Goal: Information Seeking & Learning: Compare options

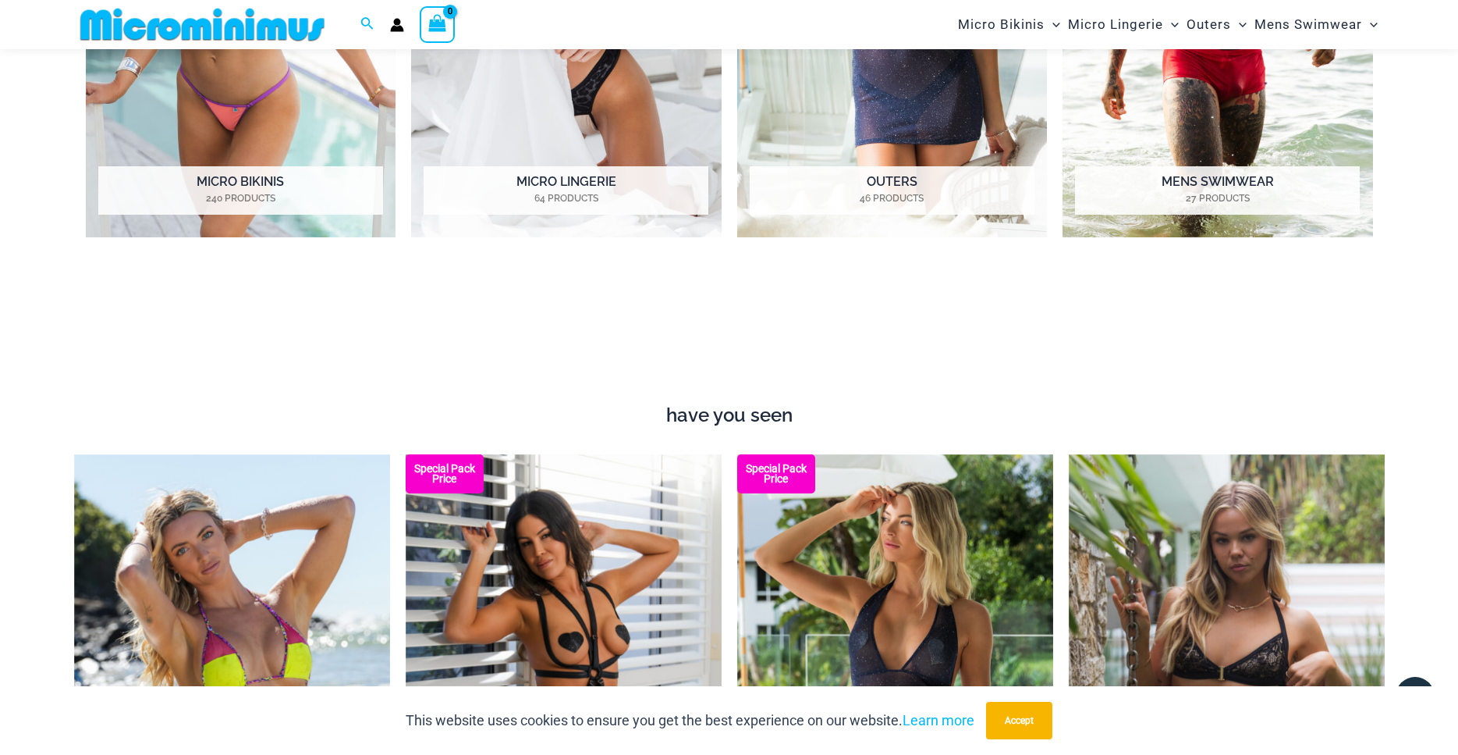
scroll to position [1419, 0]
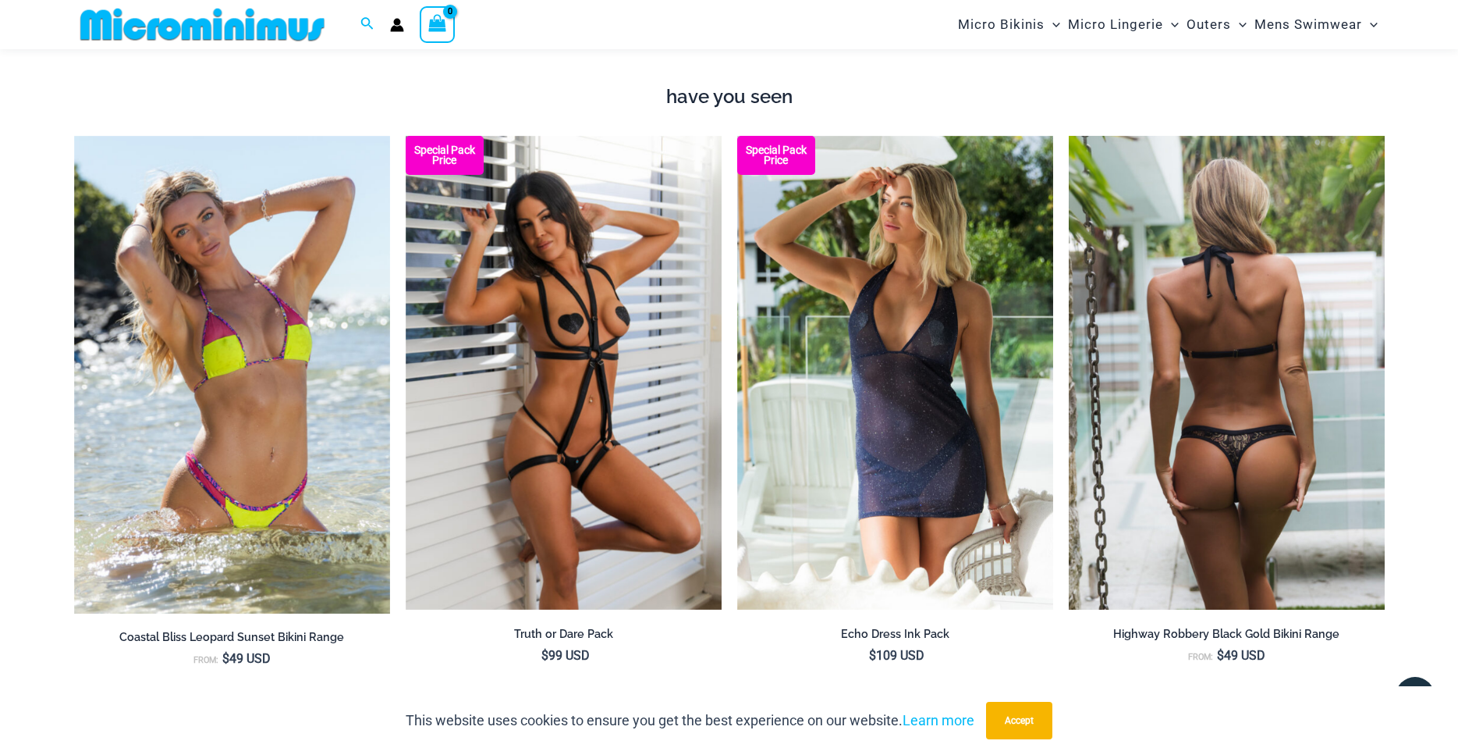
click at [1155, 459] on img at bounding box center [1227, 373] width 316 height 474
click at [1175, 424] on img at bounding box center [1227, 373] width 316 height 474
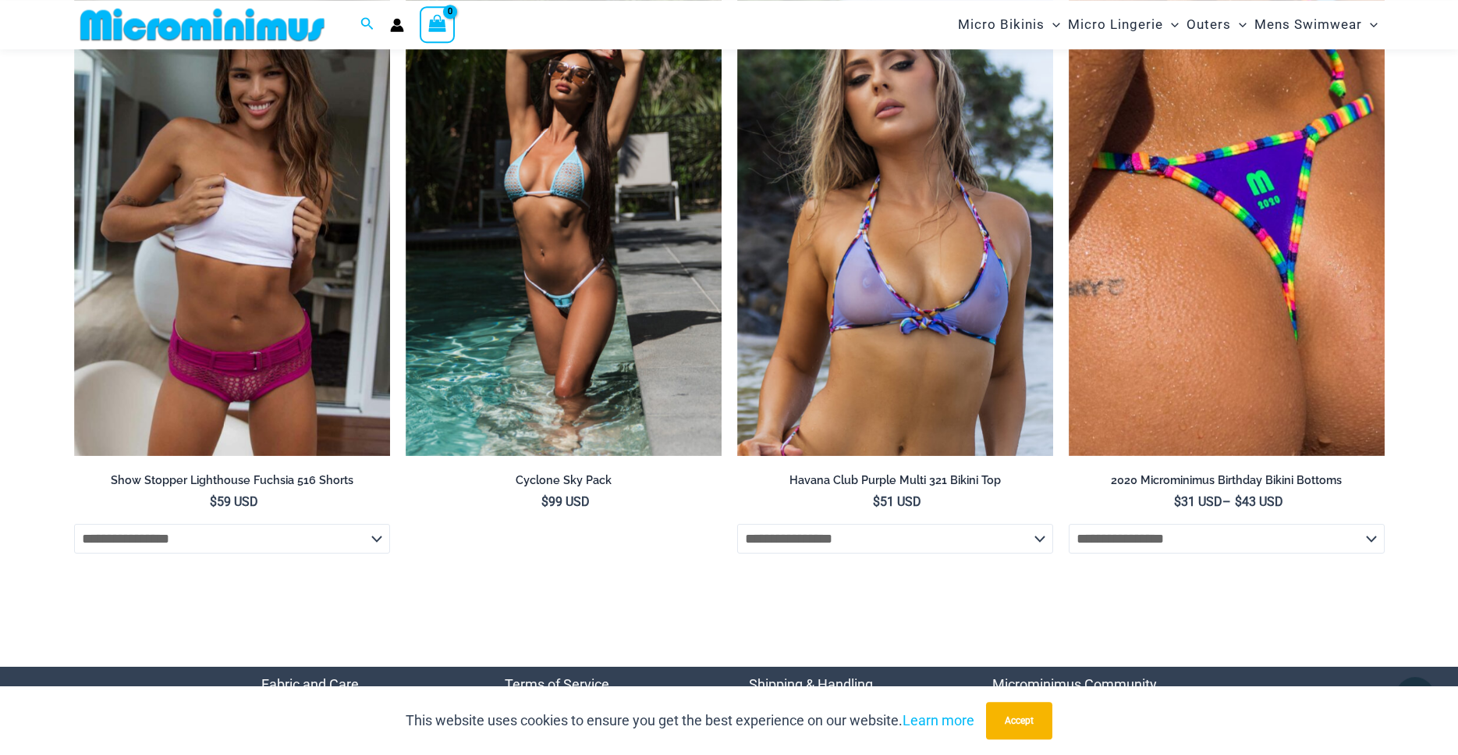
scroll to position [5558, 0]
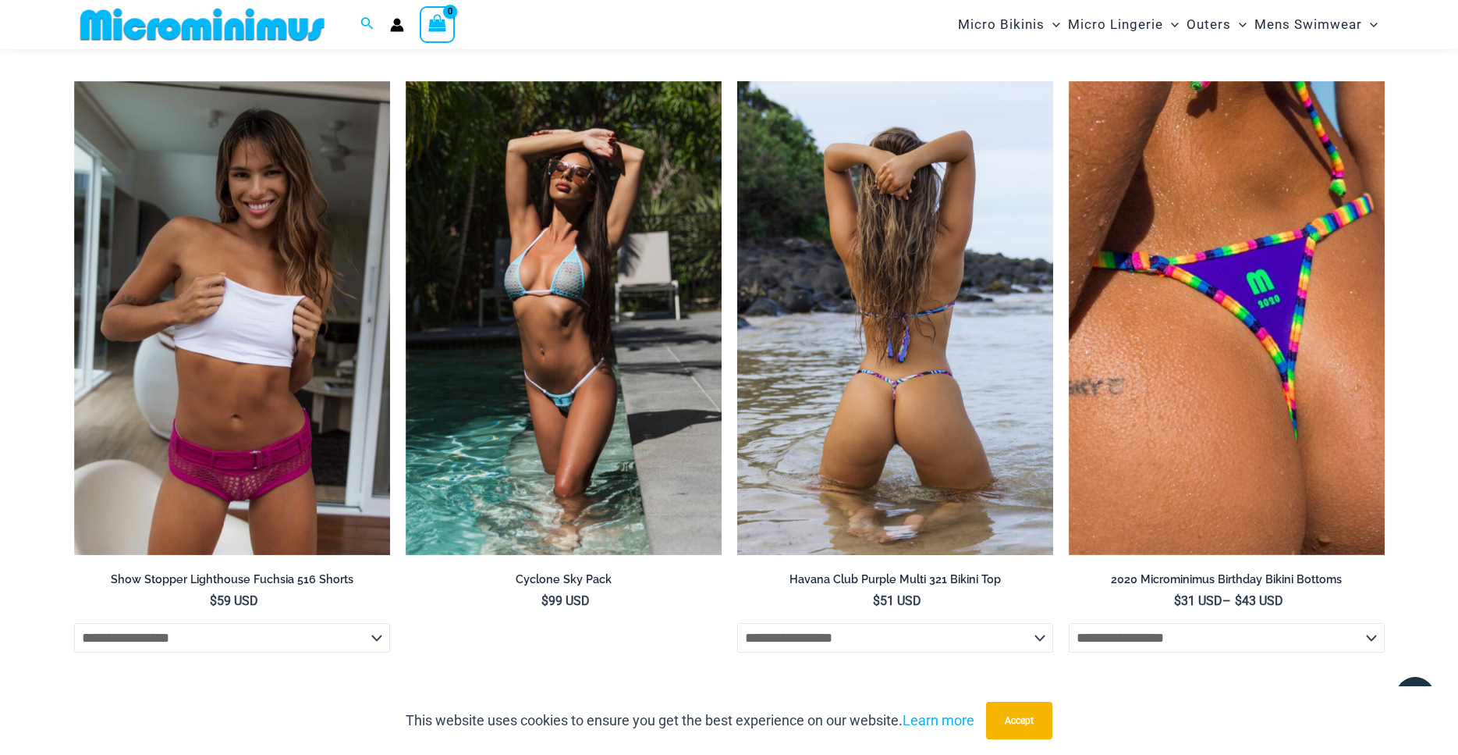
click at [886, 356] on img at bounding box center [895, 318] width 316 height 474
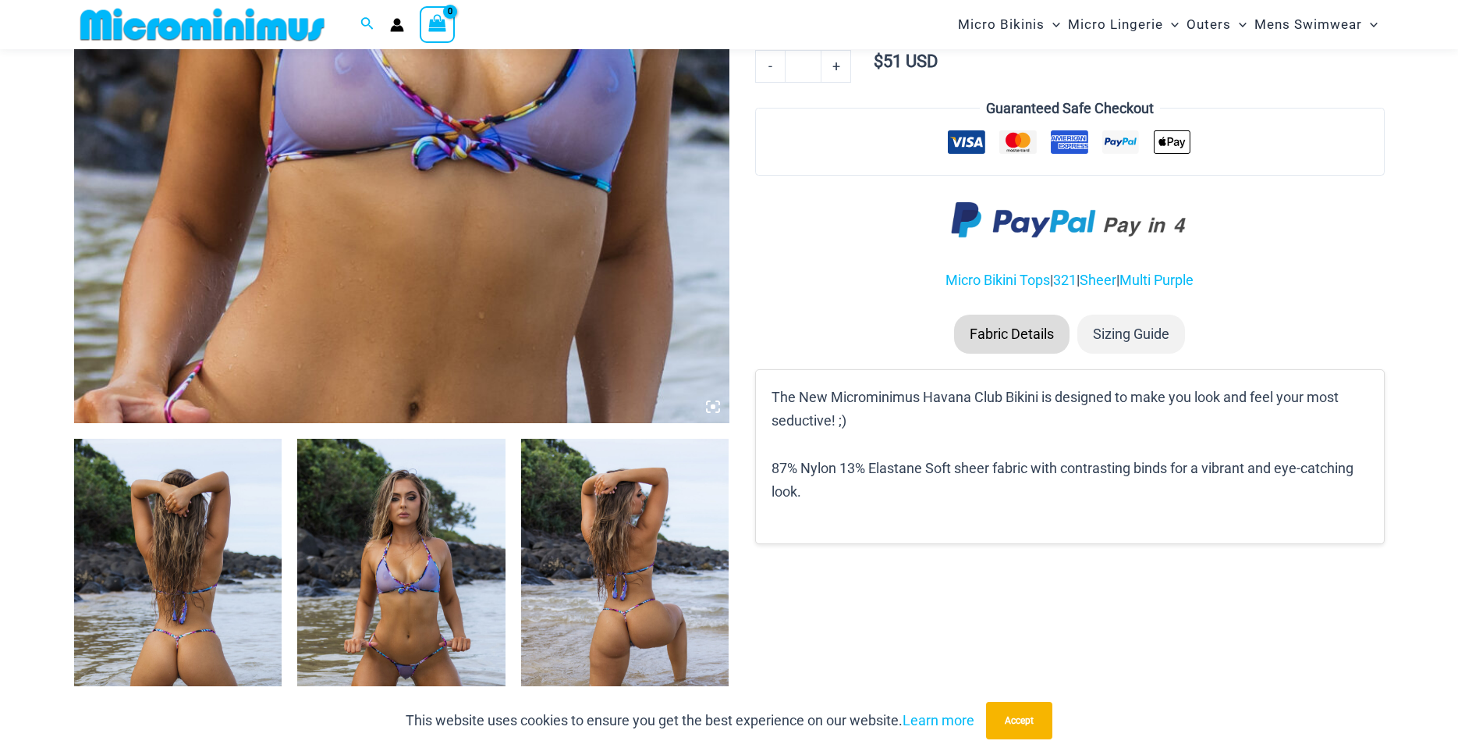
scroll to position [941, 0]
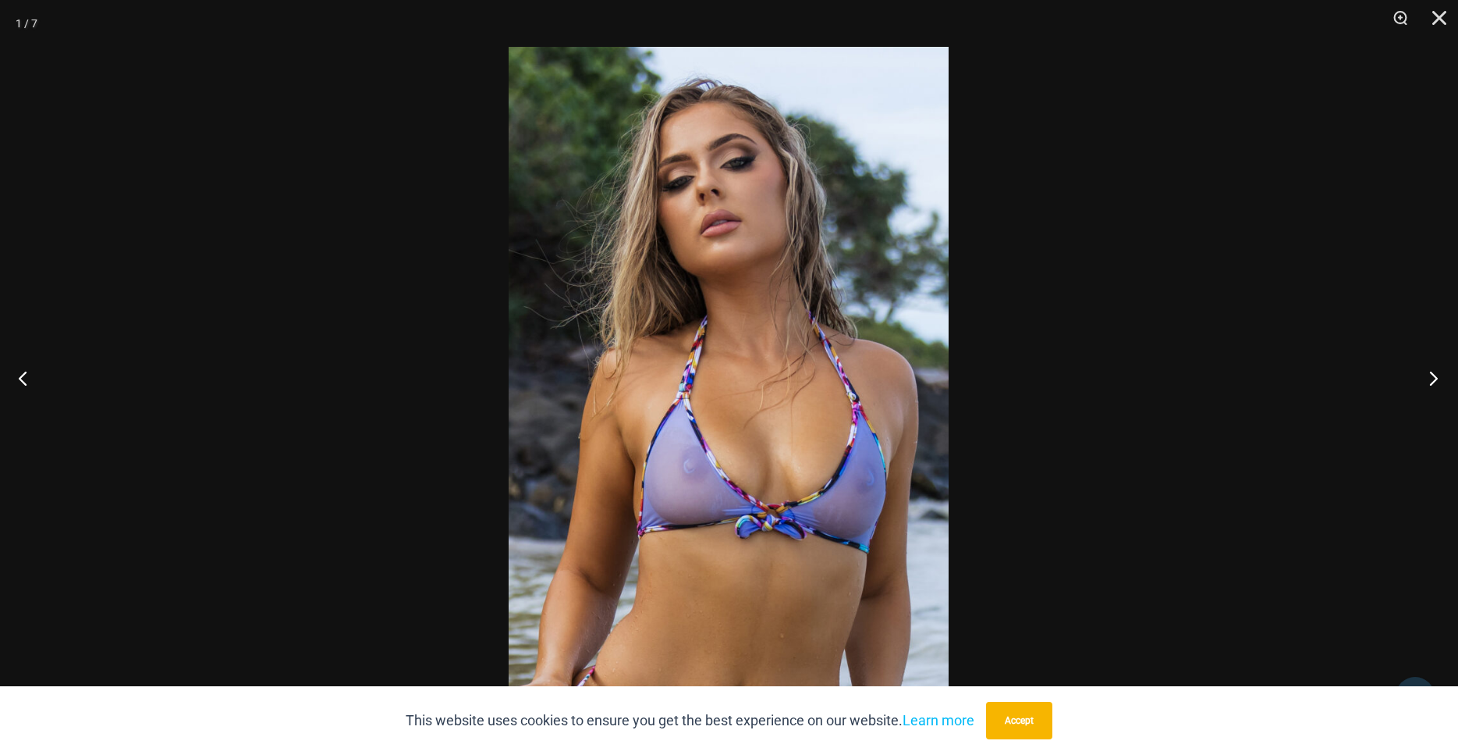
click at [1436, 385] on button "Next" at bounding box center [1429, 378] width 59 height 78
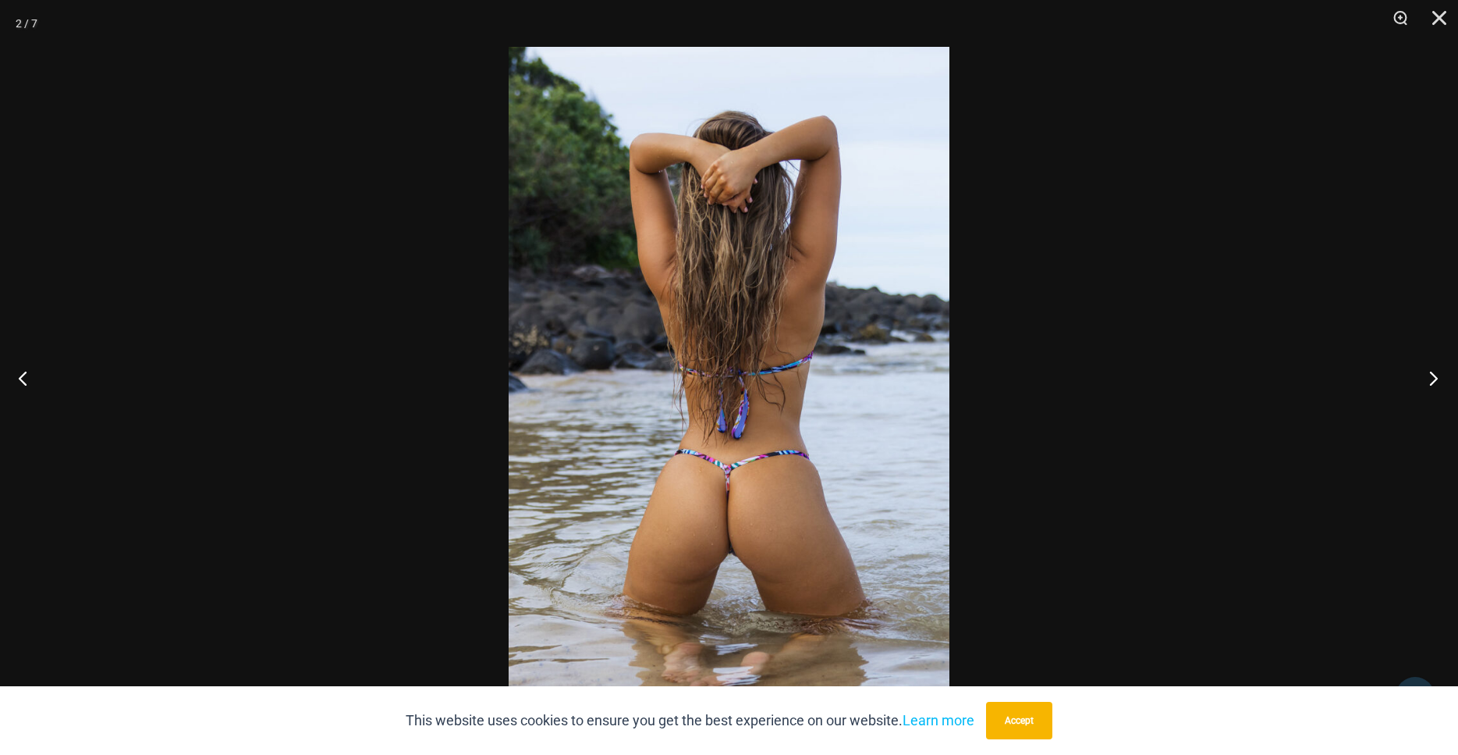
click at [1436, 385] on button "Next" at bounding box center [1429, 378] width 59 height 78
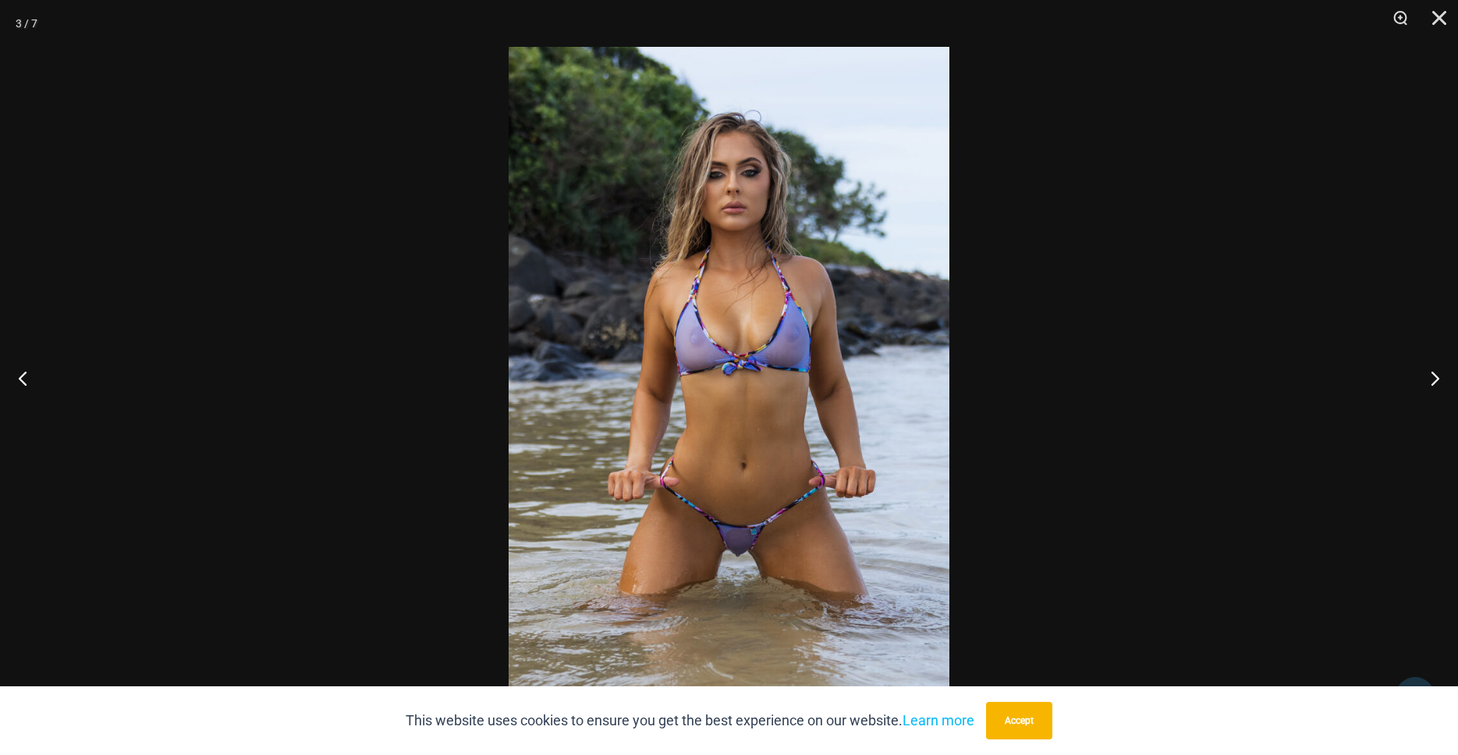
click at [741, 537] on img at bounding box center [729, 377] width 441 height 661
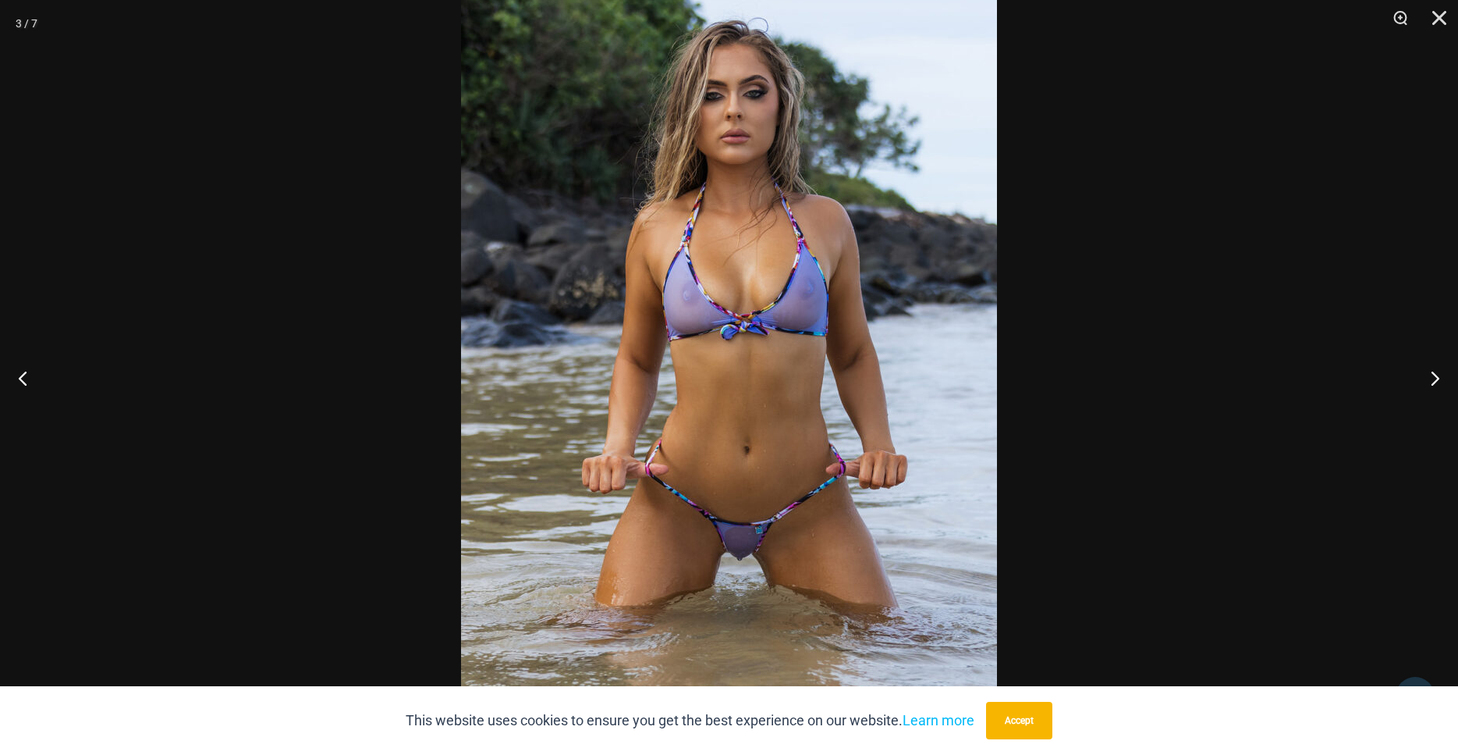
click at [741, 537] on img at bounding box center [729, 343] width 536 height 804
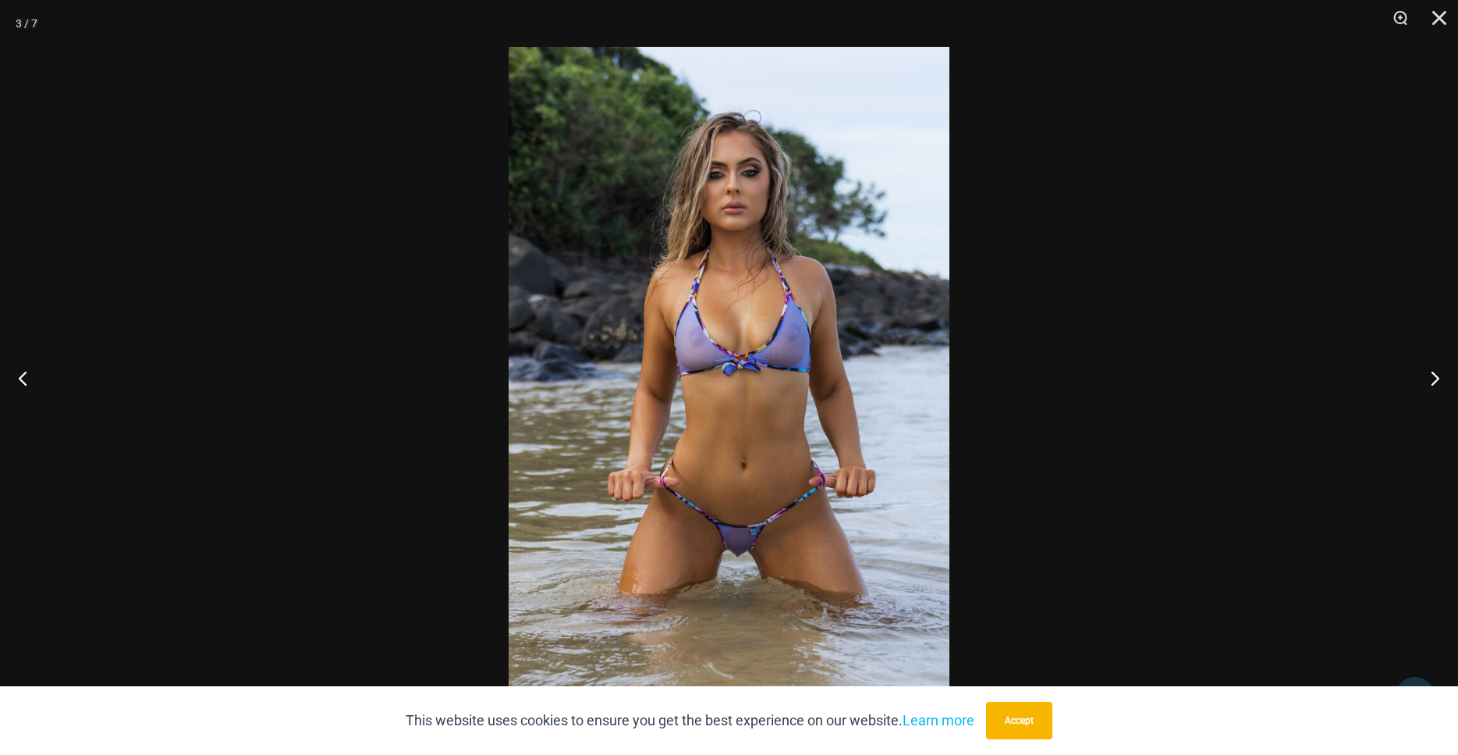
click at [741, 538] on img at bounding box center [729, 377] width 441 height 661
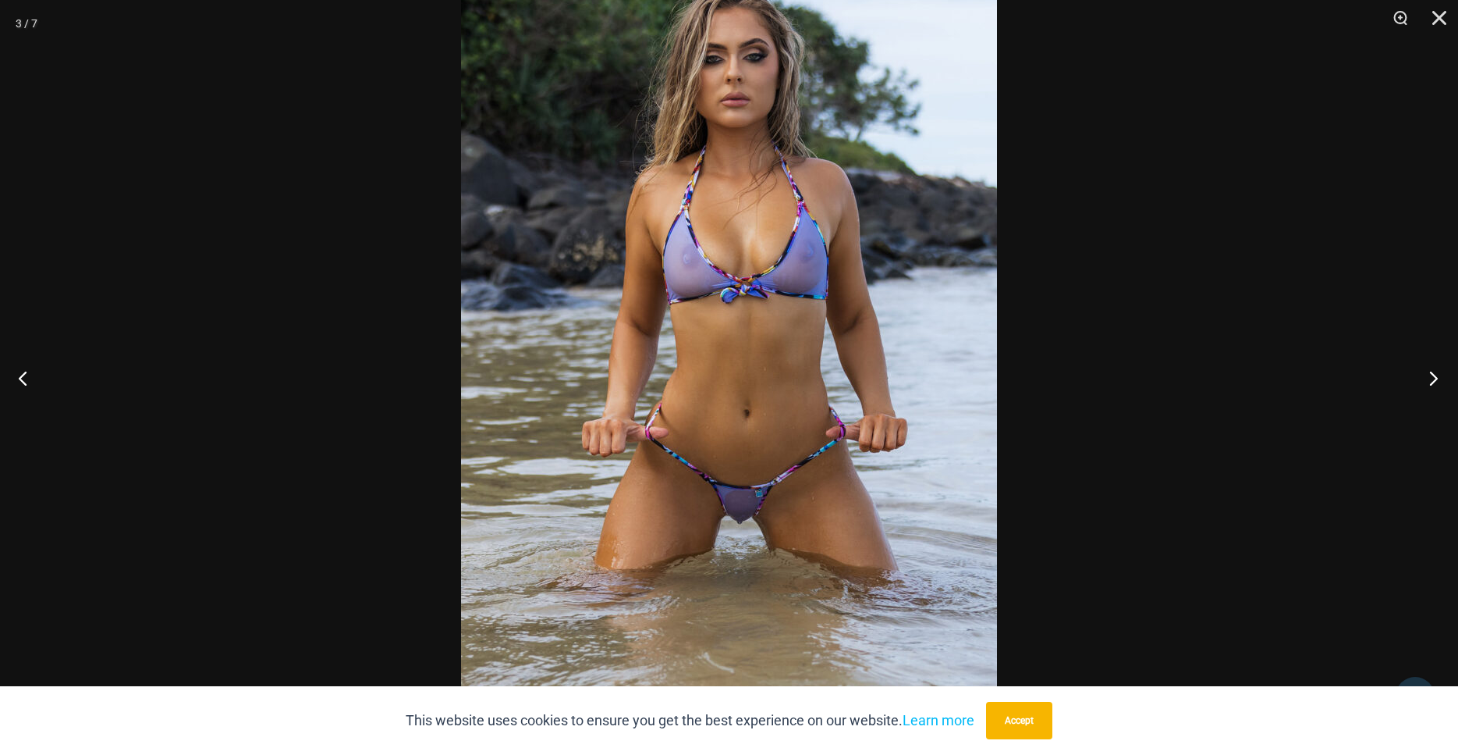
click at [1433, 378] on button "Next" at bounding box center [1429, 378] width 59 height 78
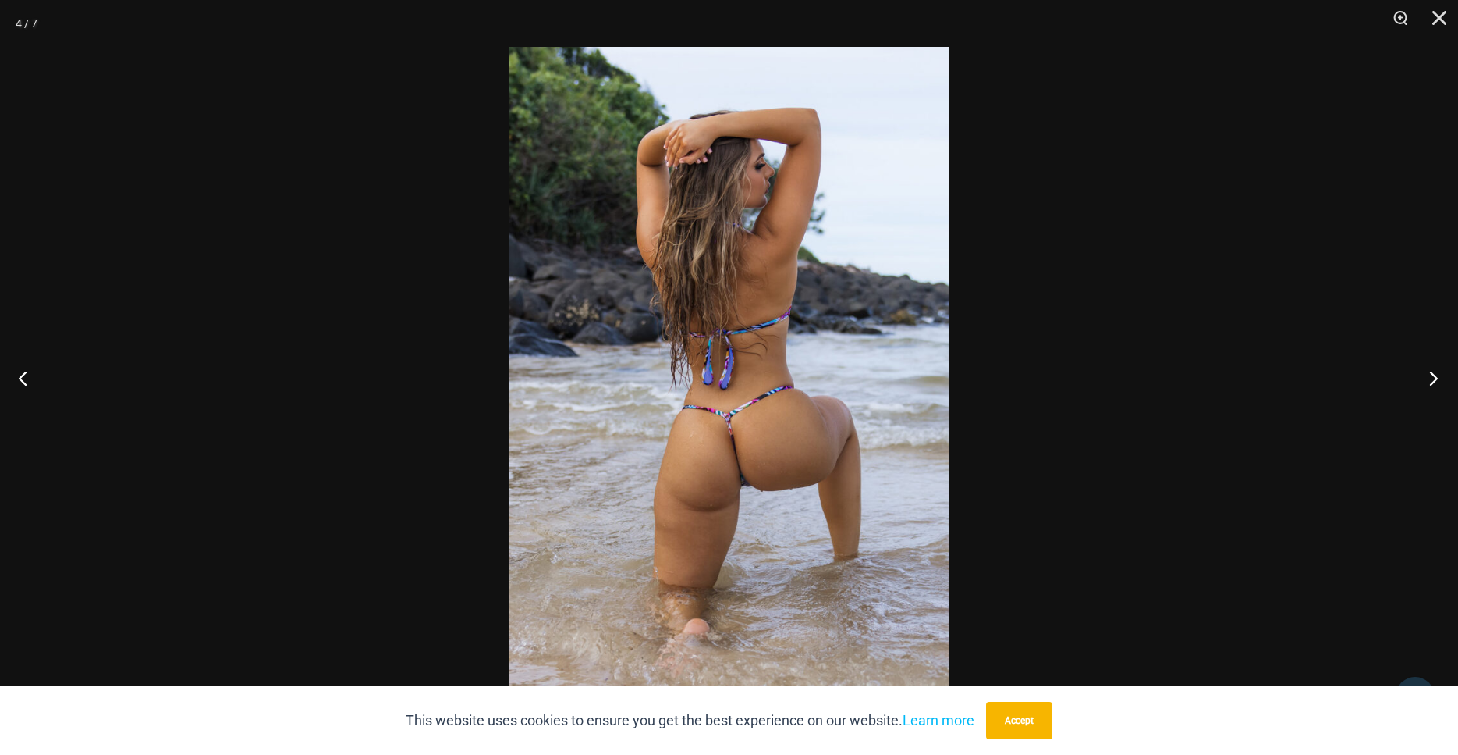
click at [1433, 378] on button "Next" at bounding box center [1429, 378] width 59 height 78
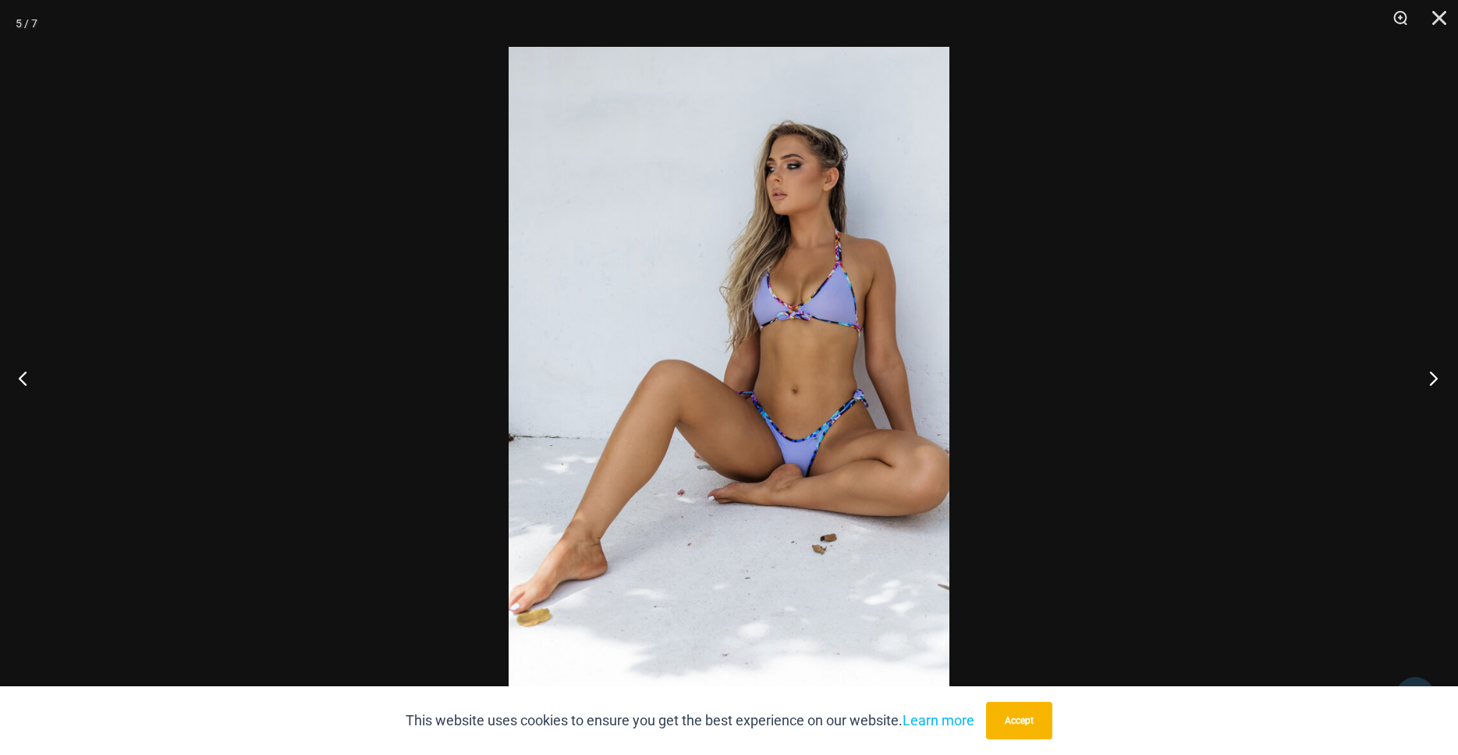
click at [1433, 378] on button "Next" at bounding box center [1429, 378] width 59 height 78
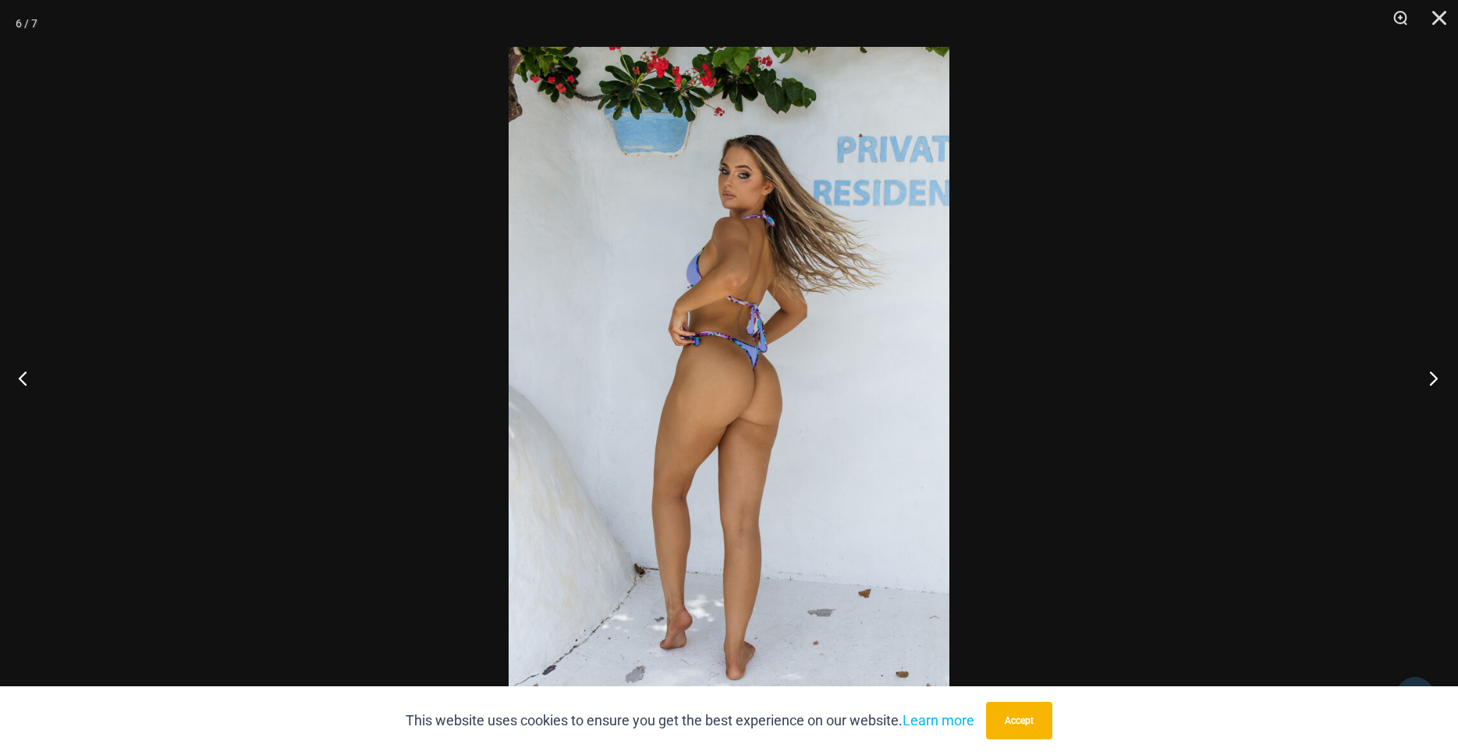
click at [1433, 379] on button "Next" at bounding box center [1429, 378] width 59 height 78
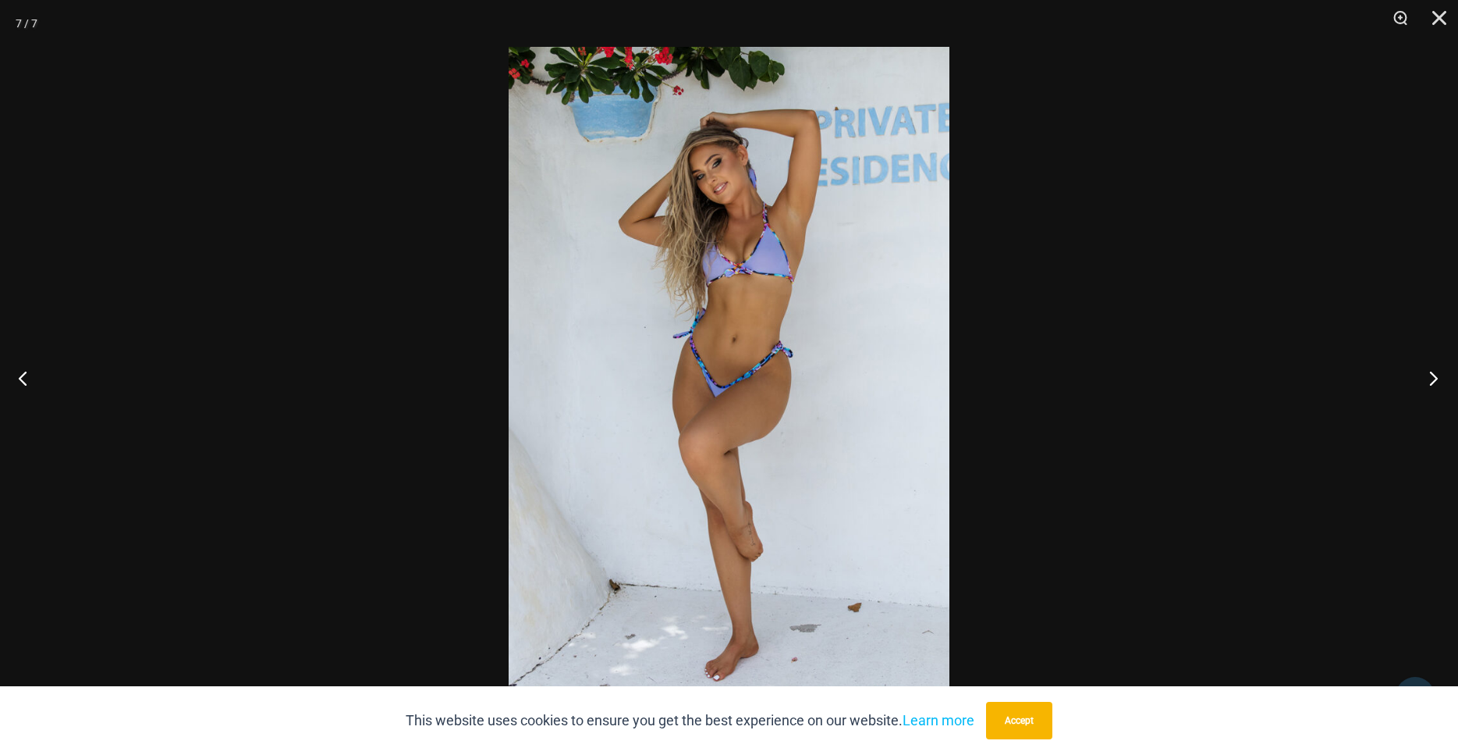
click at [1433, 379] on button "Next" at bounding box center [1429, 378] width 59 height 78
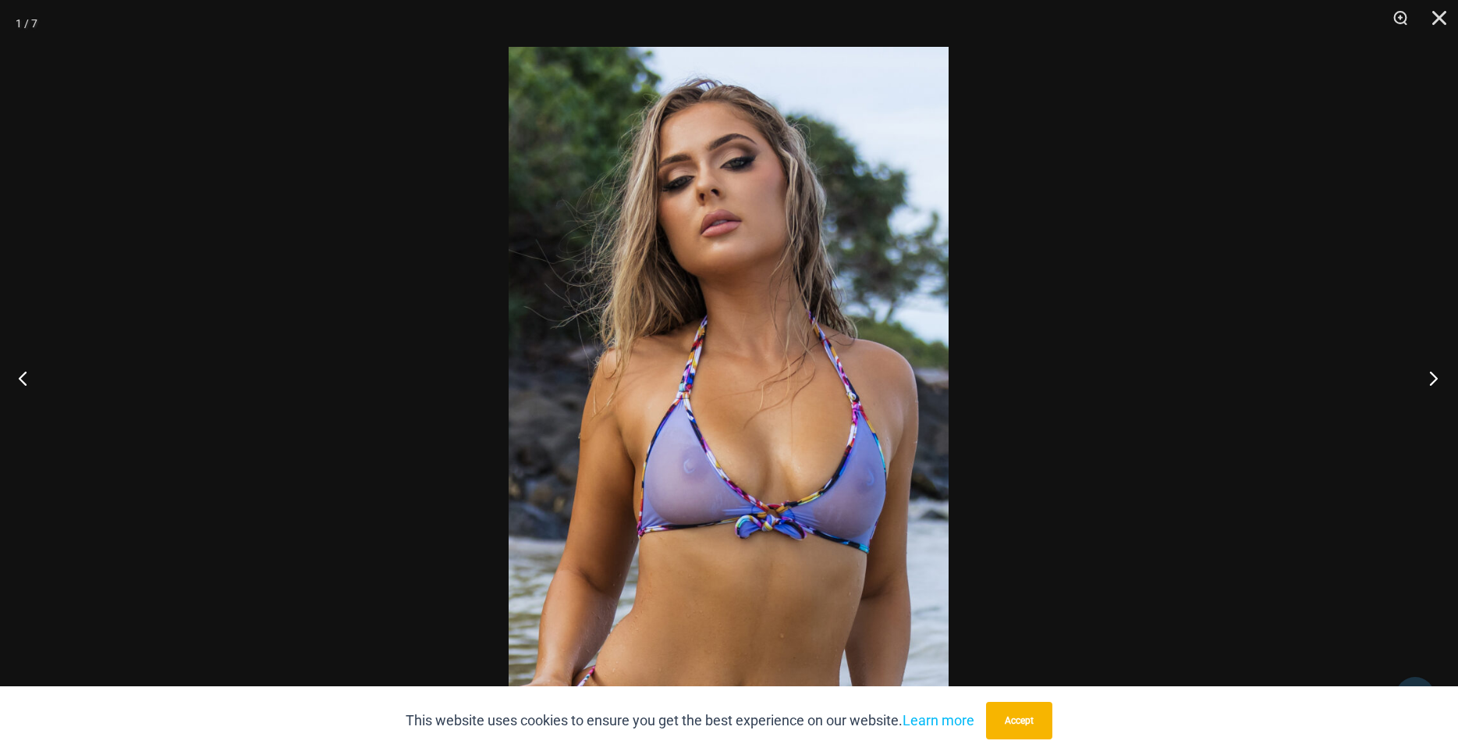
click at [1433, 379] on button "Next" at bounding box center [1429, 378] width 59 height 78
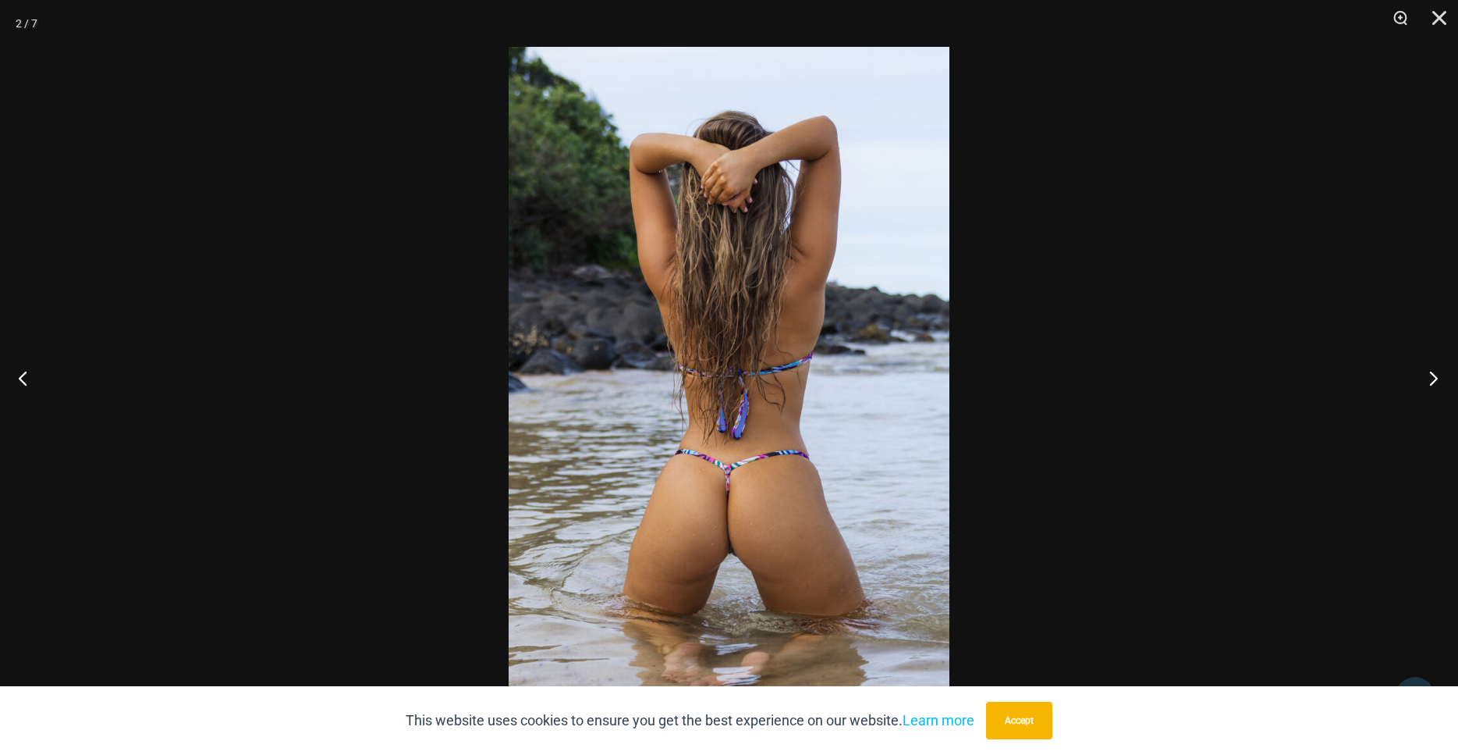
click at [1433, 379] on button "Next" at bounding box center [1429, 378] width 59 height 78
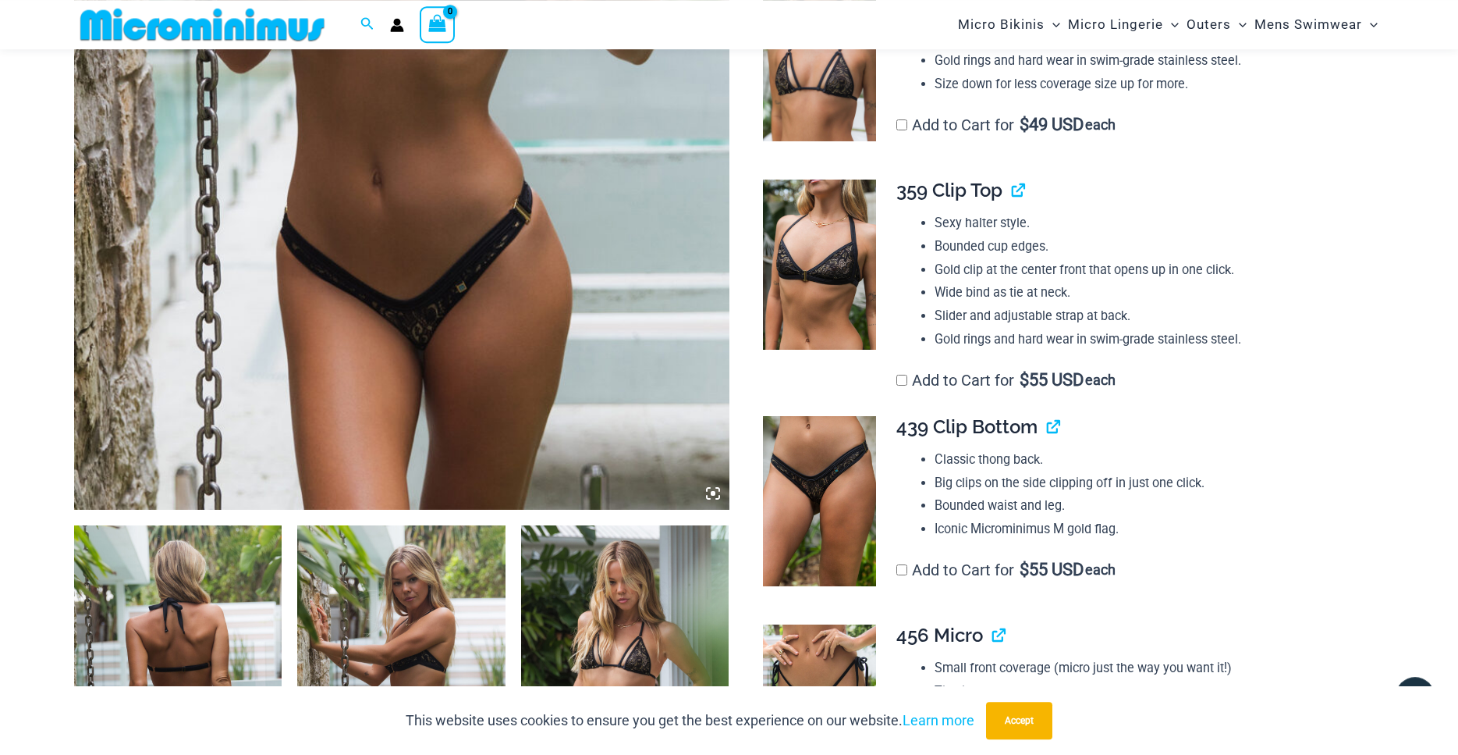
scroll to position [543, 0]
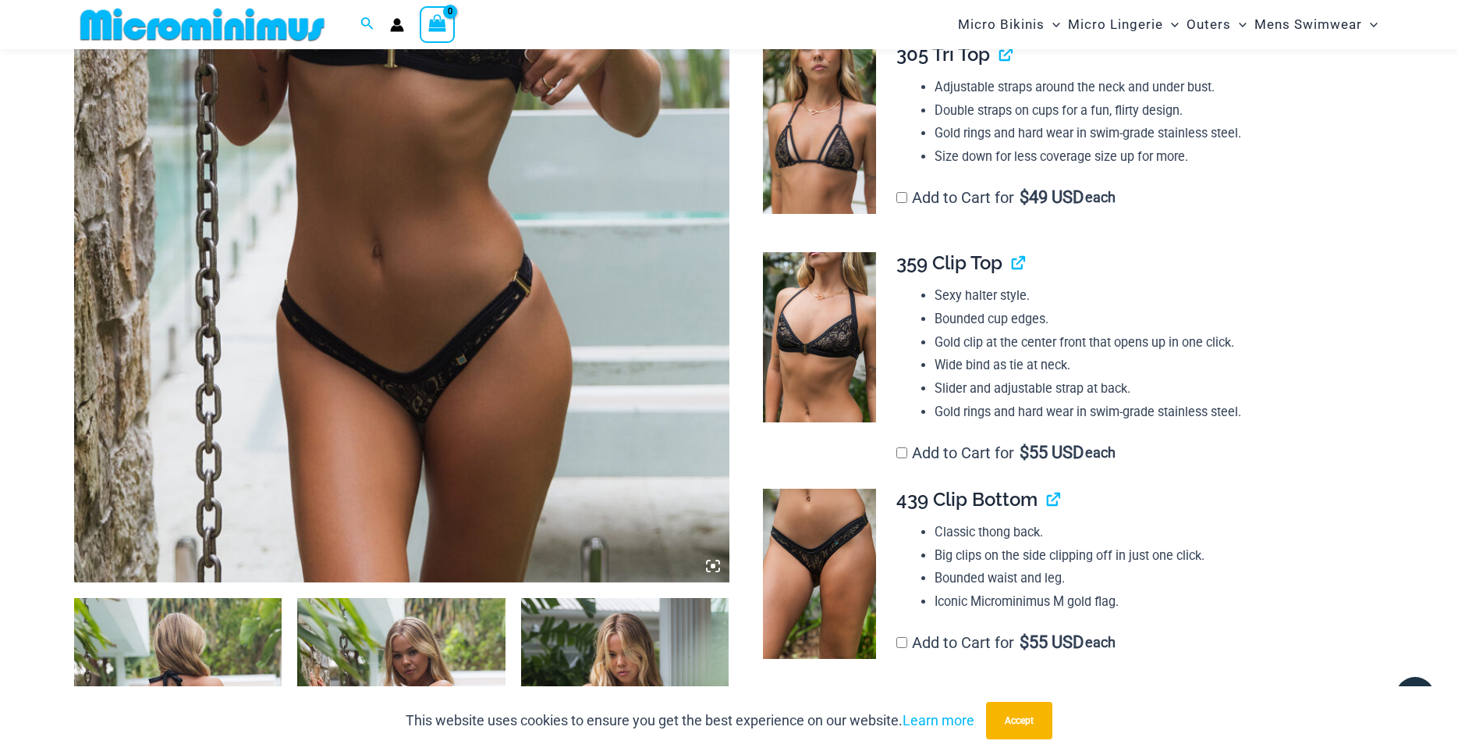
click at [534, 229] on img at bounding box center [401, 90] width 655 height 983
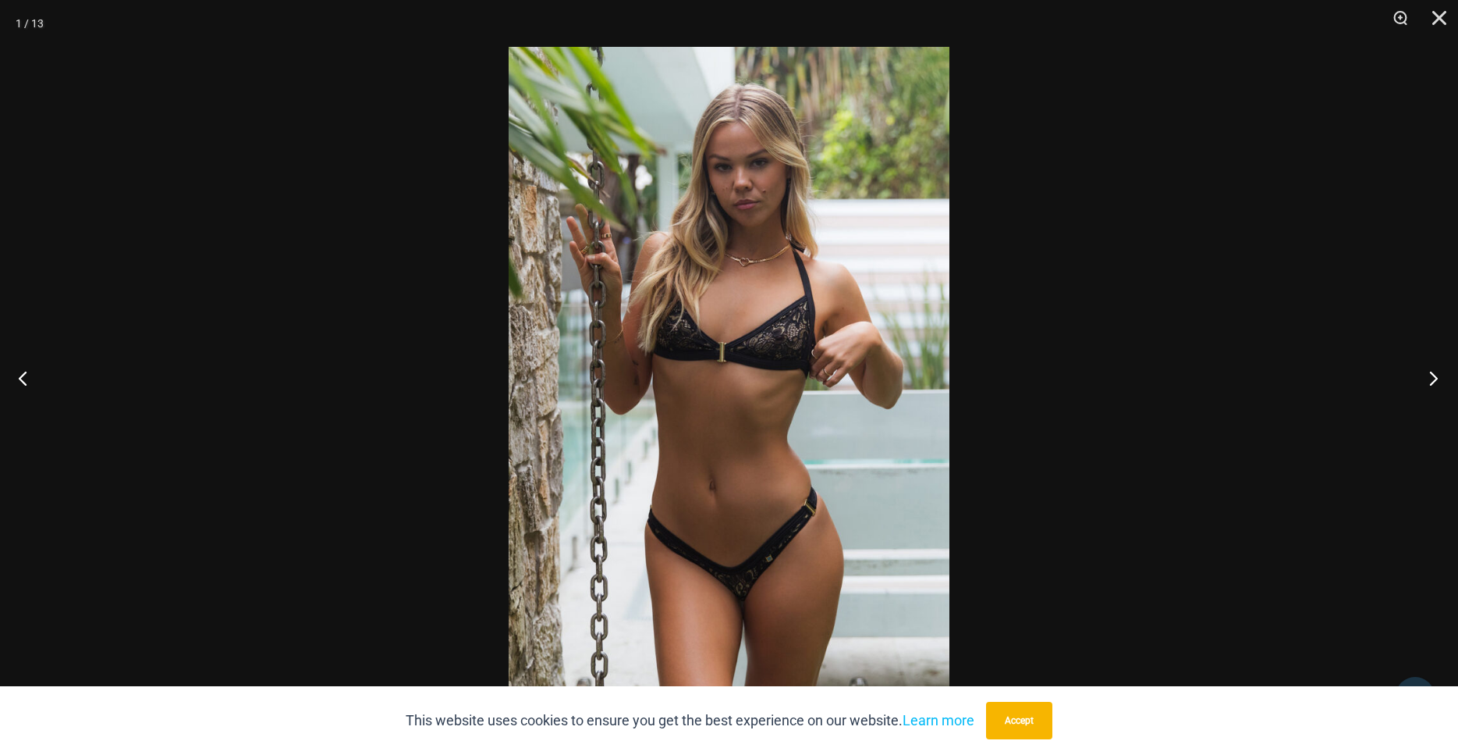
click at [1434, 383] on button "Next" at bounding box center [1429, 378] width 59 height 78
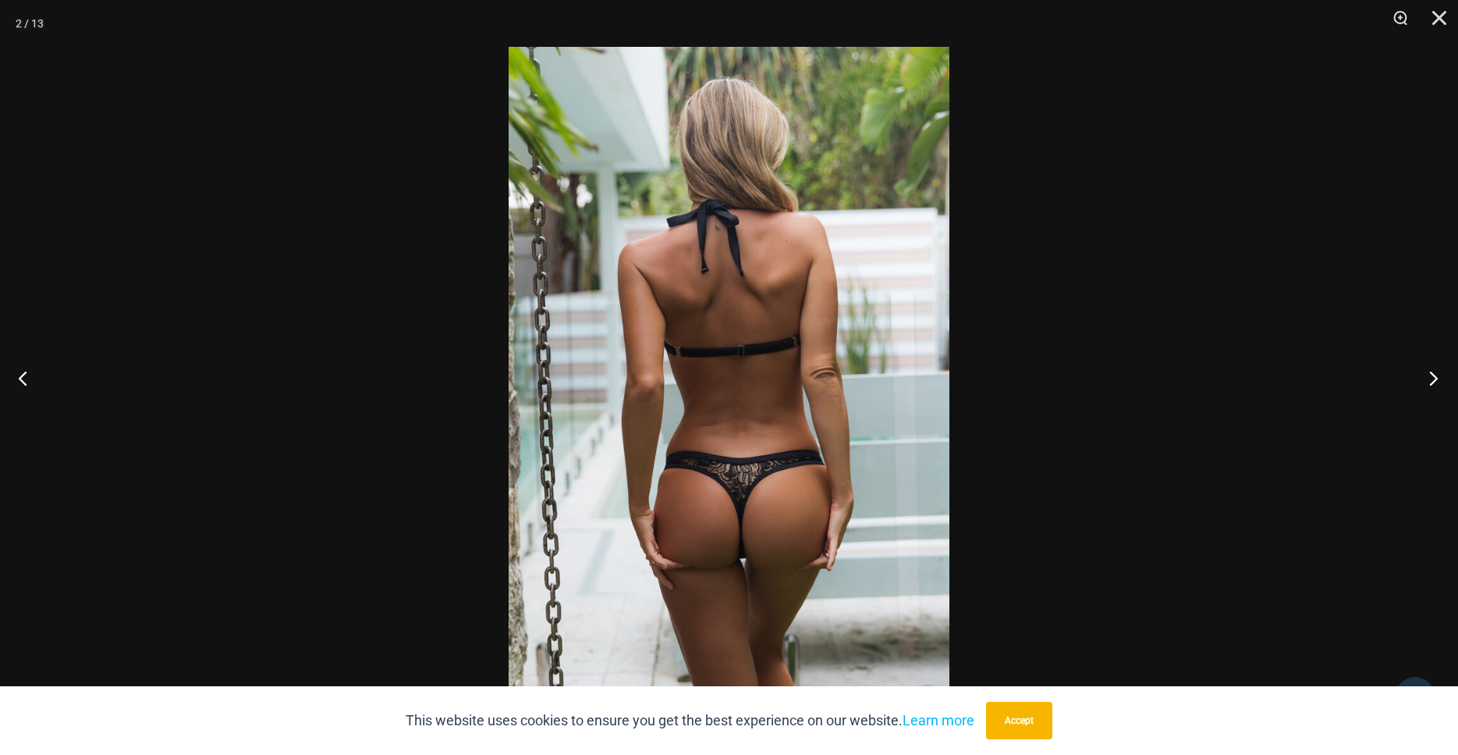
click at [1434, 383] on button "Next" at bounding box center [1429, 378] width 59 height 78
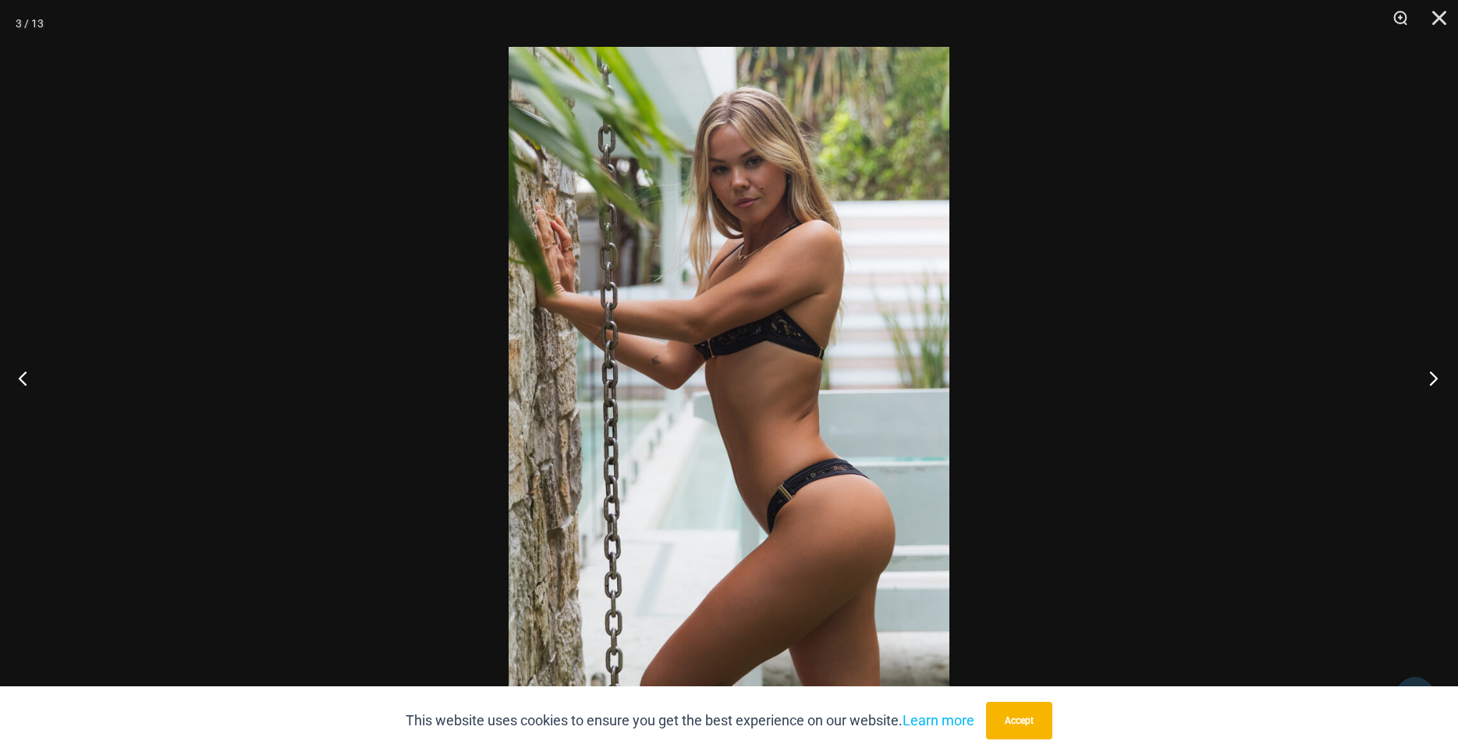
click at [1434, 383] on button "Next" at bounding box center [1429, 378] width 59 height 78
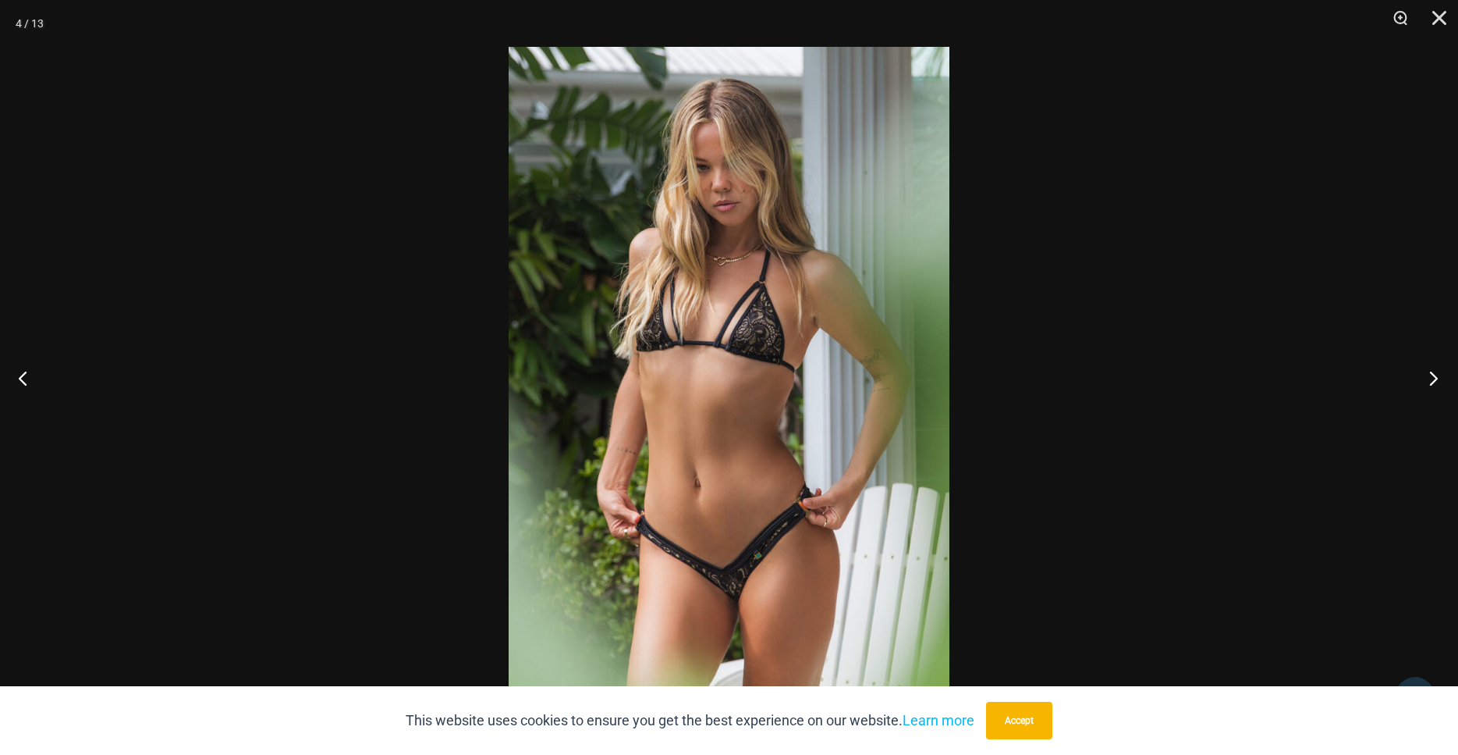
click at [1434, 383] on button "Next" at bounding box center [1429, 378] width 59 height 78
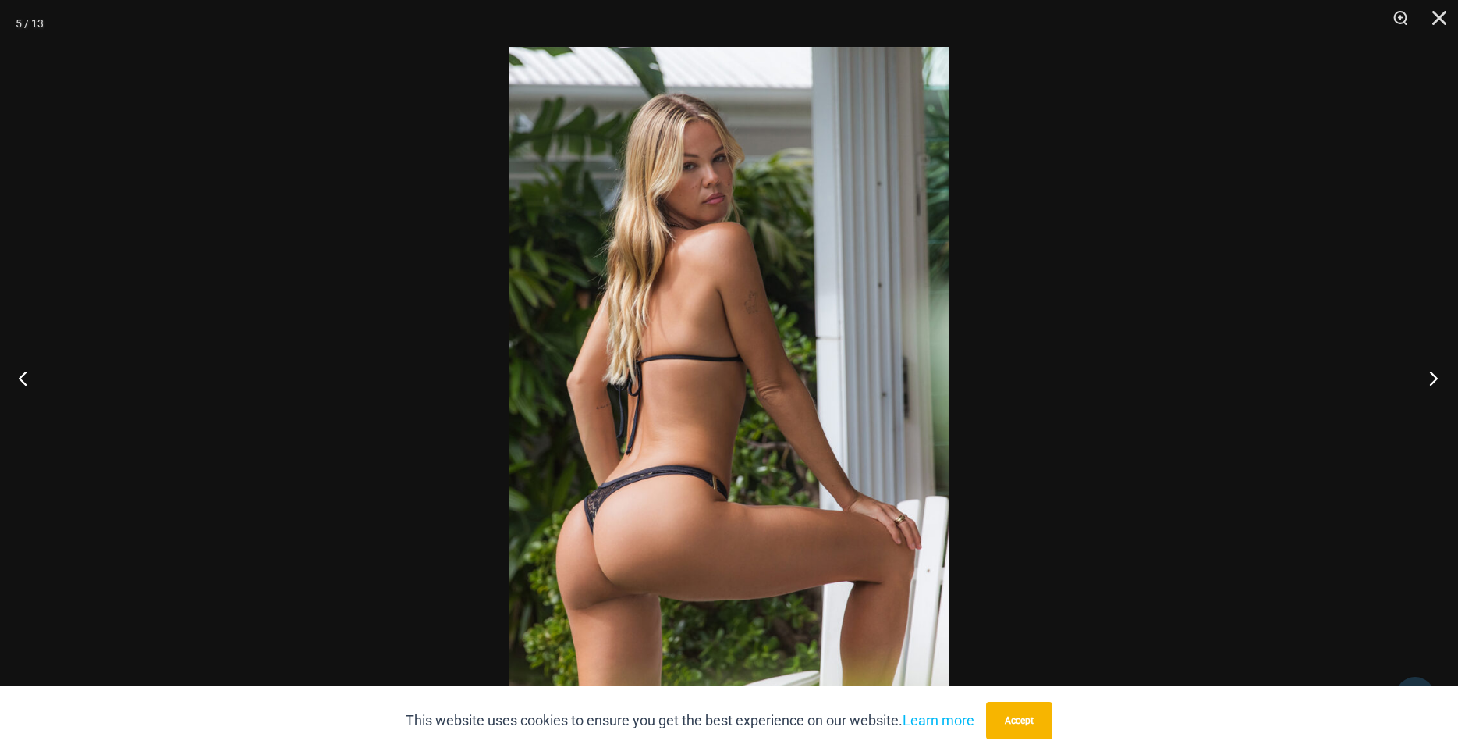
click at [1434, 383] on button "Next" at bounding box center [1429, 378] width 59 height 78
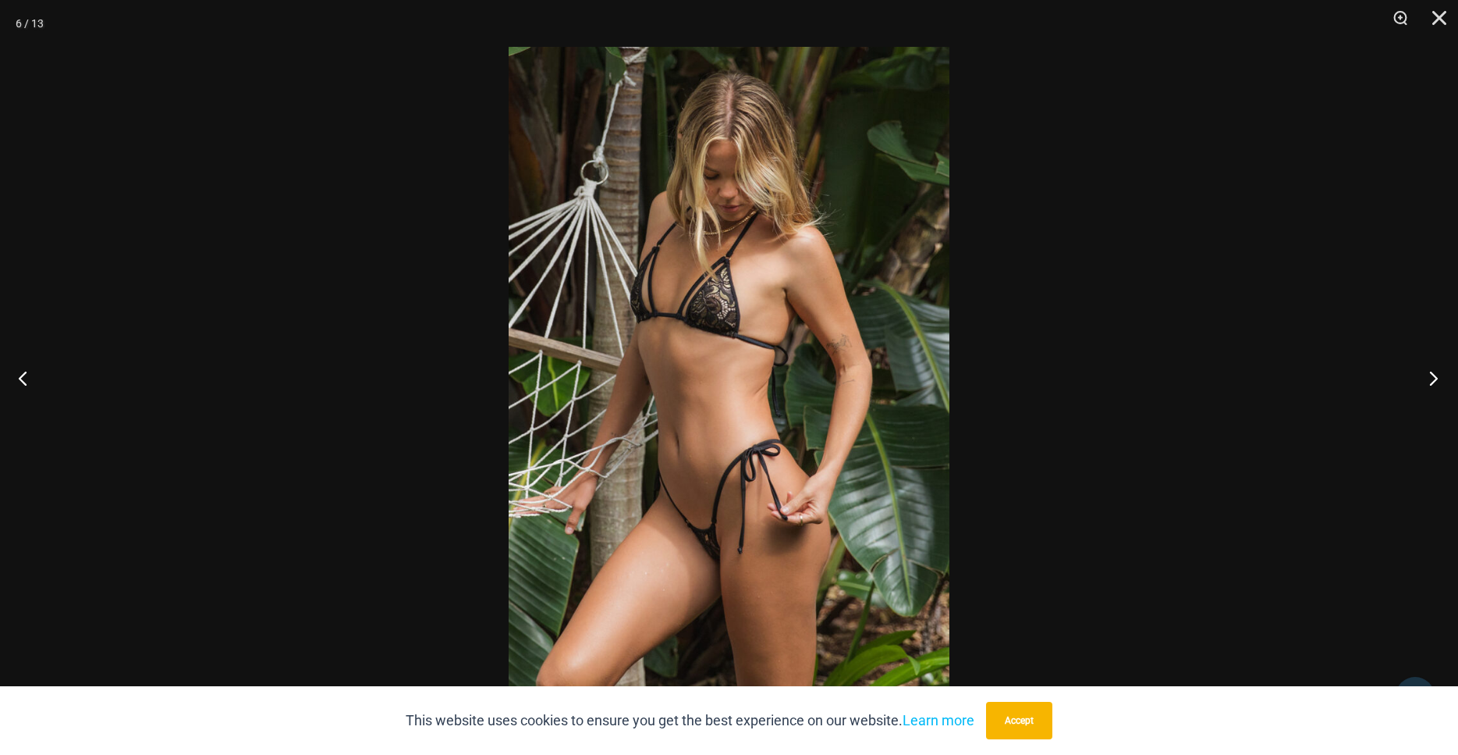
click at [1434, 383] on button "Next" at bounding box center [1429, 378] width 59 height 78
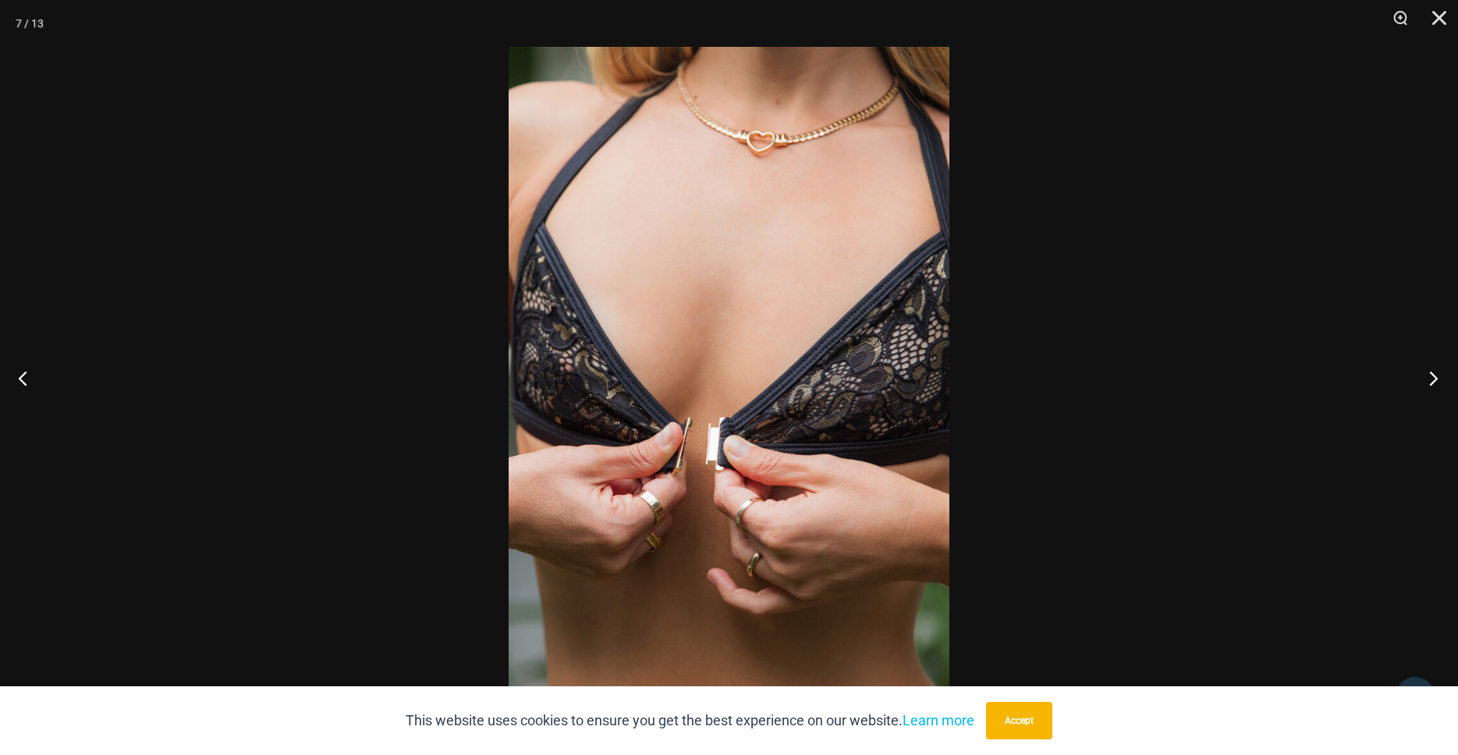
click at [1434, 383] on button "Next" at bounding box center [1429, 378] width 59 height 78
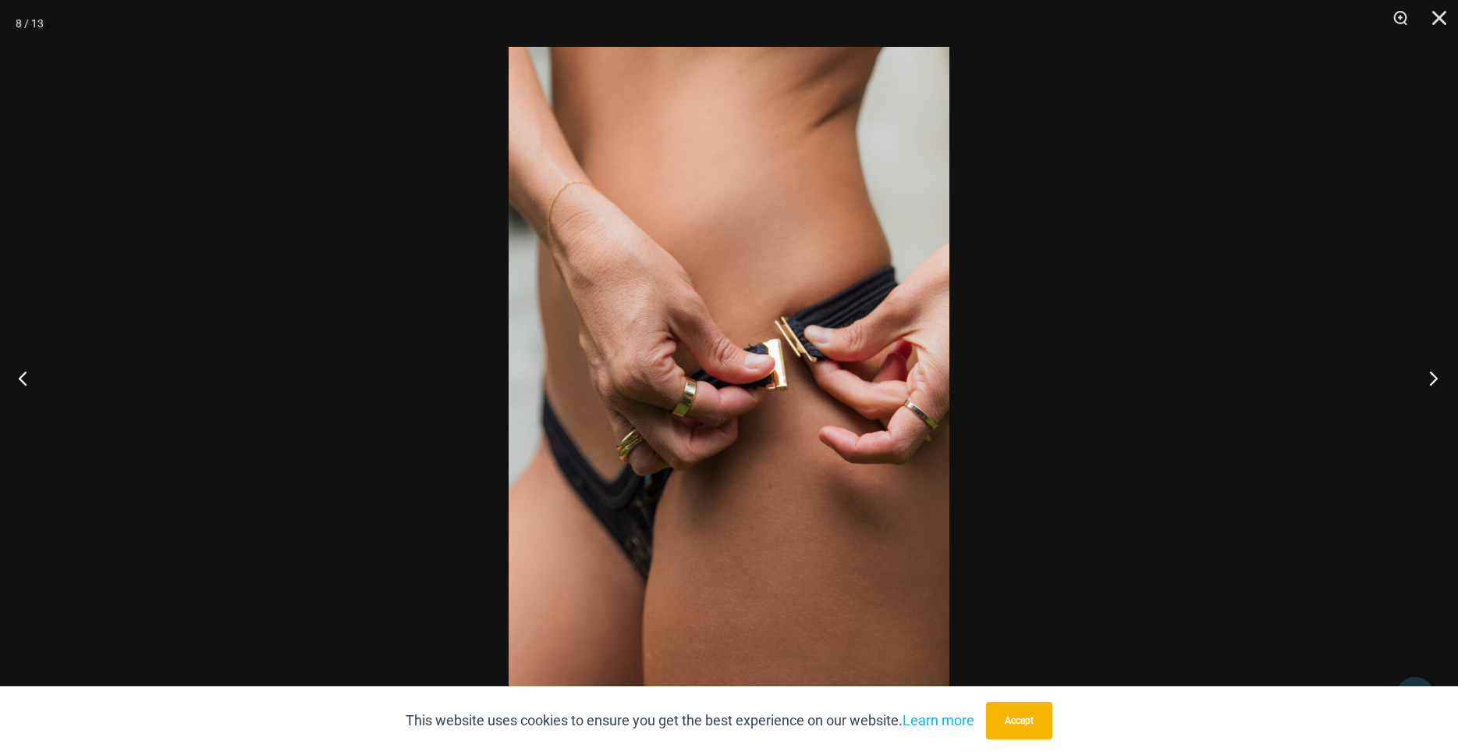
click at [1434, 383] on button "Next" at bounding box center [1429, 378] width 59 height 78
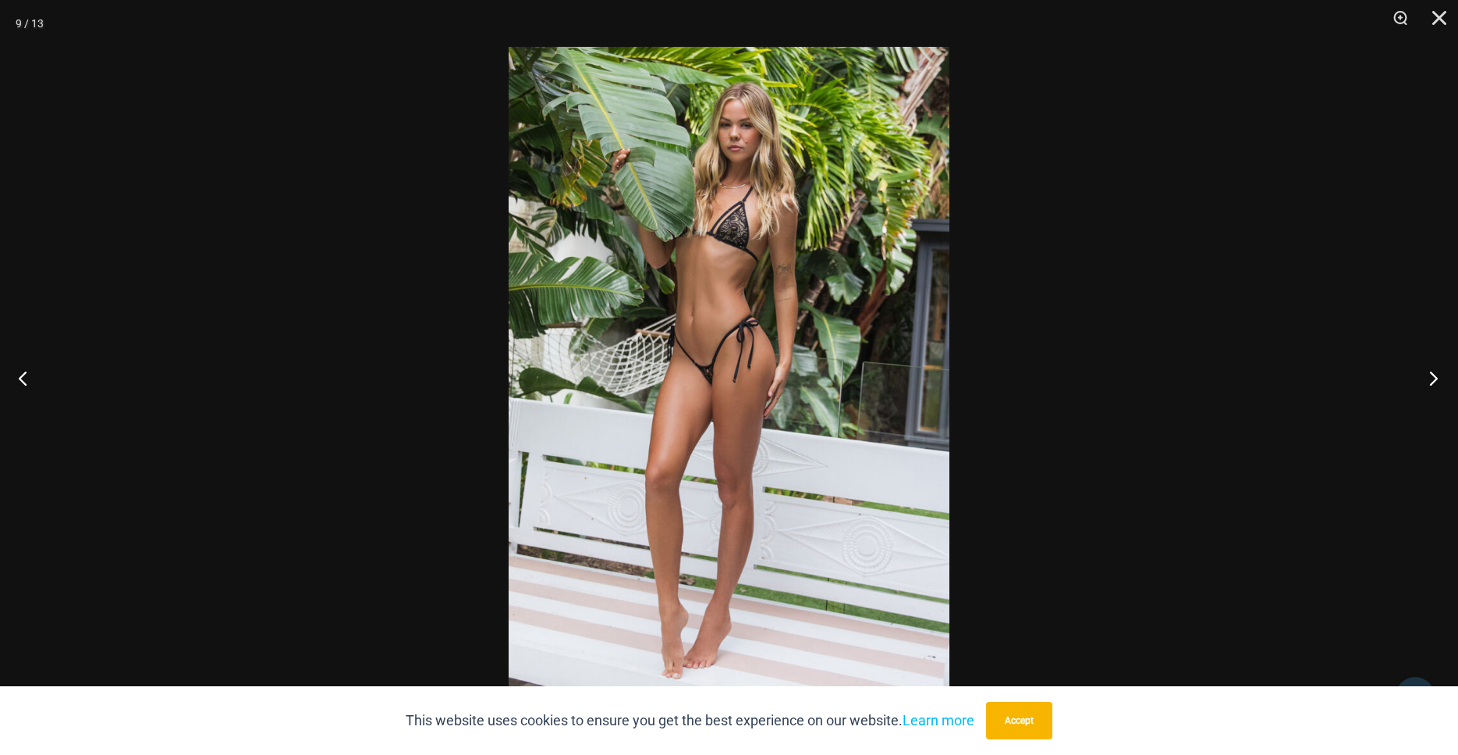
click at [1434, 383] on button "Next" at bounding box center [1429, 378] width 59 height 78
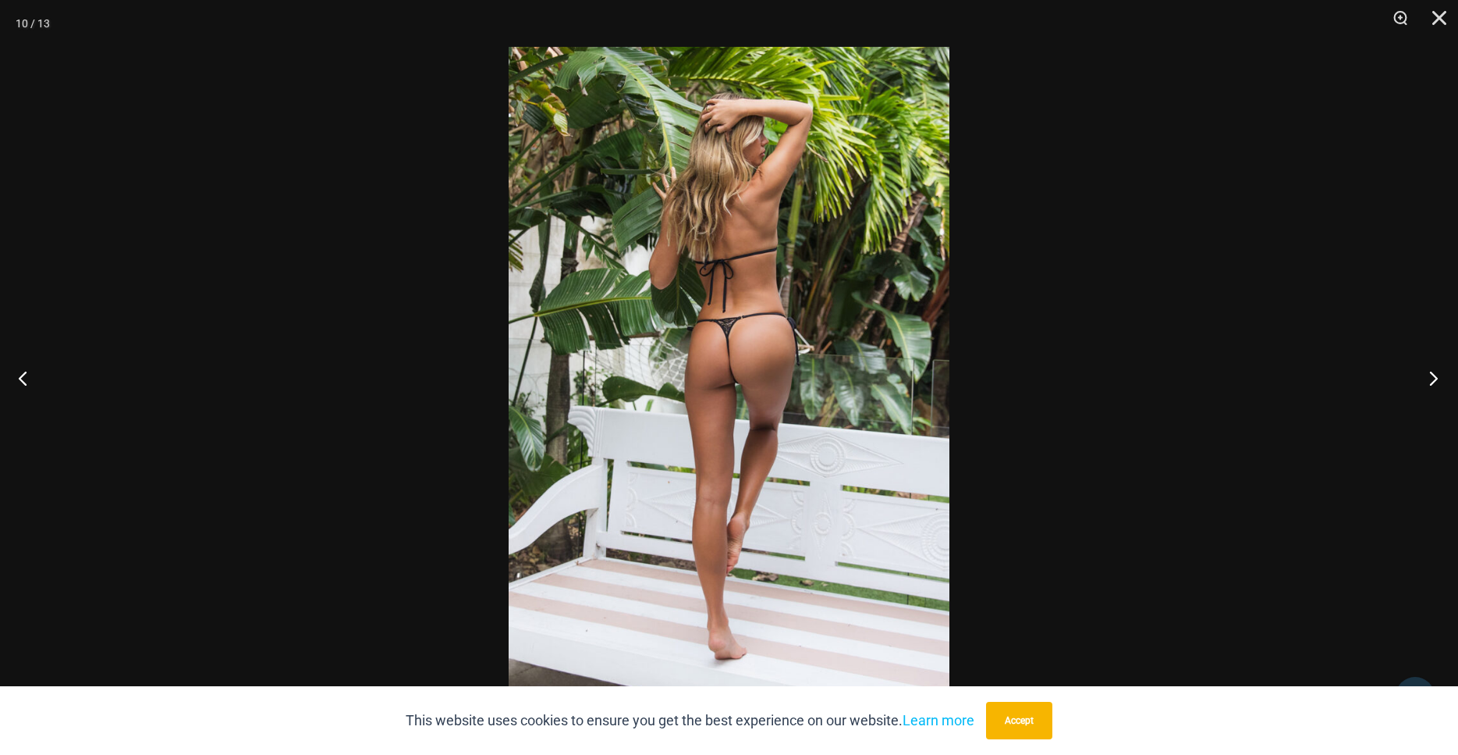
click at [1434, 383] on button "Next" at bounding box center [1429, 378] width 59 height 78
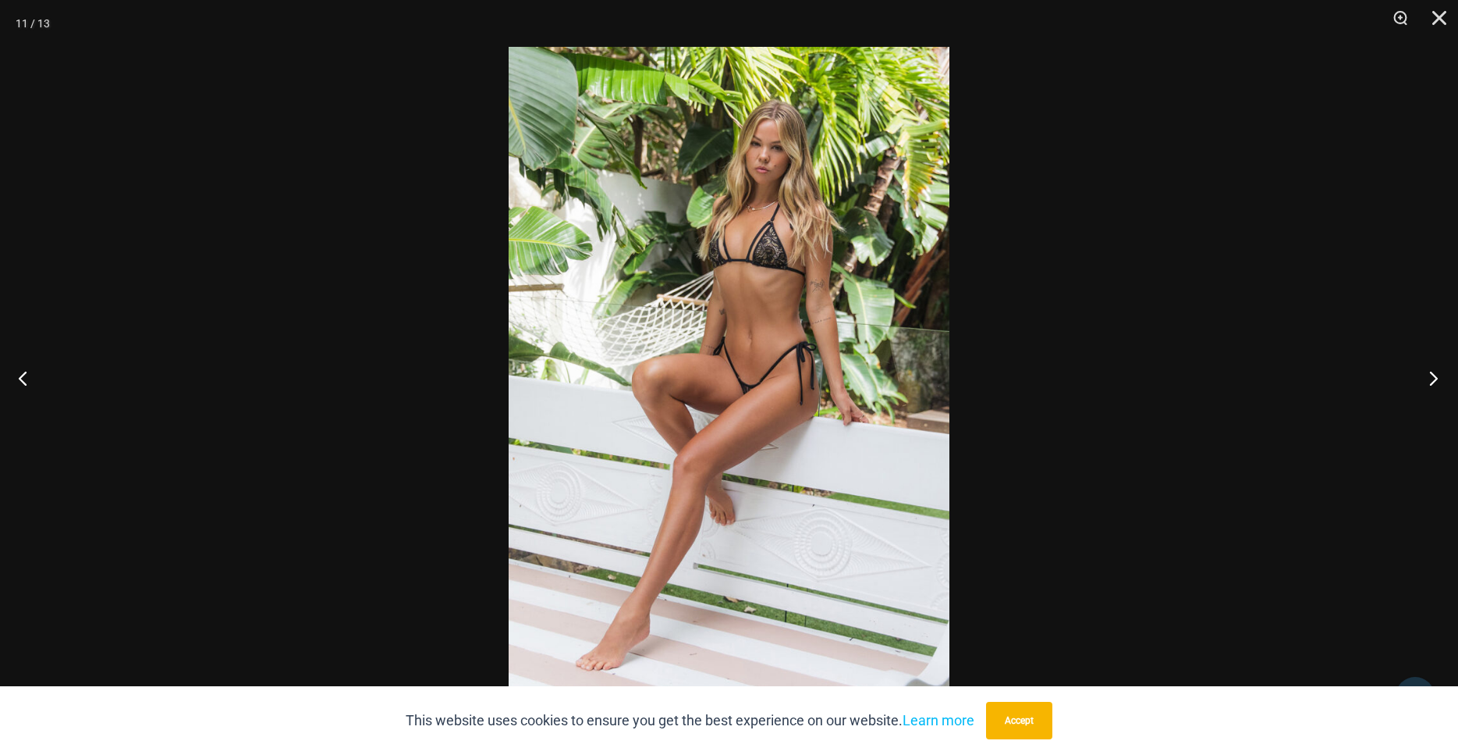
click at [1434, 383] on button "Next" at bounding box center [1429, 378] width 59 height 78
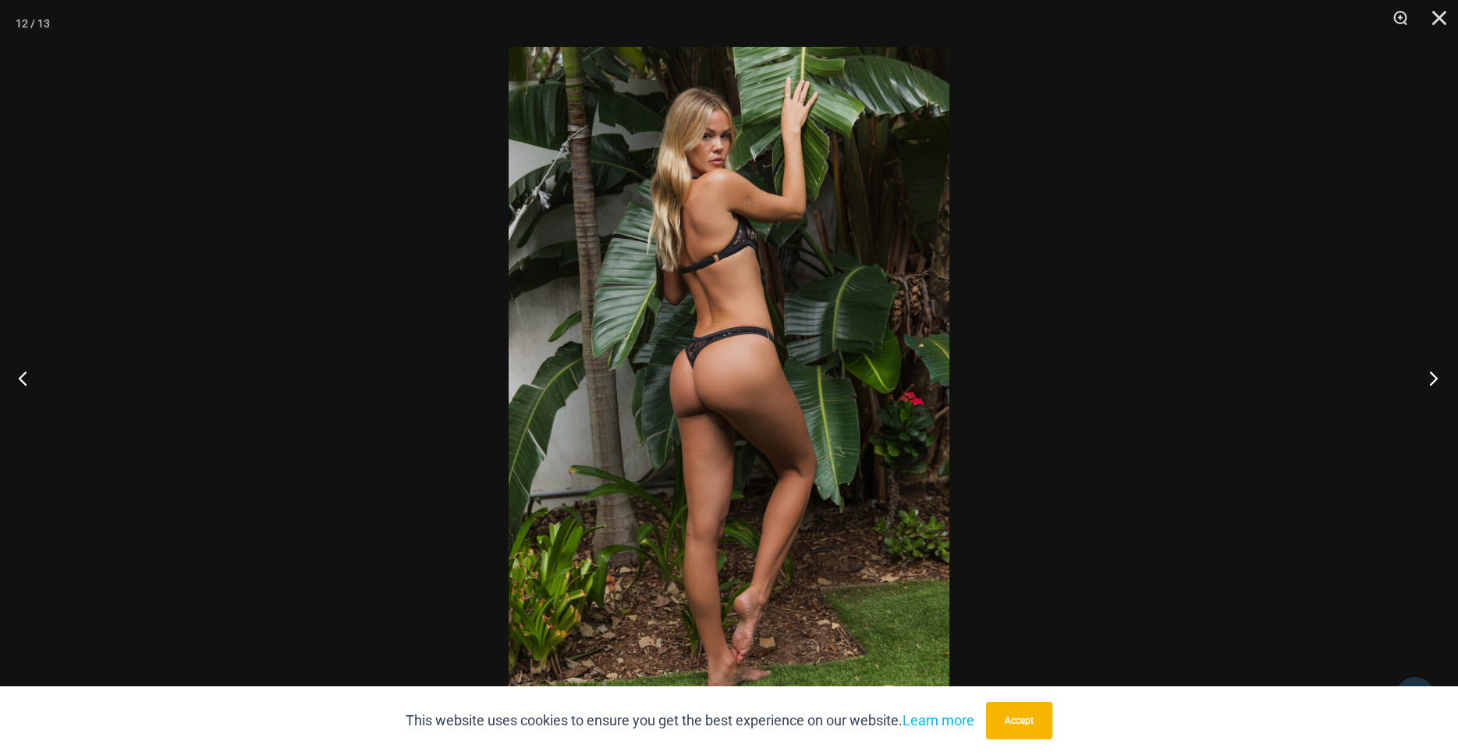
click at [1434, 383] on button "Next" at bounding box center [1429, 378] width 59 height 78
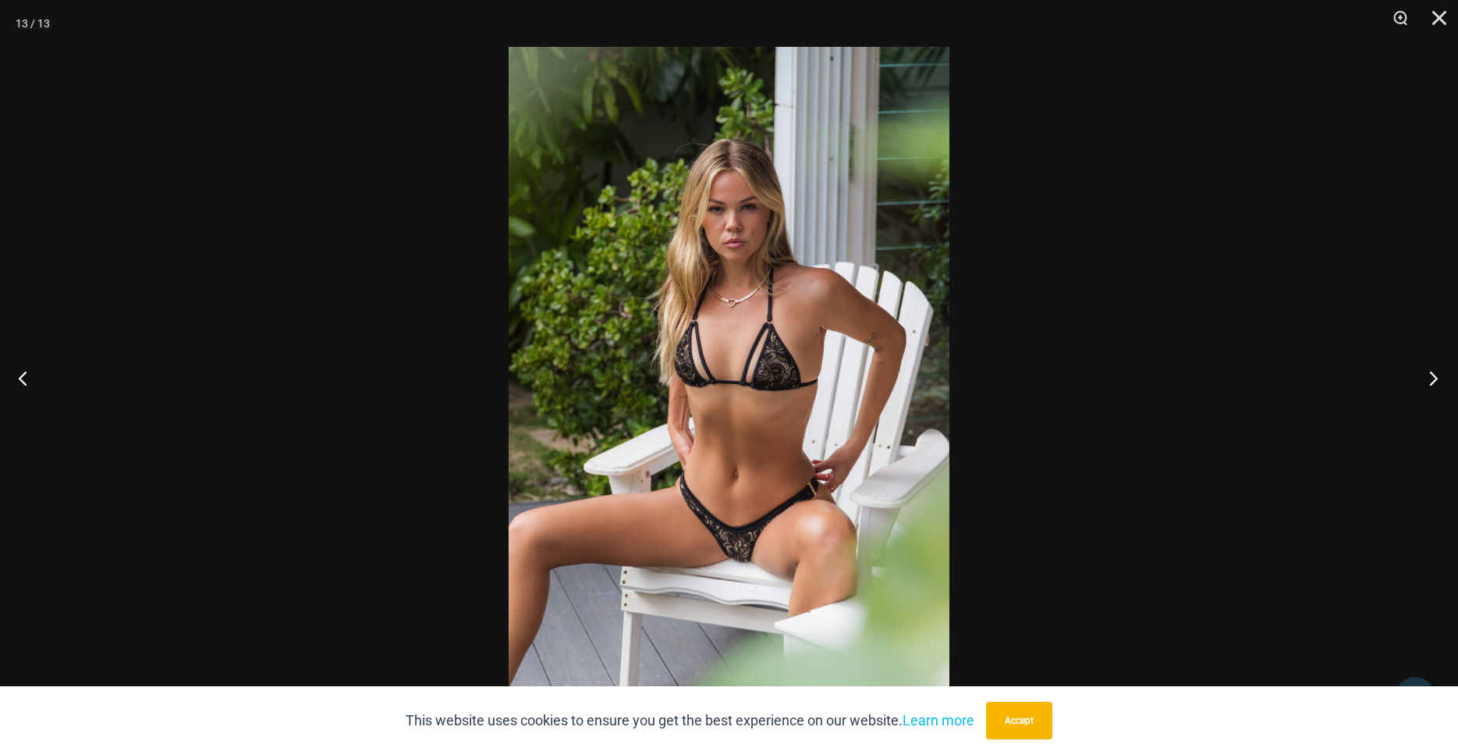
click at [1434, 383] on button "Next" at bounding box center [1429, 378] width 59 height 78
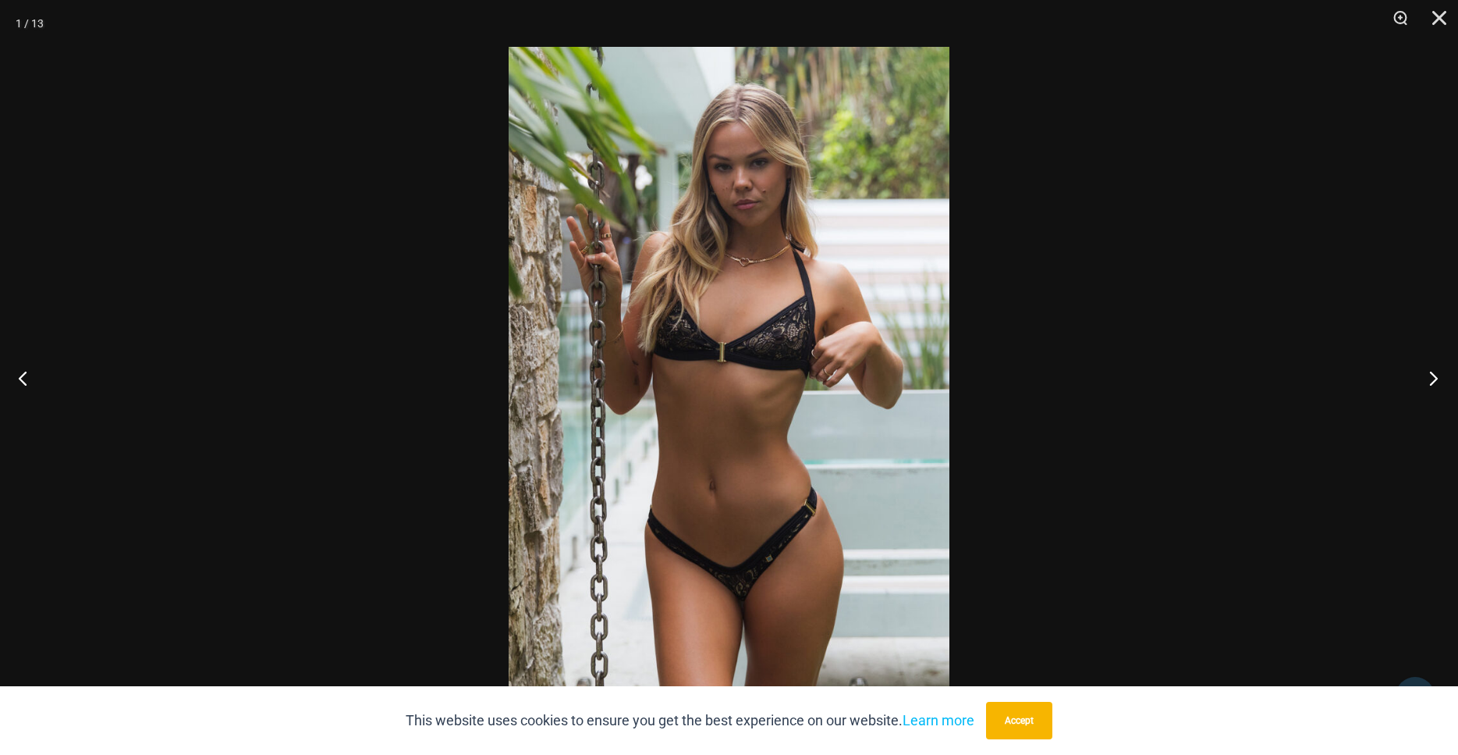
click at [1434, 383] on button "Next" at bounding box center [1429, 378] width 59 height 78
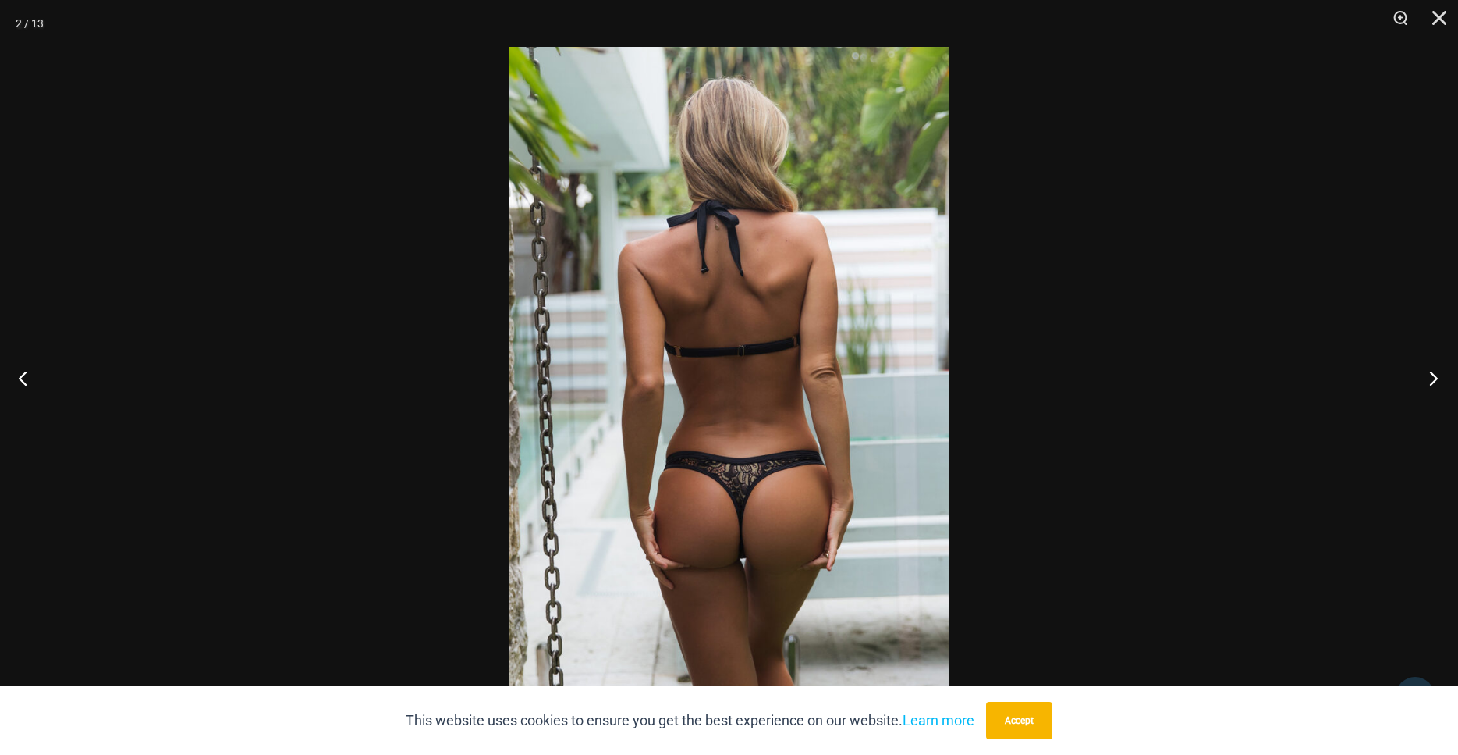
click at [1434, 383] on button "Next" at bounding box center [1429, 378] width 59 height 78
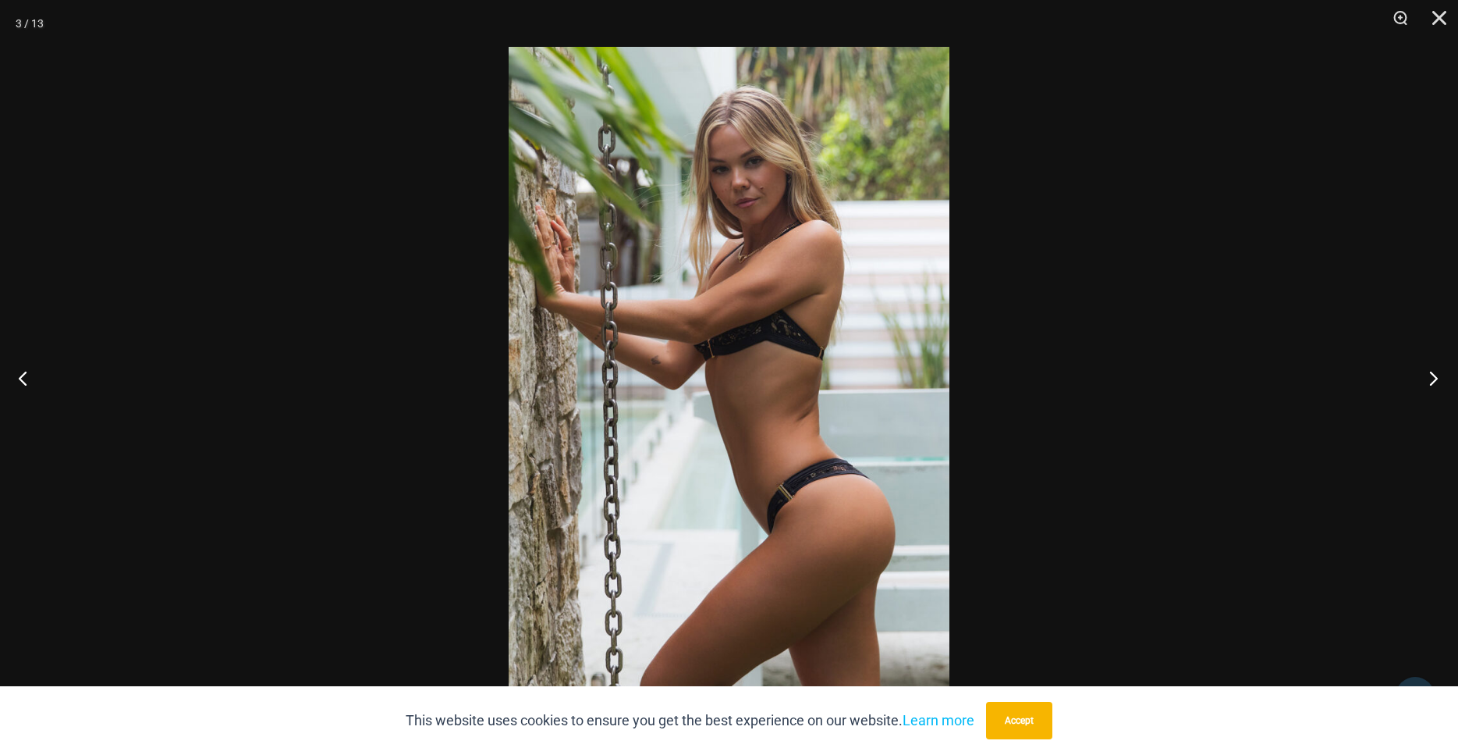
click at [1434, 383] on button "Next" at bounding box center [1429, 378] width 59 height 78
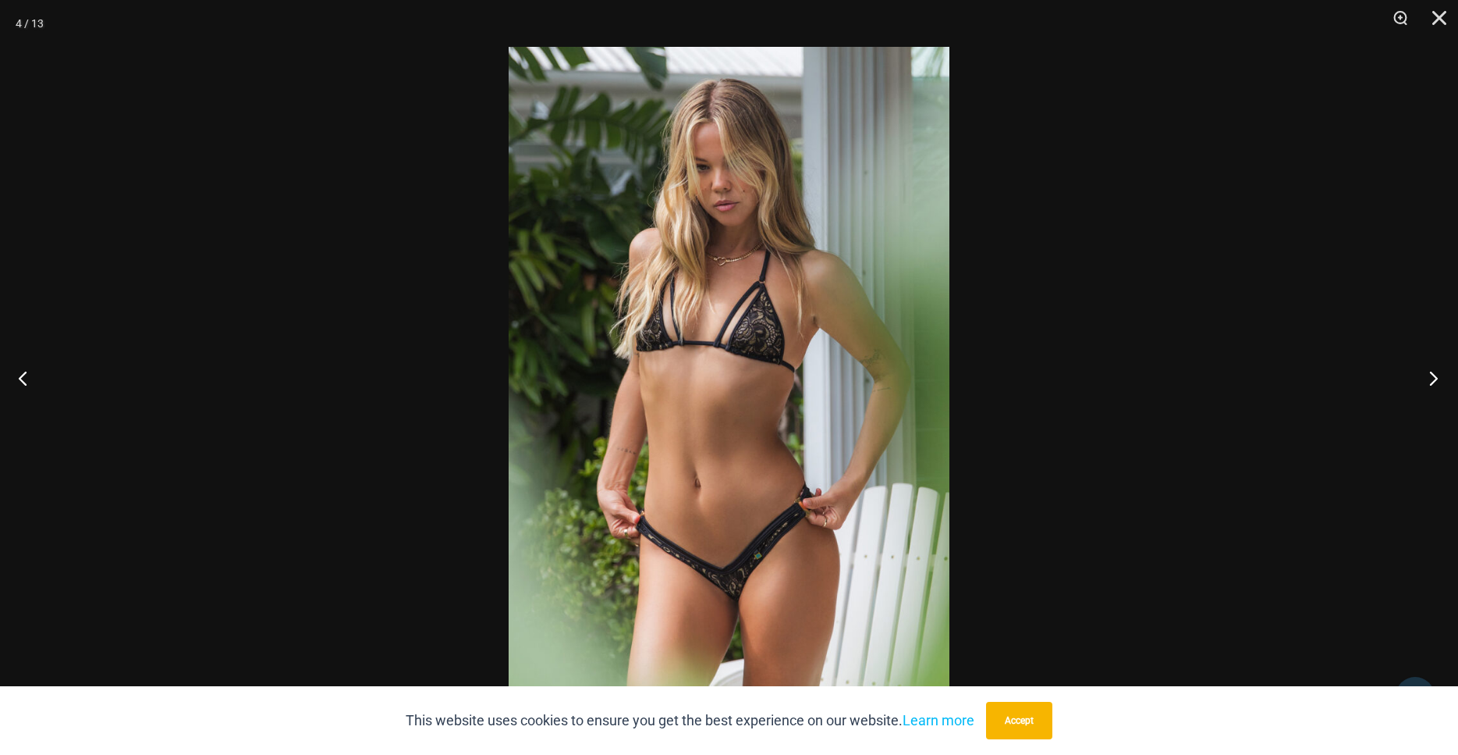
click at [1434, 383] on button "Next" at bounding box center [1429, 378] width 59 height 78
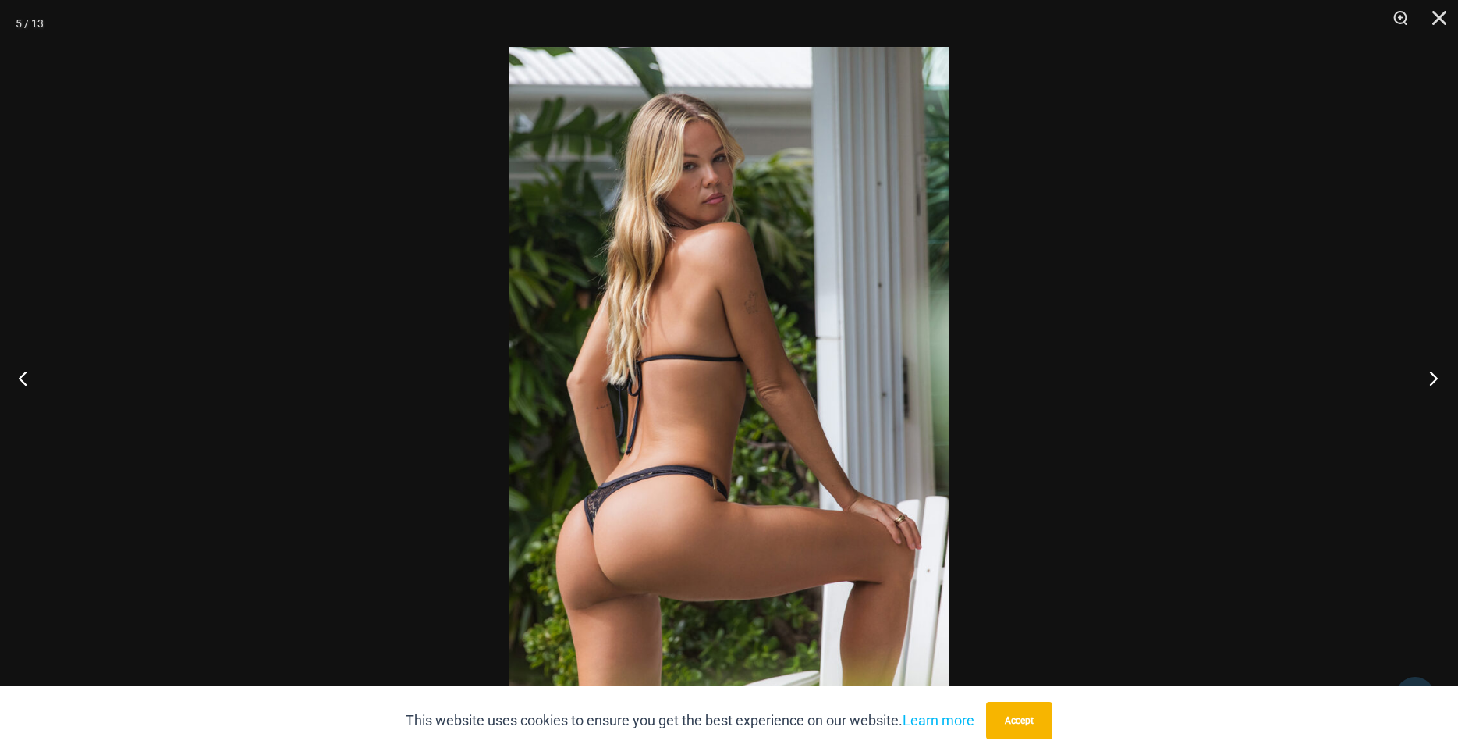
click at [1434, 383] on button "Next" at bounding box center [1429, 378] width 59 height 78
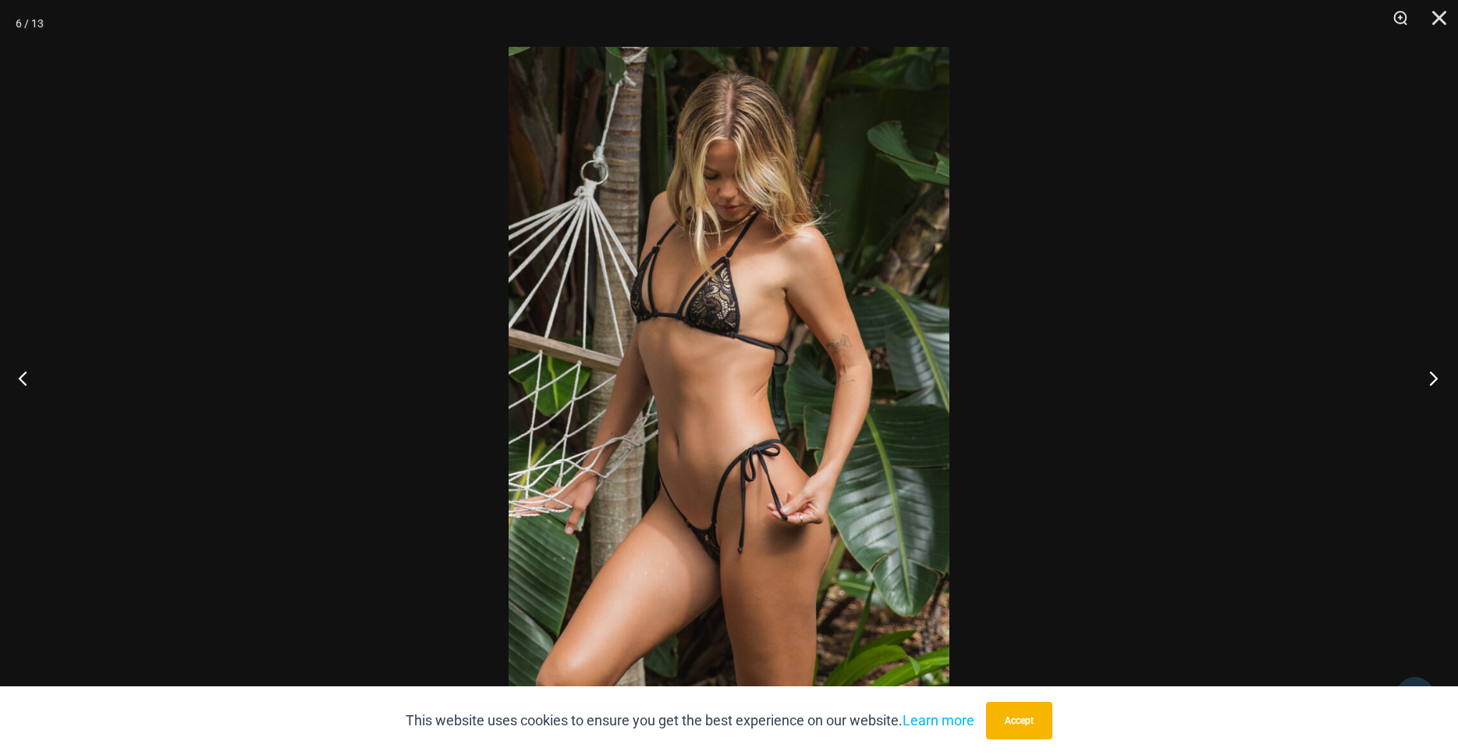
click at [1434, 383] on button "Next" at bounding box center [1429, 378] width 59 height 78
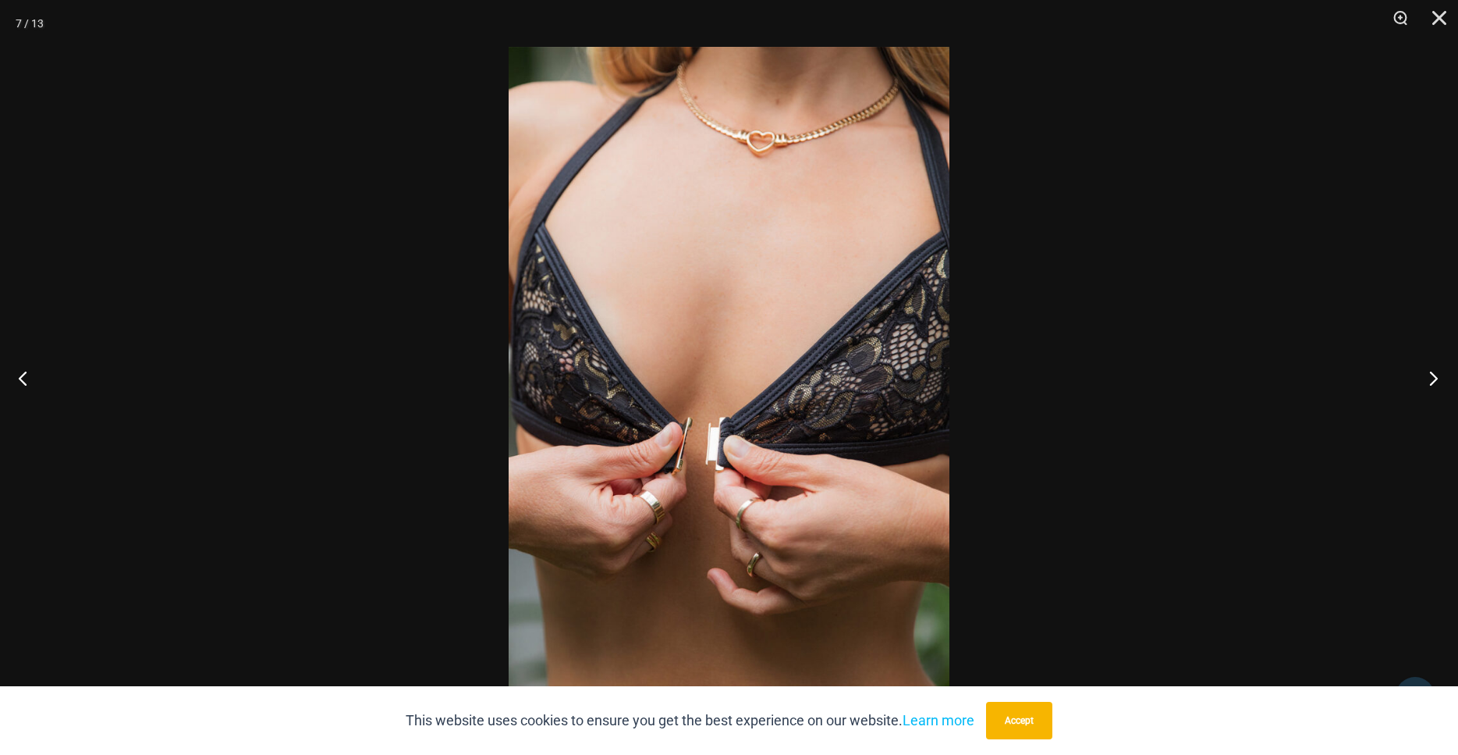
click at [1434, 383] on button "Next" at bounding box center [1429, 378] width 59 height 78
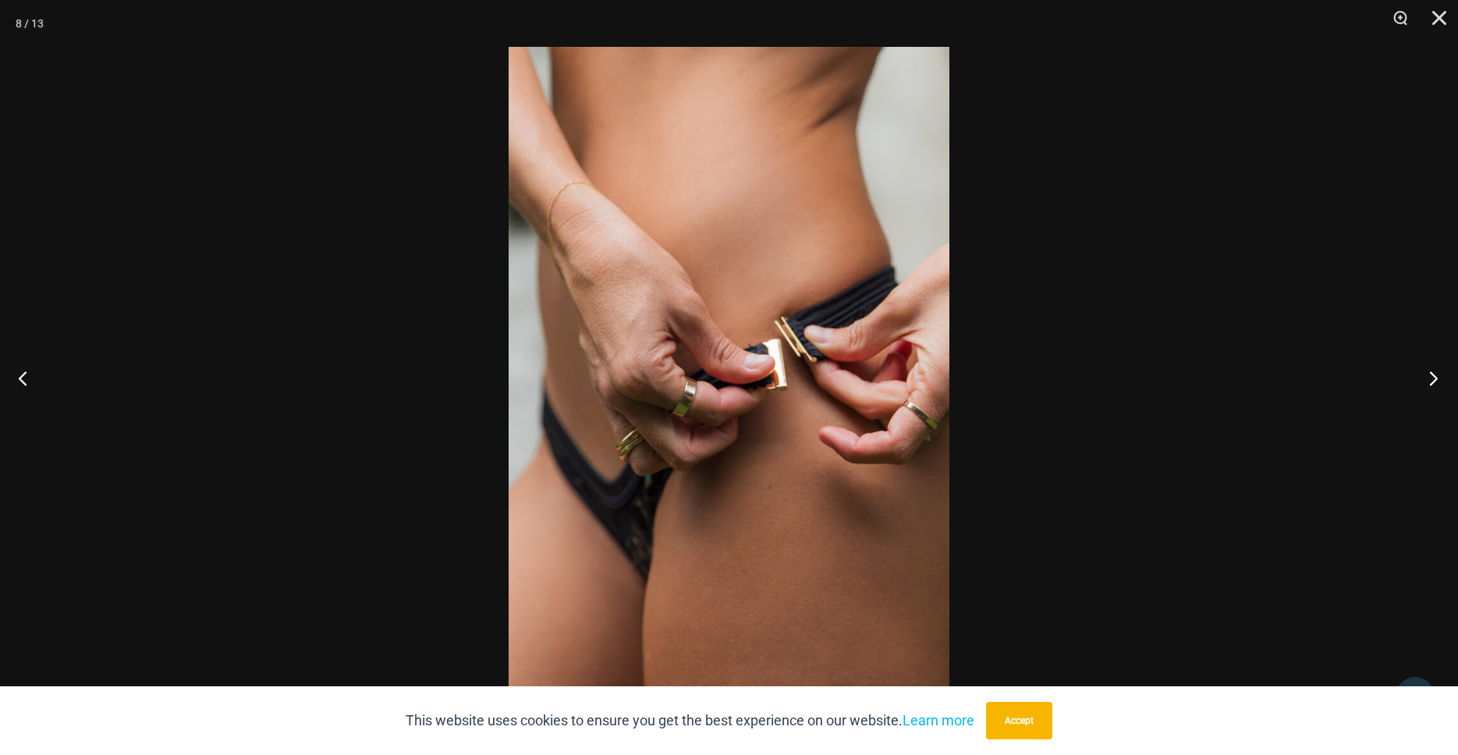
click at [1434, 383] on button "Next" at bounding box center [1429, 378] width 59 height 78
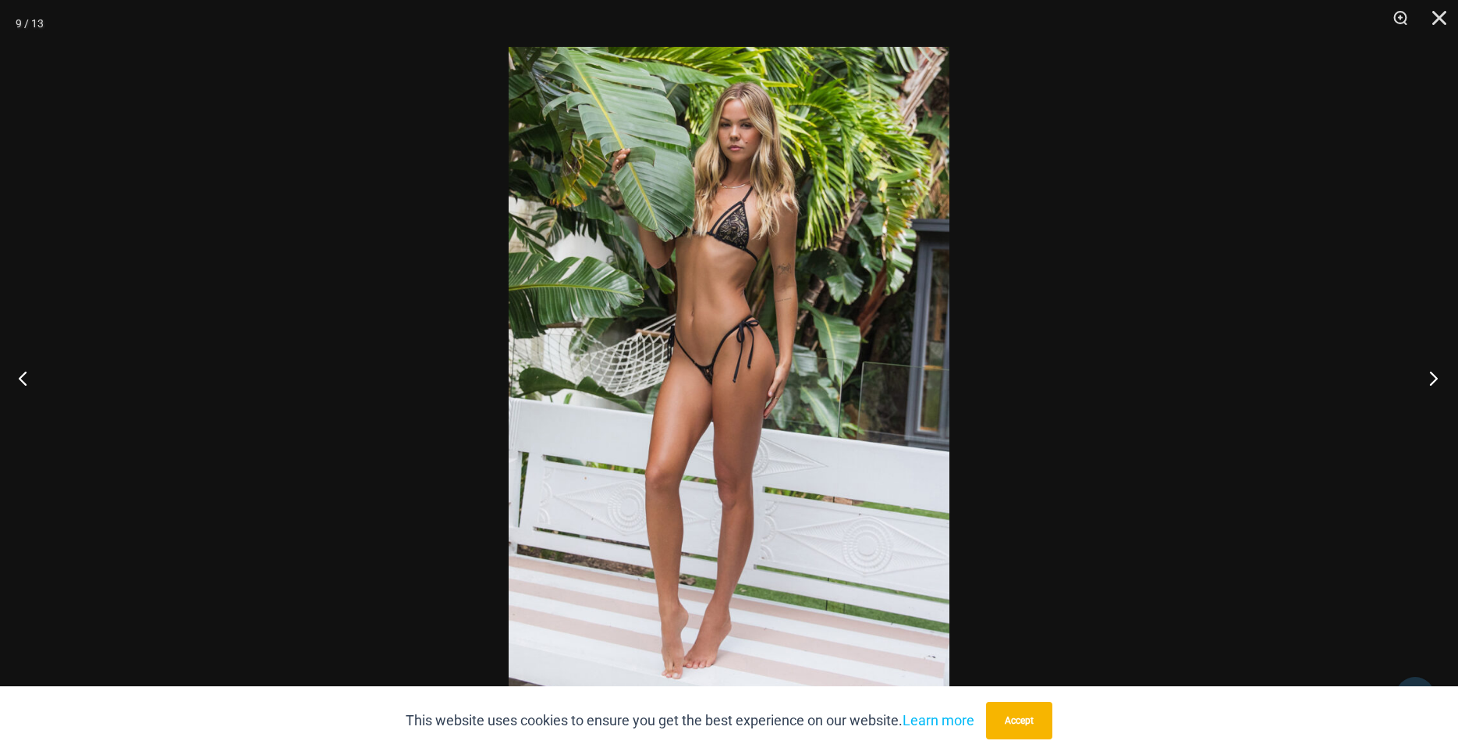
click at [1434, 383] on button "Next" at bounding box center [1429, 378] width 59 height 78
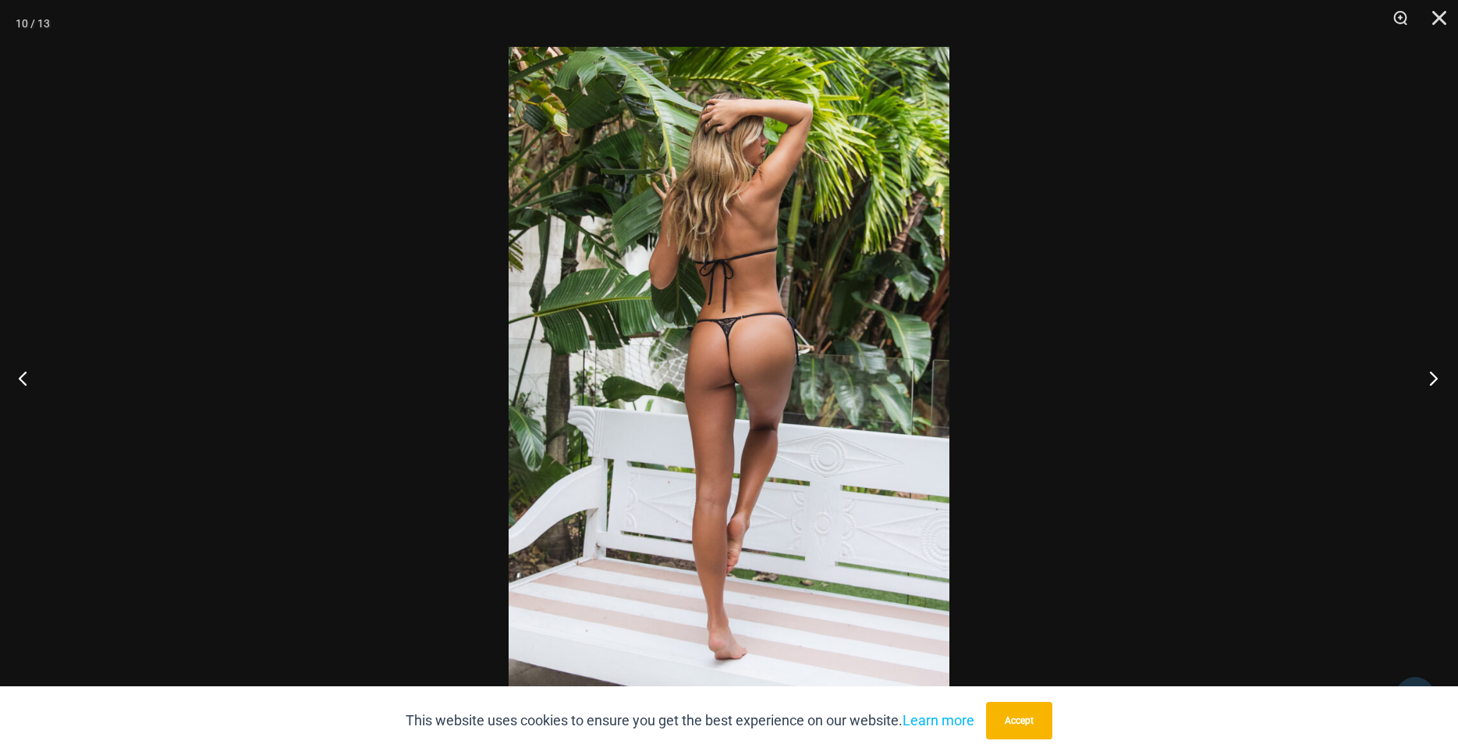
click at [1434, 383] on button "Next" at bounding box center [1429, 378] width 59 height 78
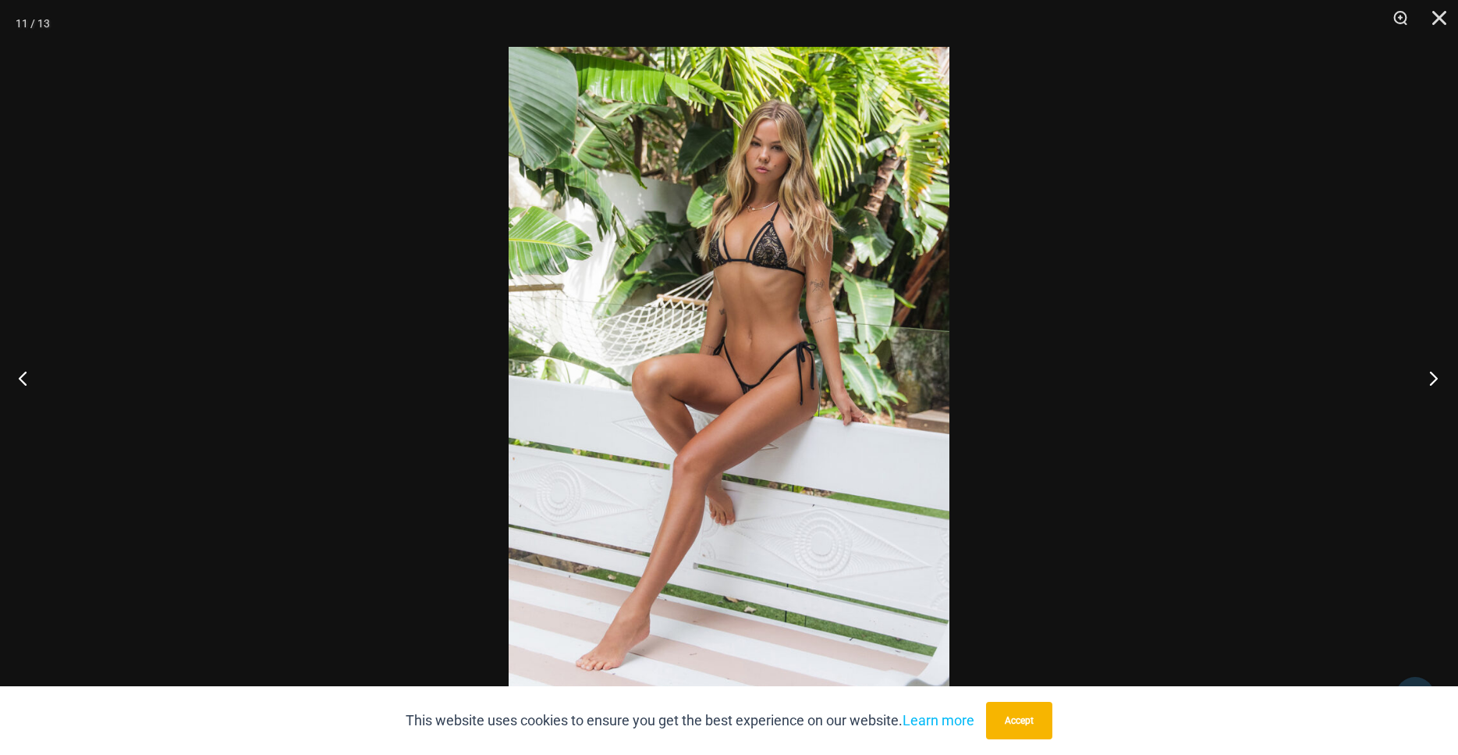
click at [1434, 383] on button "Next" at bounding box center [1429, 378] width 59 height 78
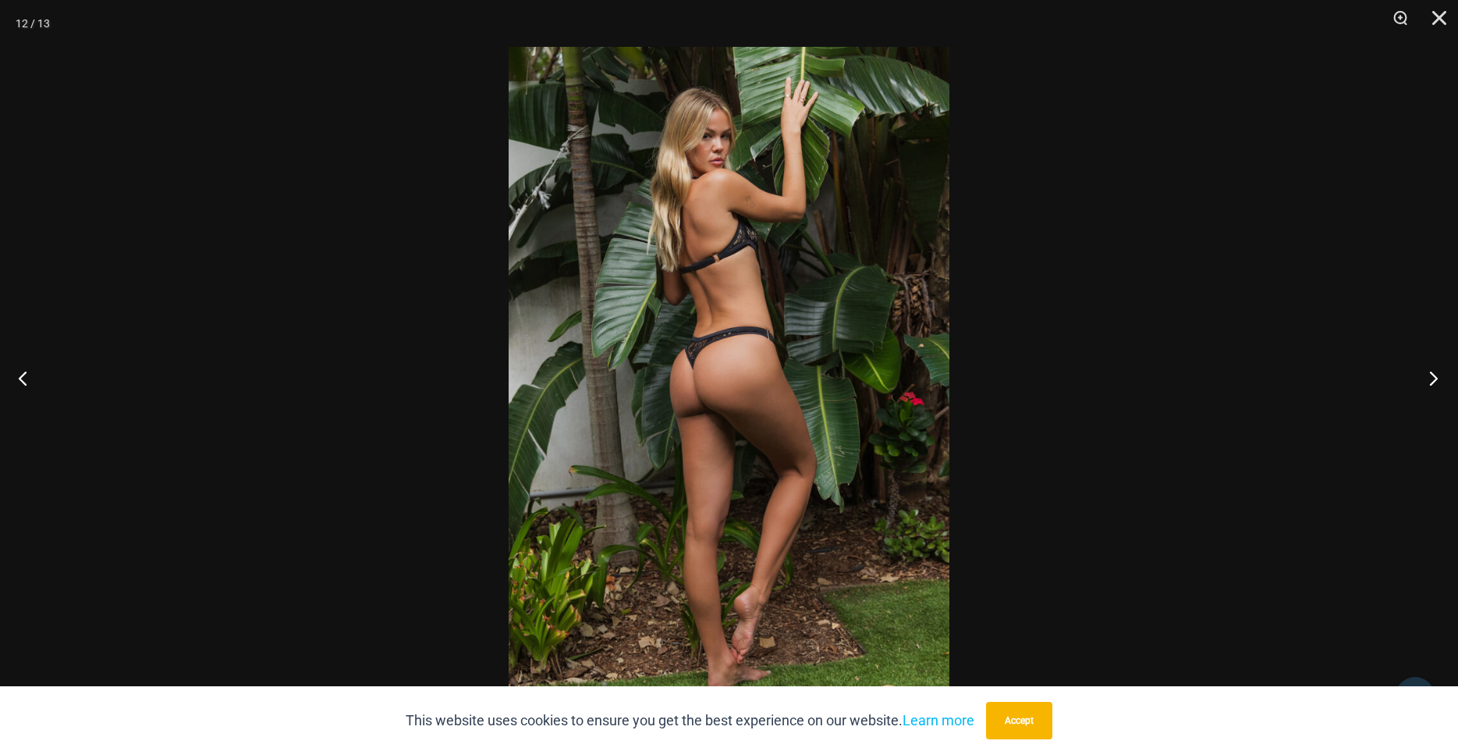
click at [1434, 383] on button "Next" at bounding box center [1429, 378] width 59 height 78
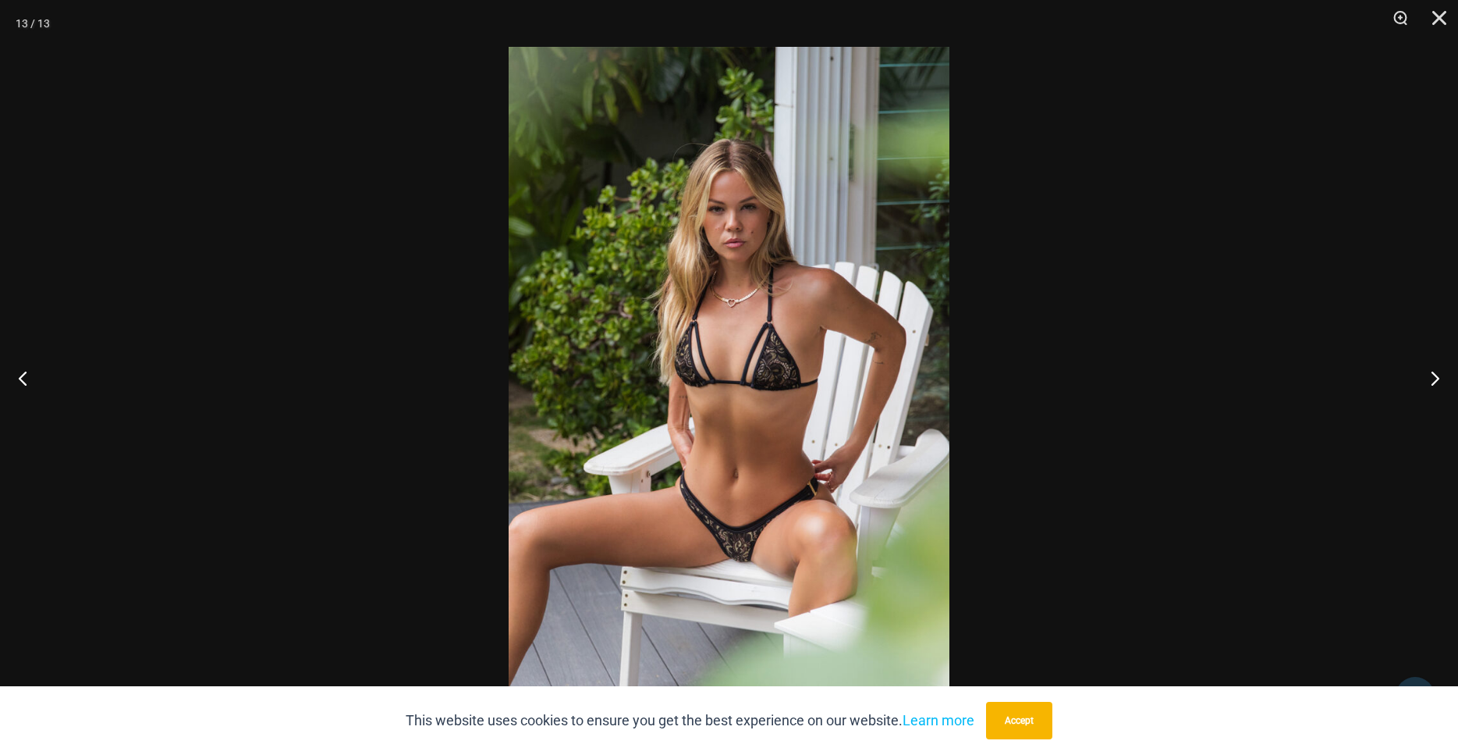
click at [789, 542] on img at bounding box center [729, 377] width 441 height 661
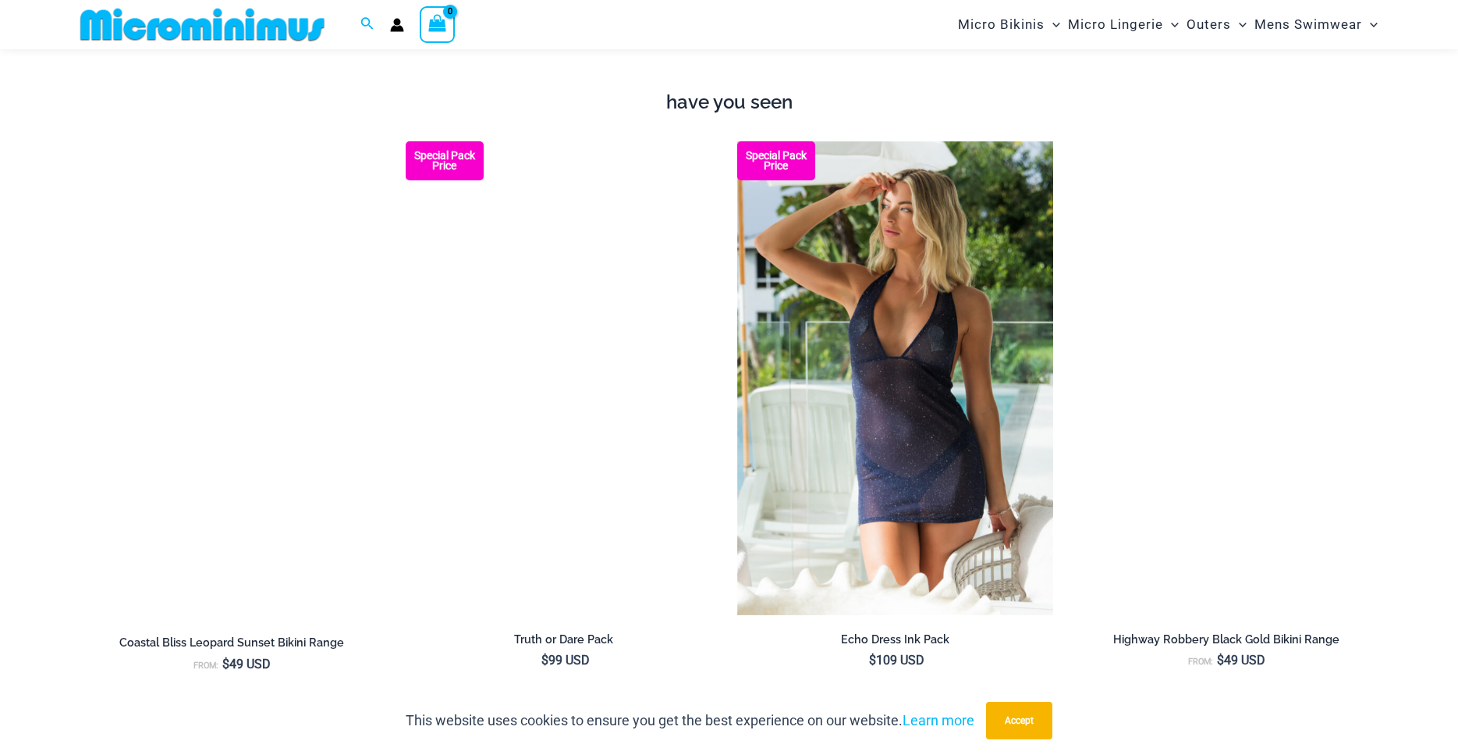
scroll to position [1419, 0]
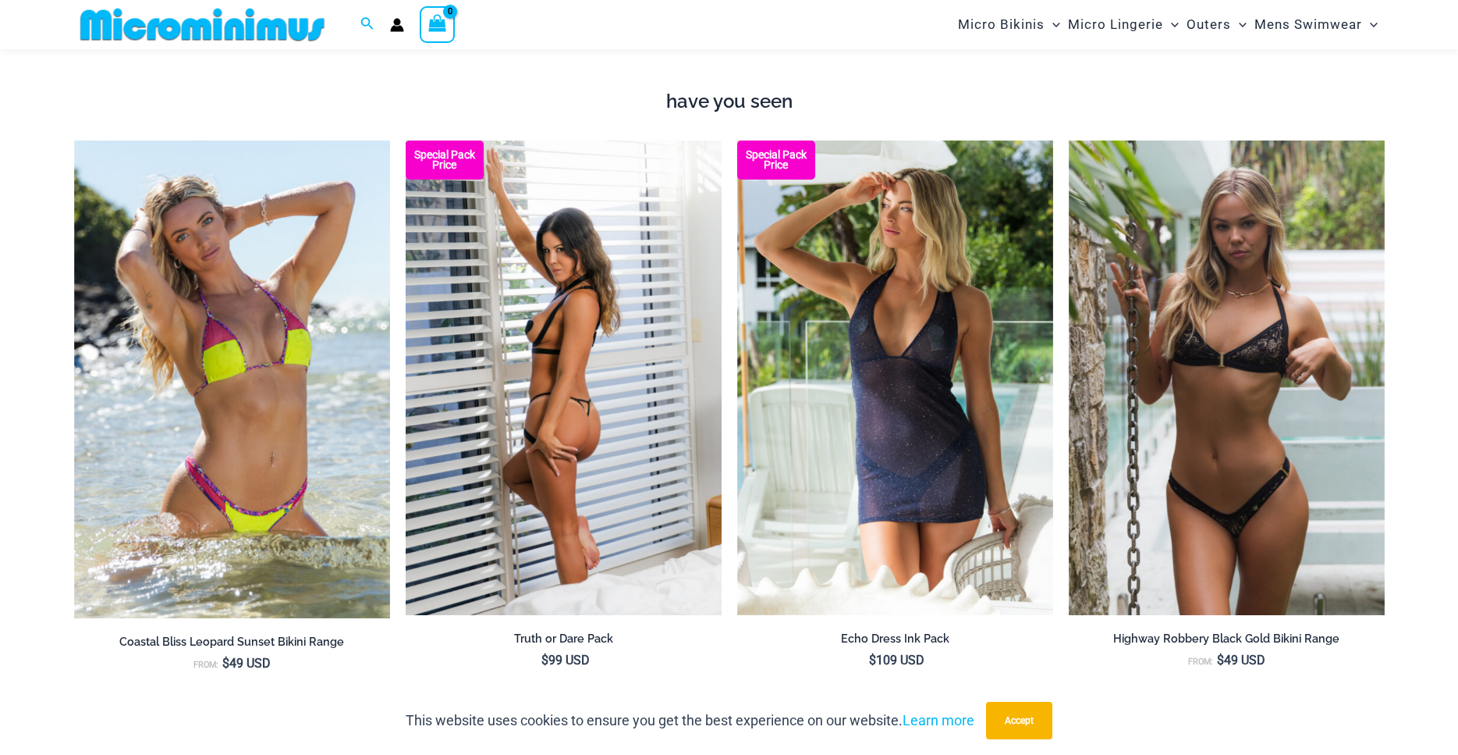
click at [584, 419] on img at bounding box center [564, 377] width 316 height 474
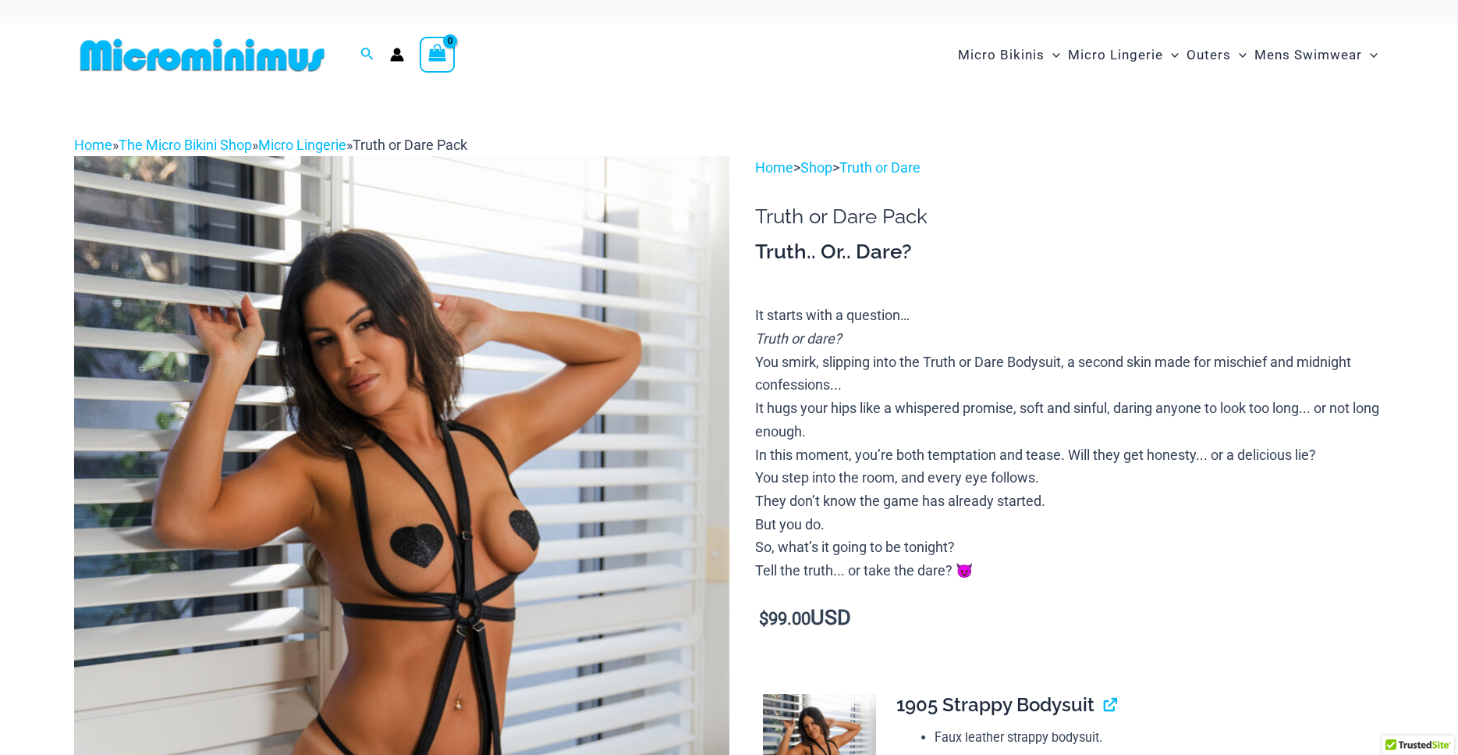
click at [471, 527] on img at bounding box center [401, 647] width 655 height 983
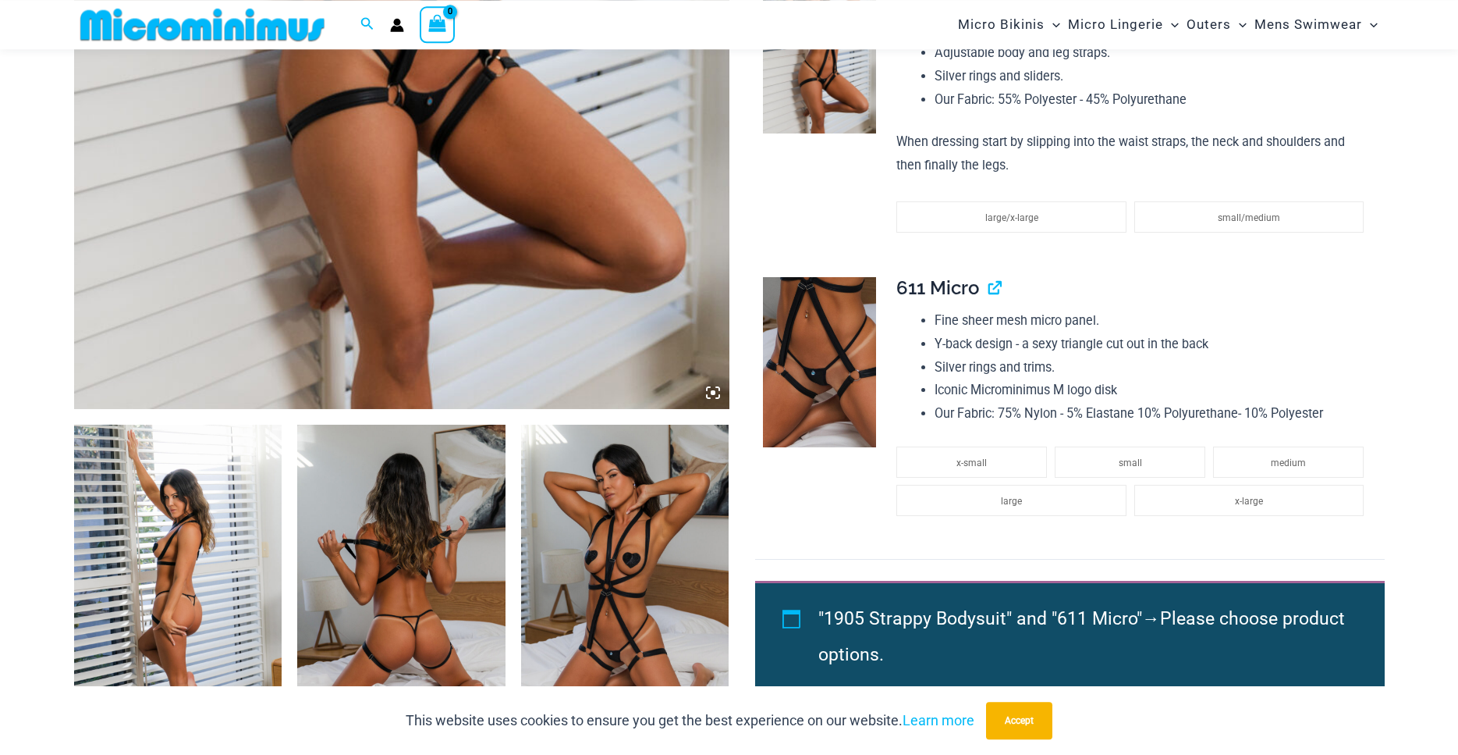
scroll to position [861, 0]
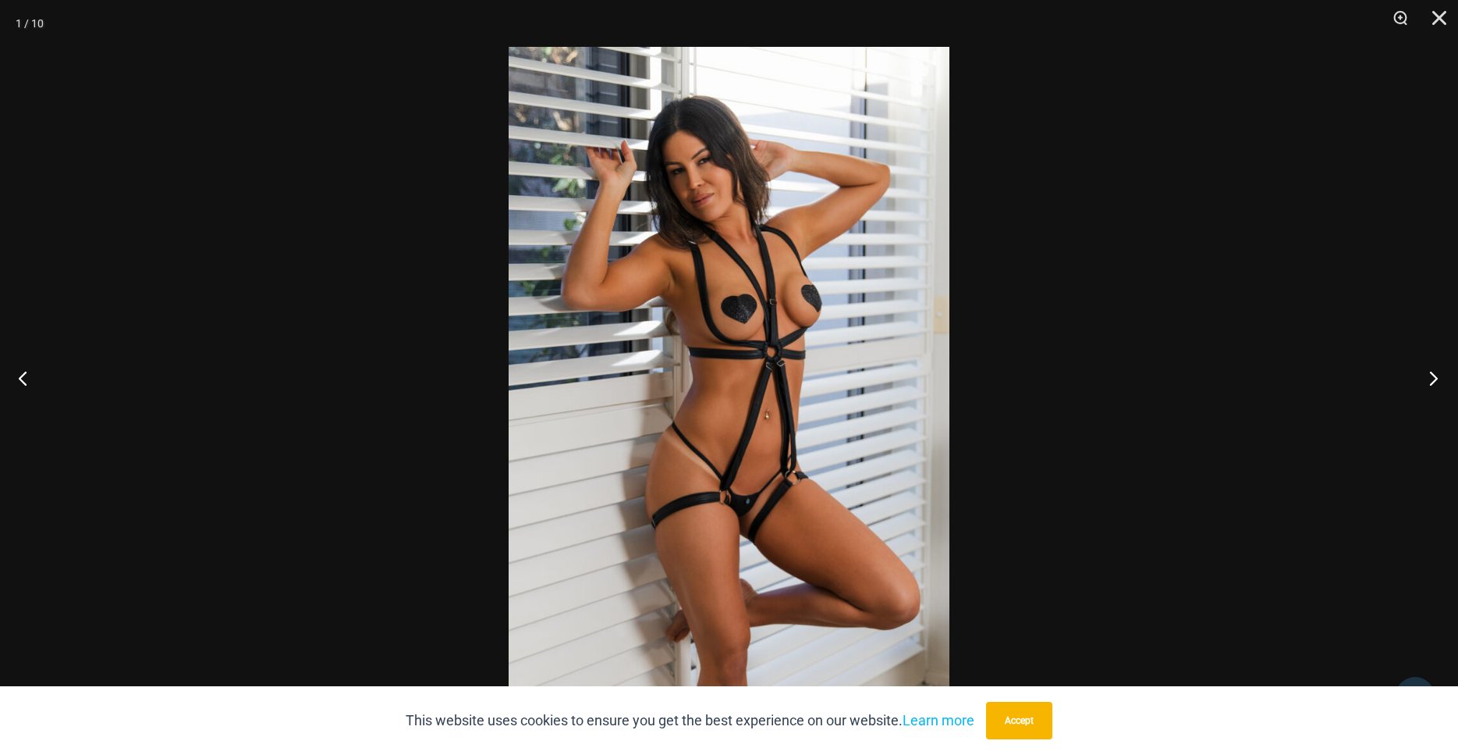
click at [1429, 375] on button "Next" at bounding box center [1429, 378] width 59 height 78
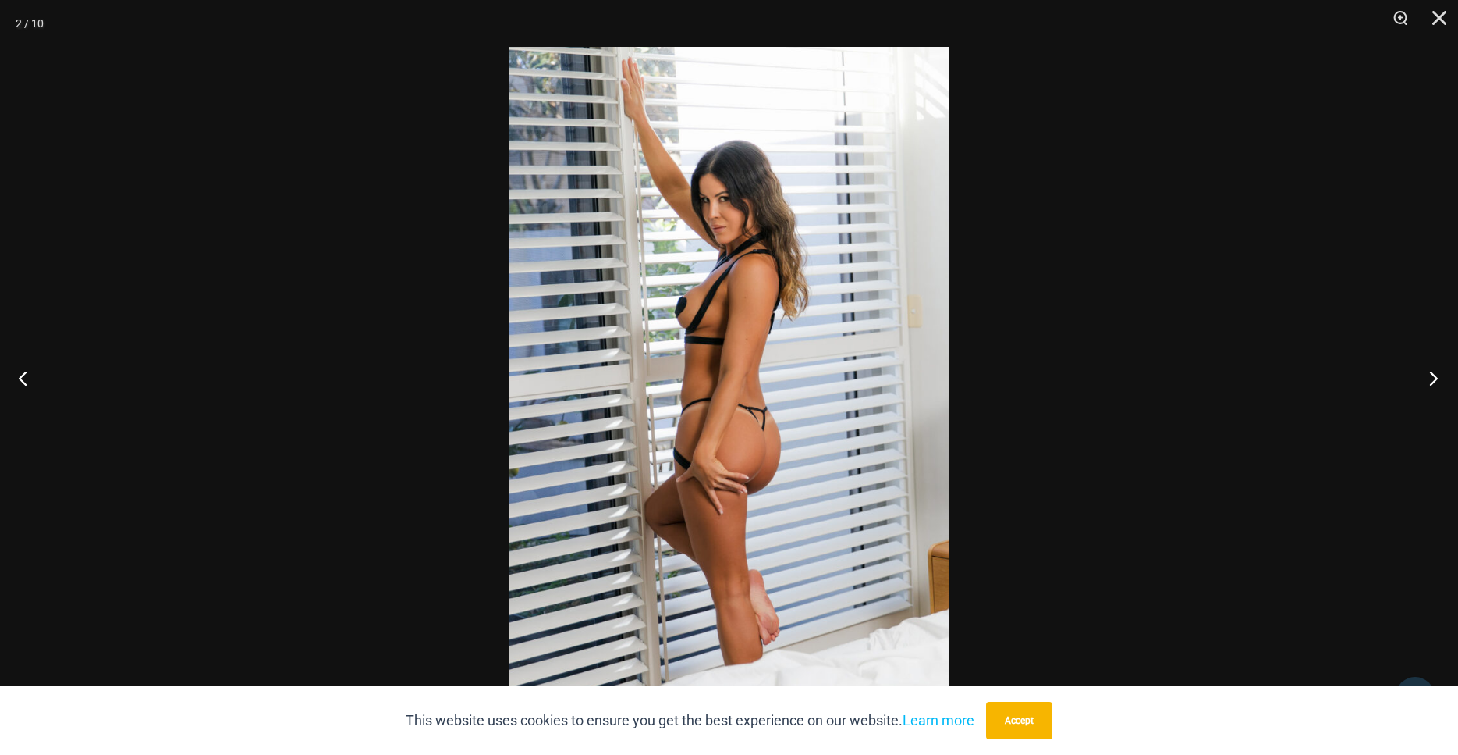
click at [1429, 375] on button "Next" at bounding box center [1429, 378] width 59 height 78
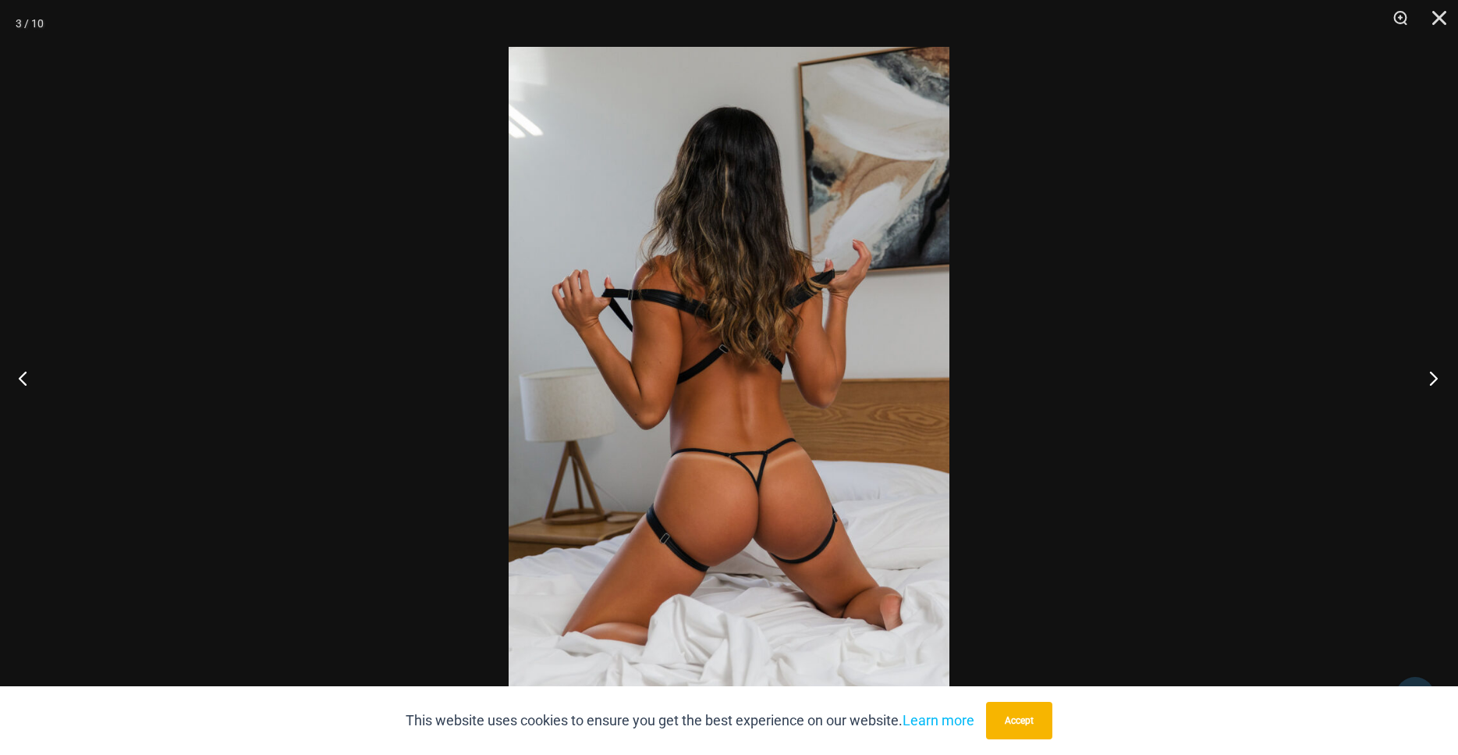
click at [1429, 375] on button "Next" at bounding box center [1429, 378] width 59 height 78
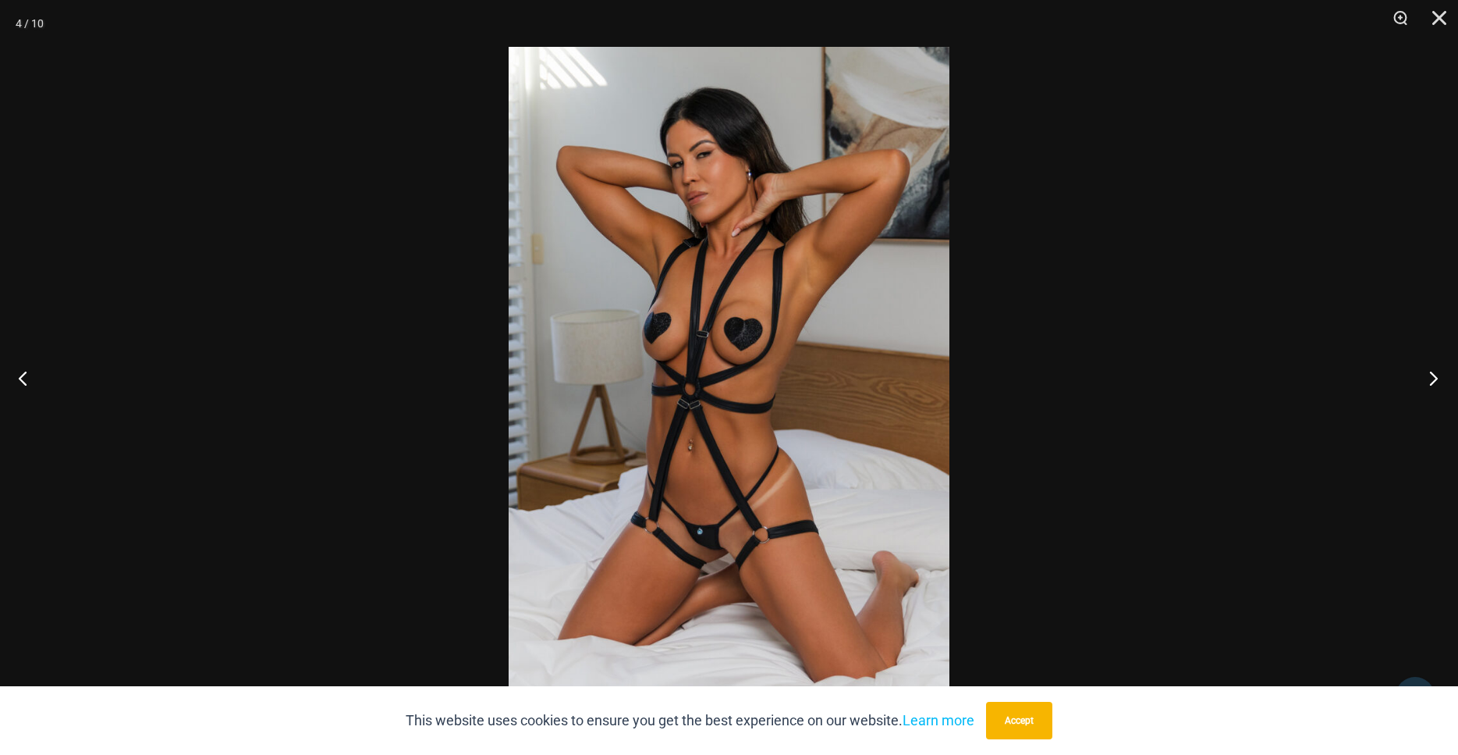
click at [1429, 375] on button "Next" at bounding box center [1429, 378] width 59 height 78
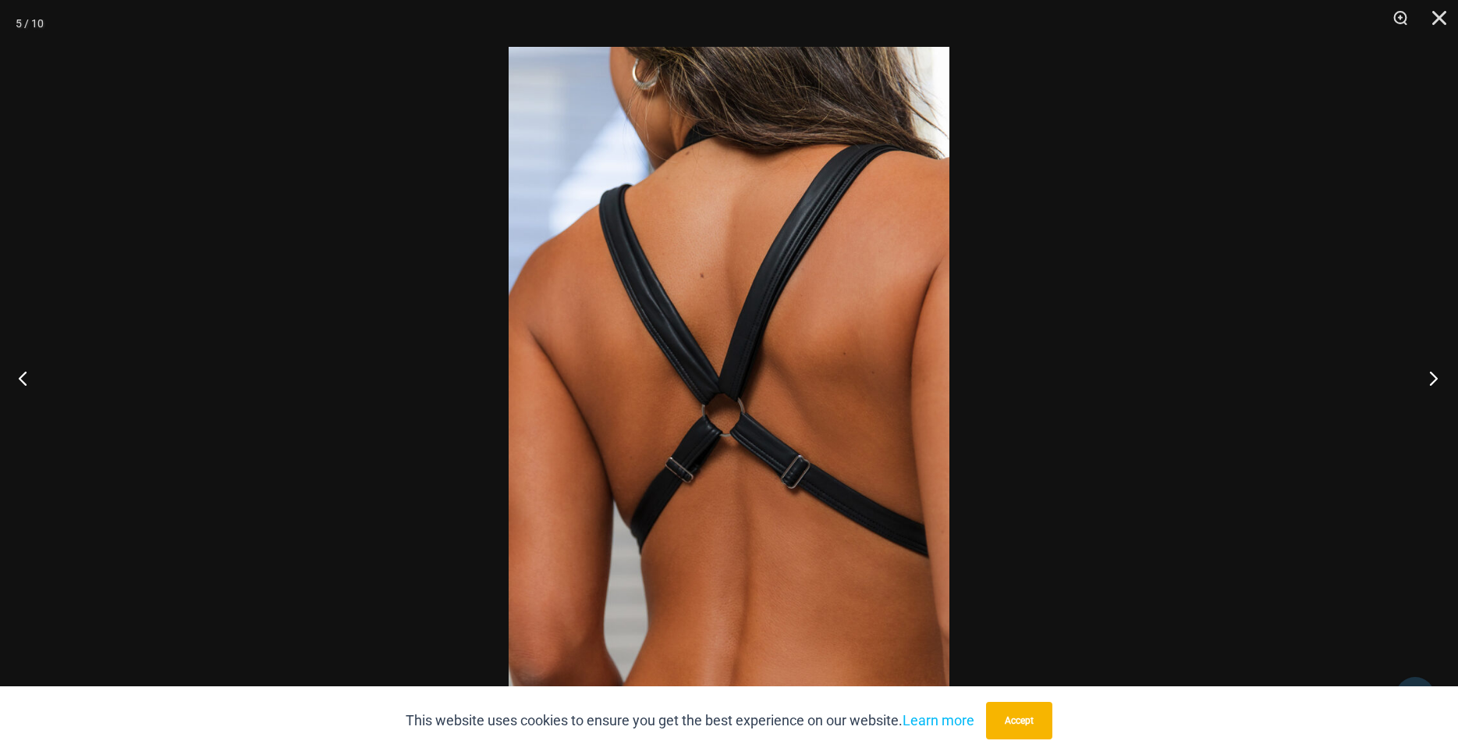
click at [1429, 375] on button "Next" at bounding box center [1429, 378] width 59 height 78
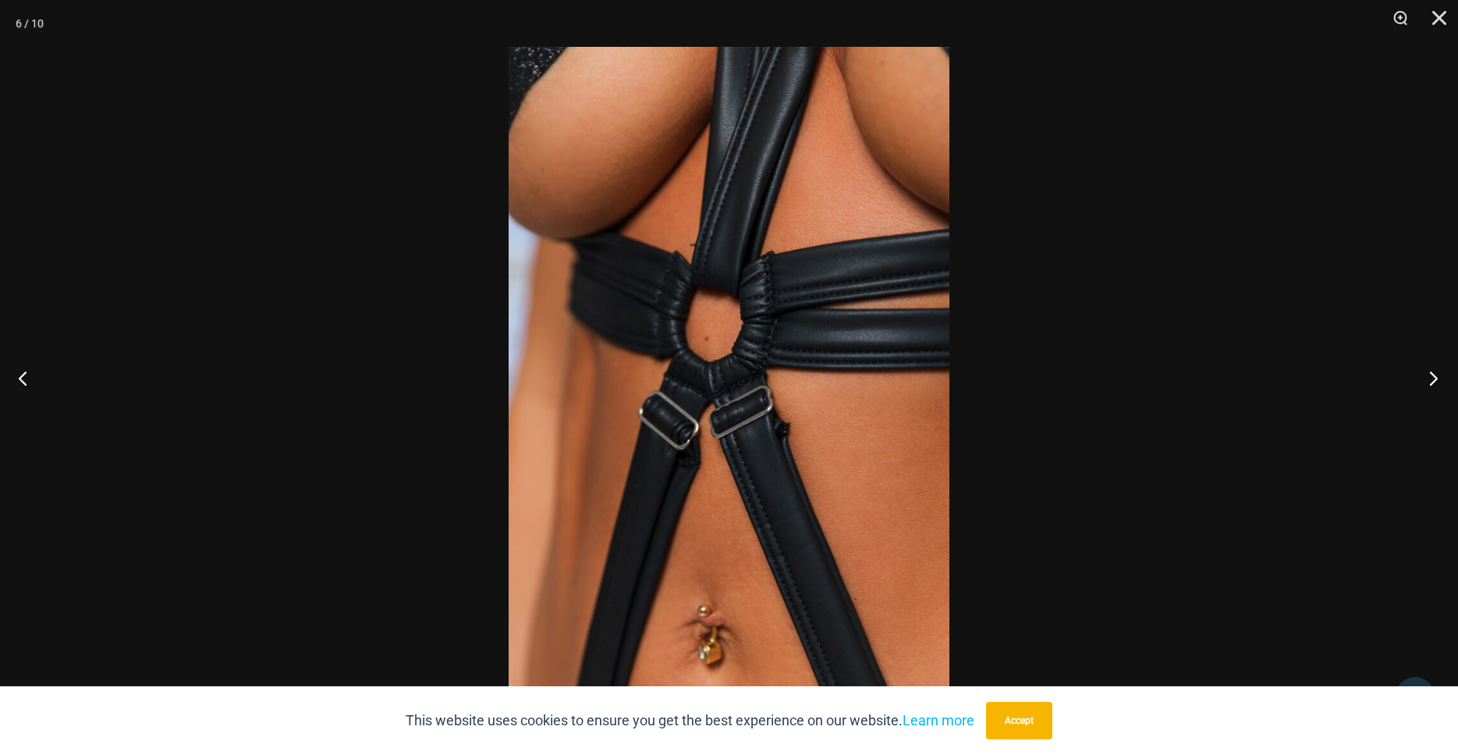
click at [1429, 375] on button "Next" at bounding box center [1429, 378] width 59 height 78
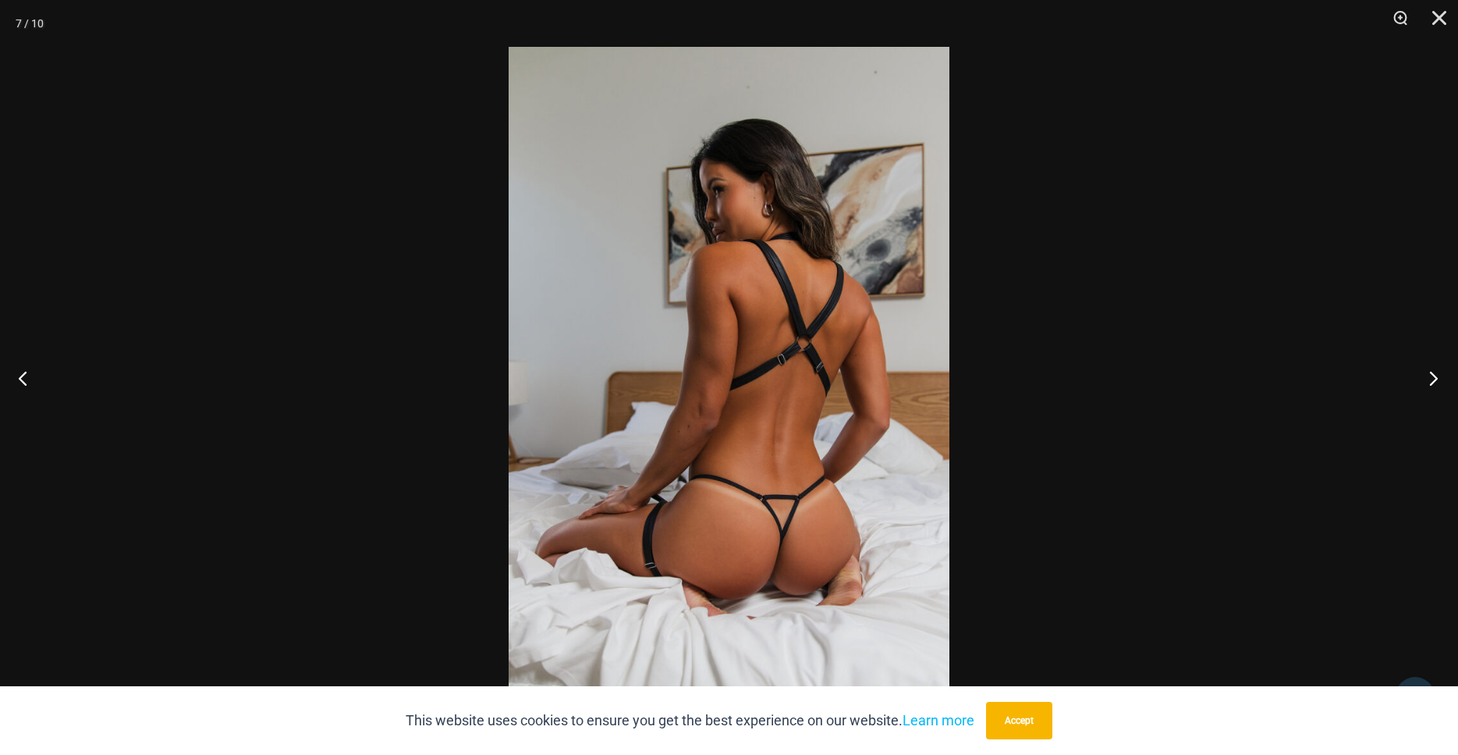
click at [1429, 375] on button "Next" at bounding box center [1429, 378] width 59 height 78
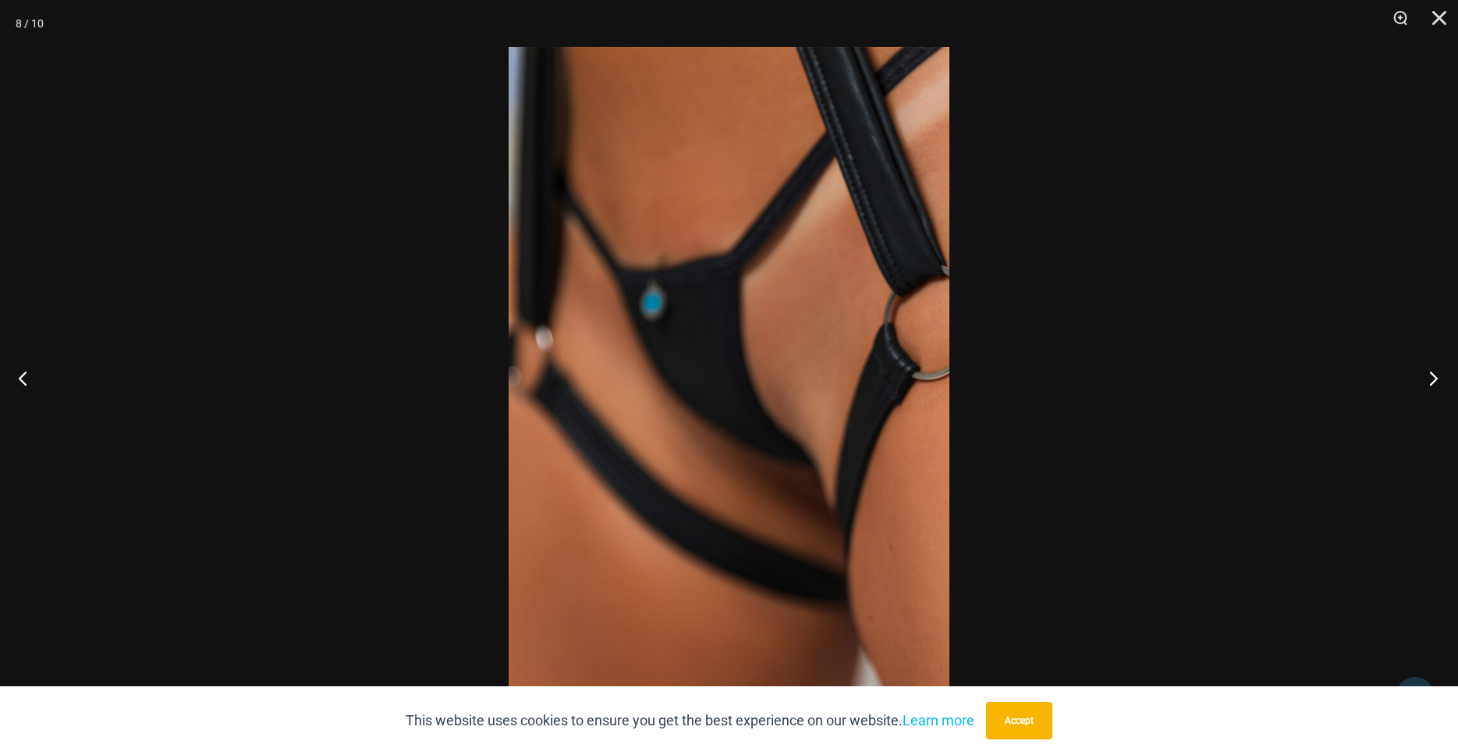
click at [1429, 375] on button "Next" at bounding box center [1429, 378] width 59 height 78
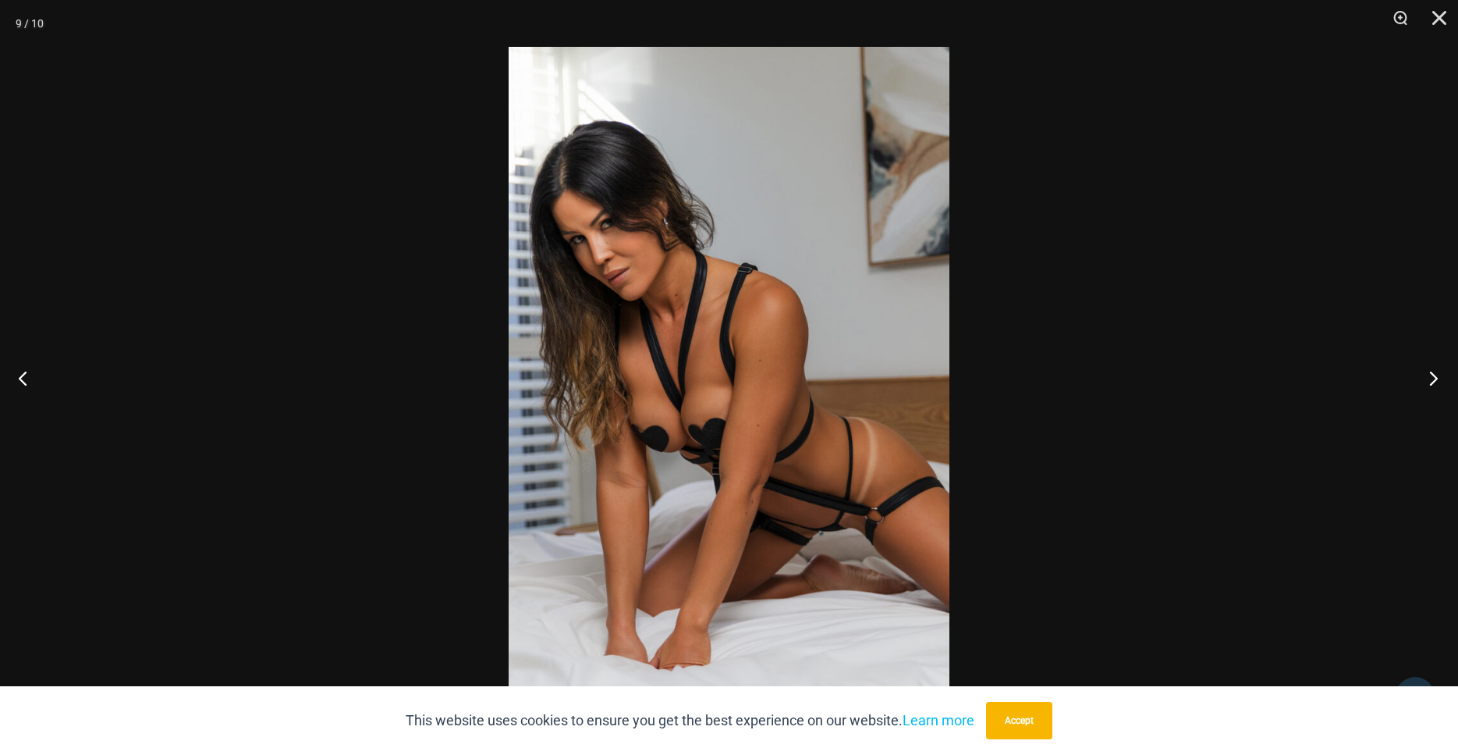
click at [1429, 375] on button "Next" at bounding box center [1429, 378] width 59 height 78
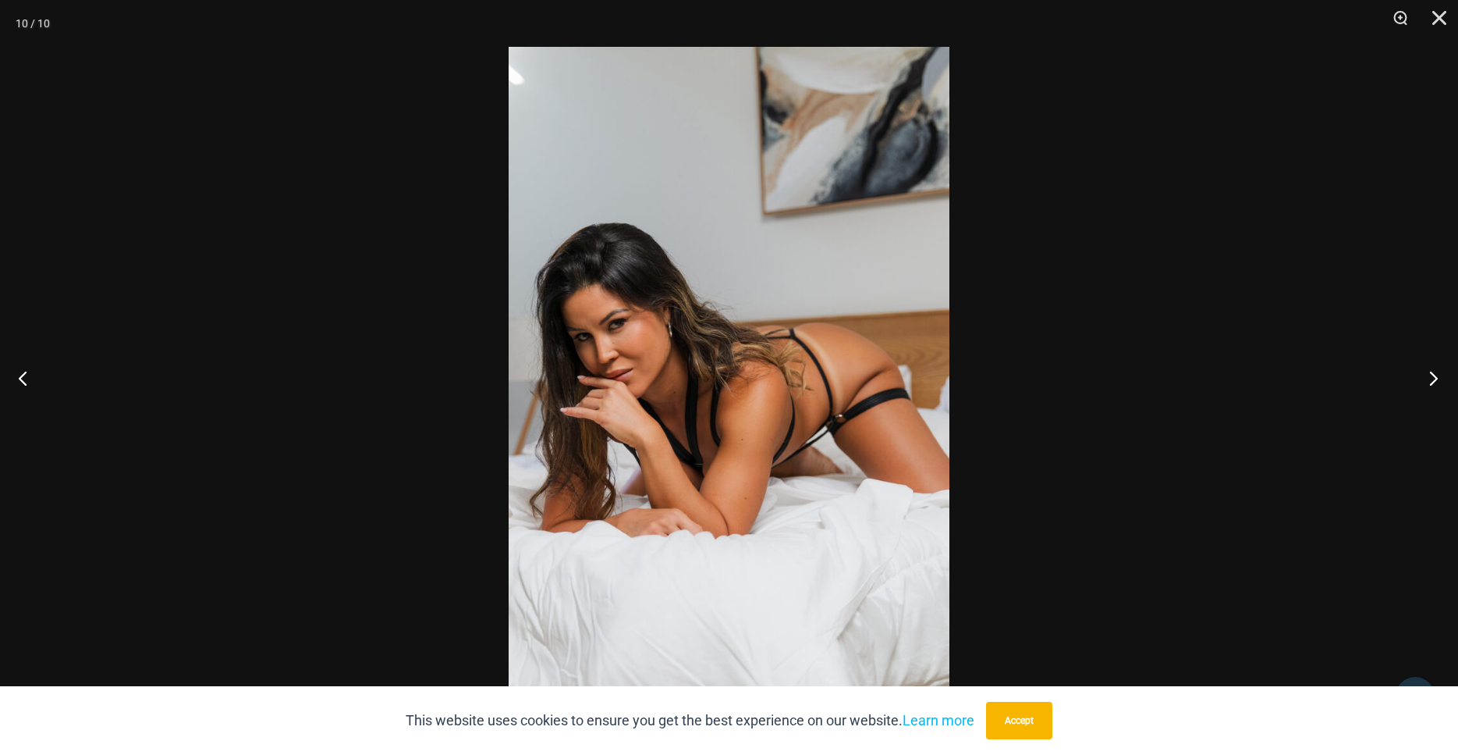
click at [1429, 375] on button "Next" at bounding box center [1429, 378] width 59 height 78
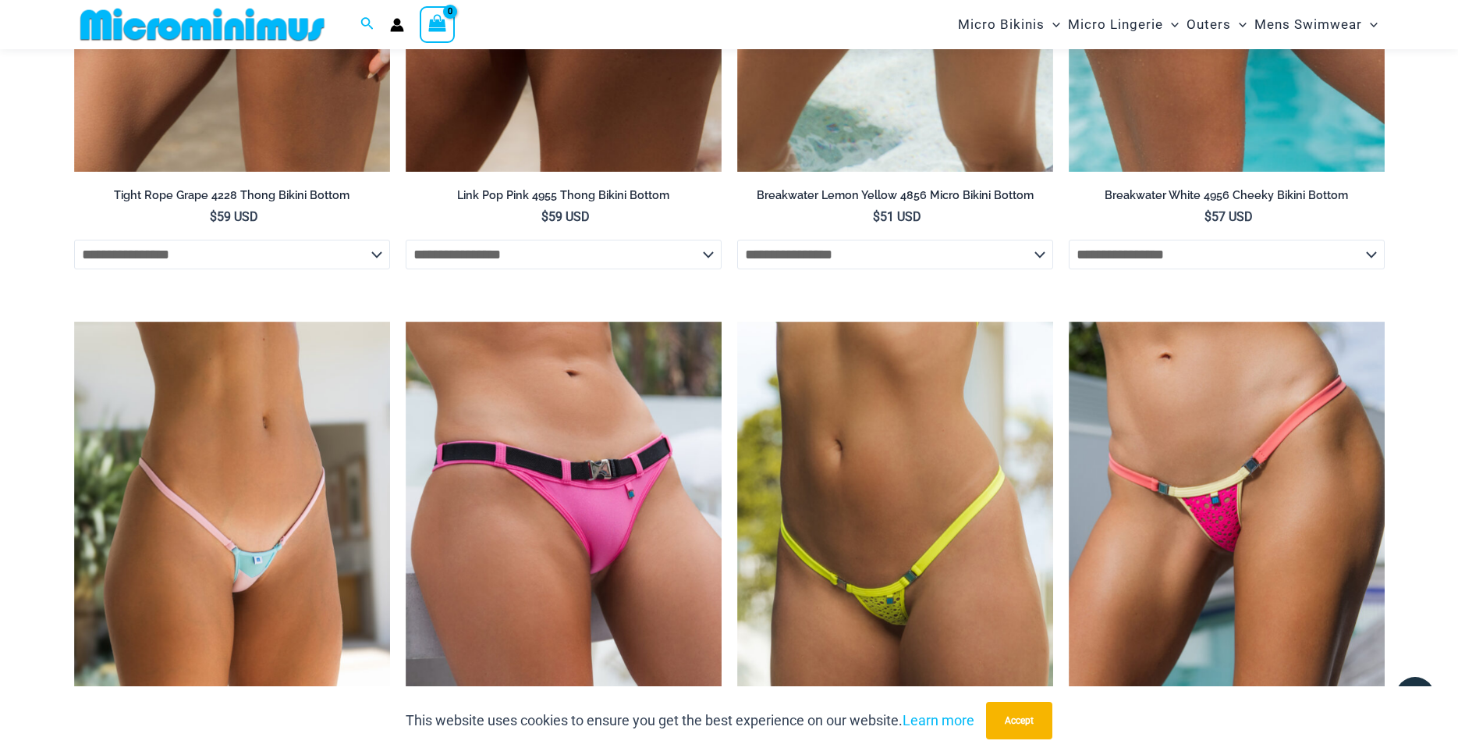
scroll to position [4599, 0]
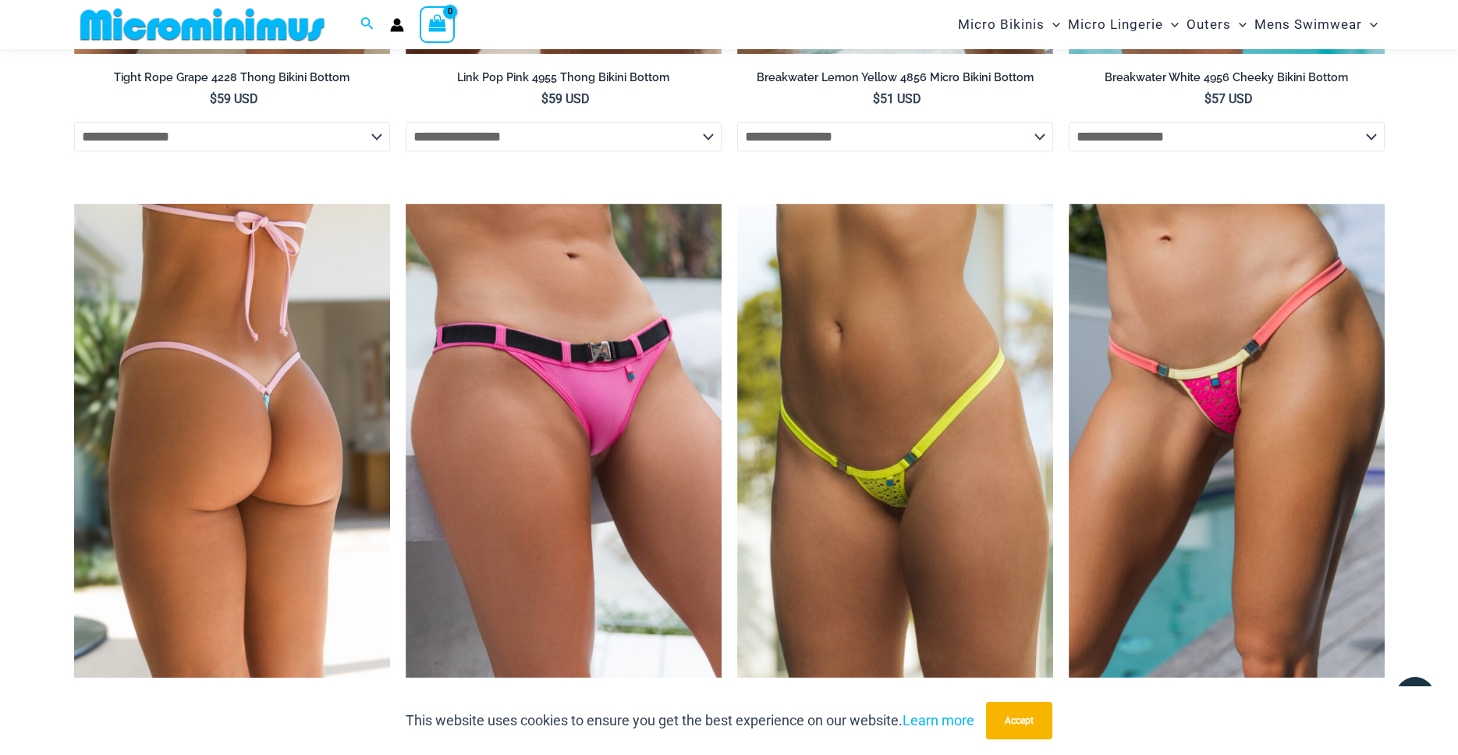
click at [243, 407] on img at bounding box center [232, 441] width 316 height 474
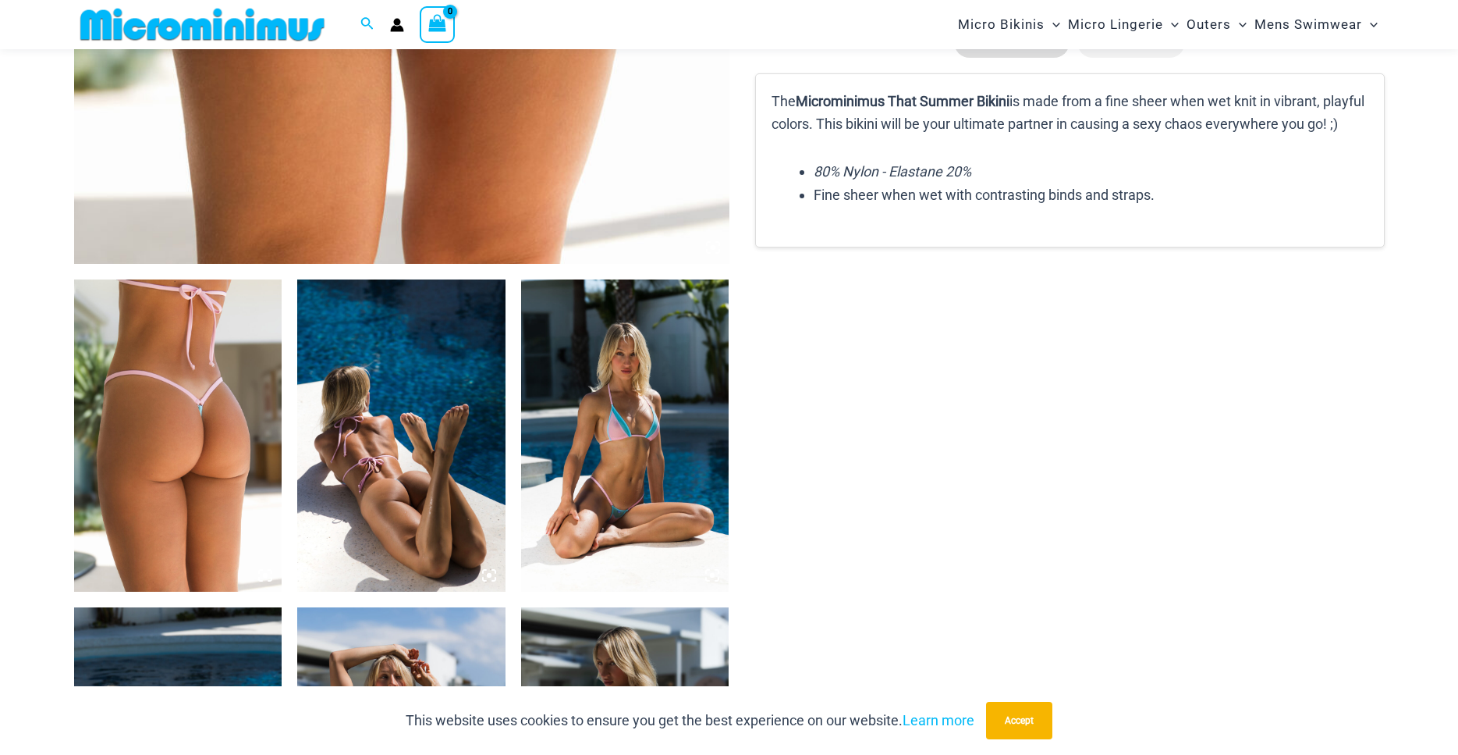
scroll to position [543, 0]
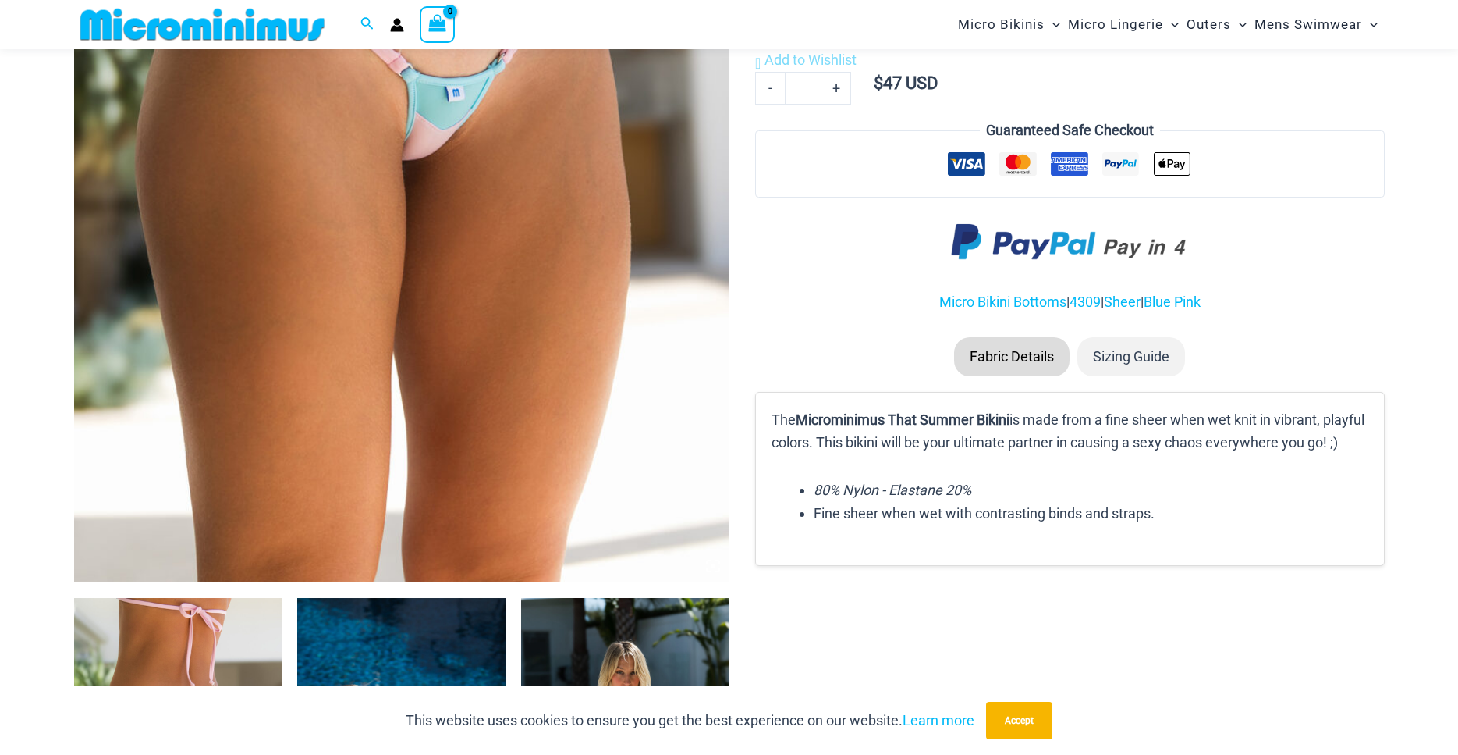
click at [381, 302] on img at bounding box center [401, 90] width 655 height 983
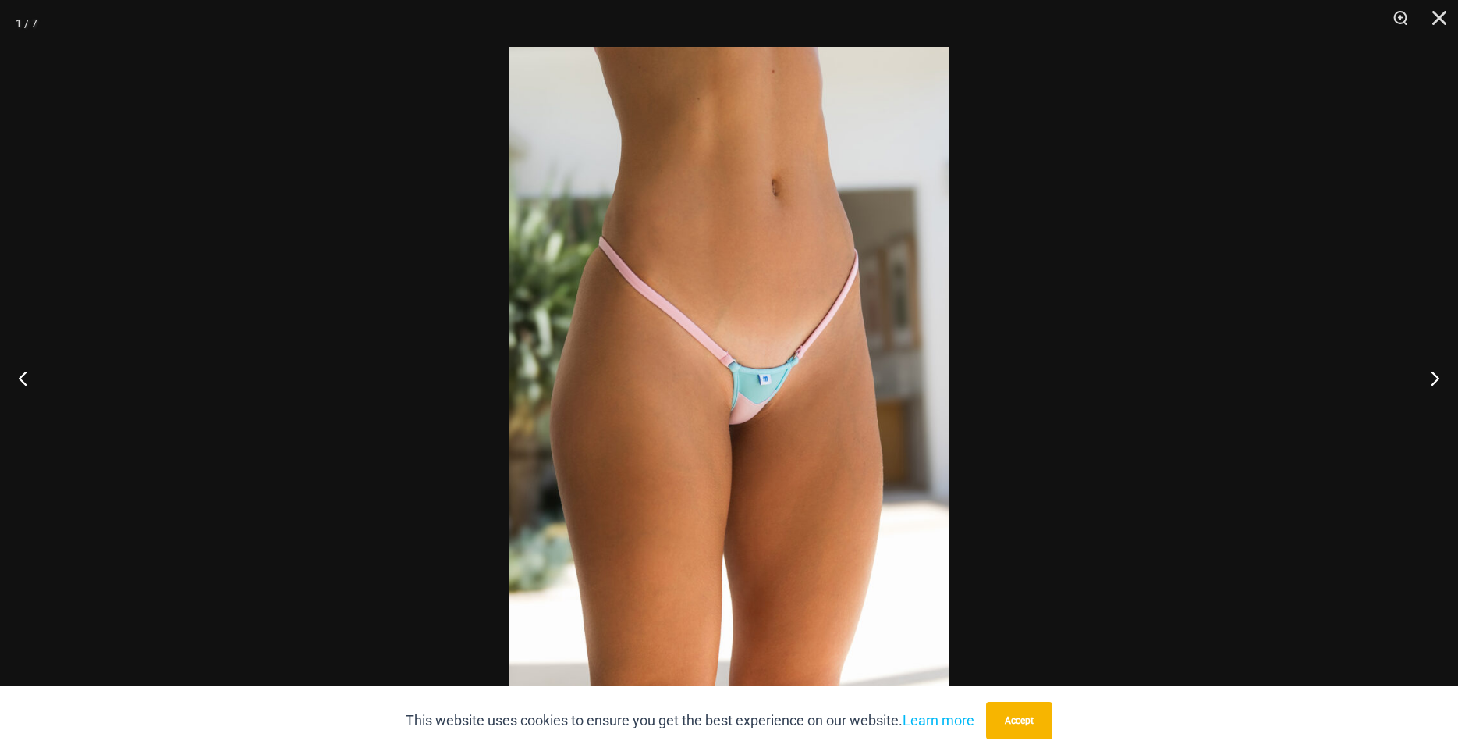
click at [677, 424] on img at bounding box center [729, 377] width 441 height 661
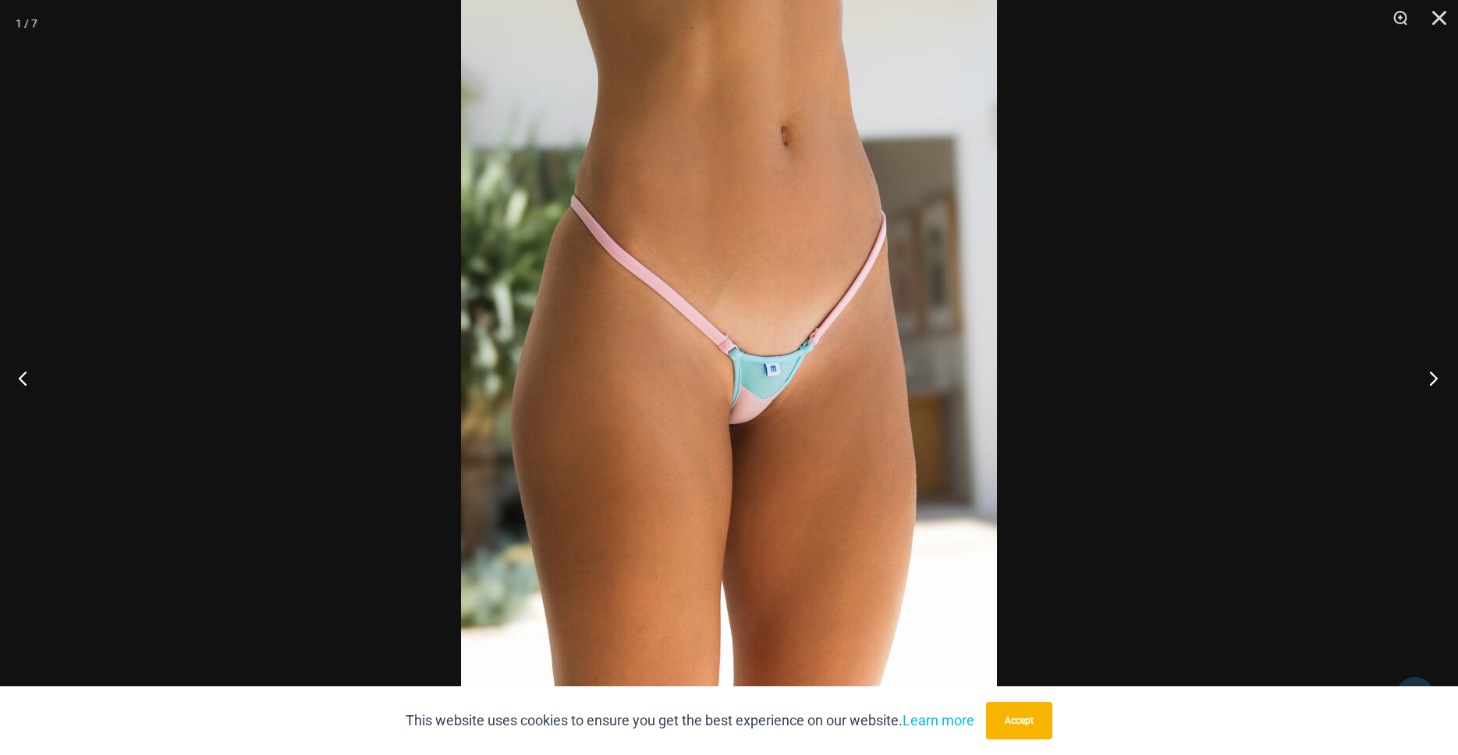
click at [1433, 380] on button "Next" at bounding box center [1429, 378] width 59 height 78
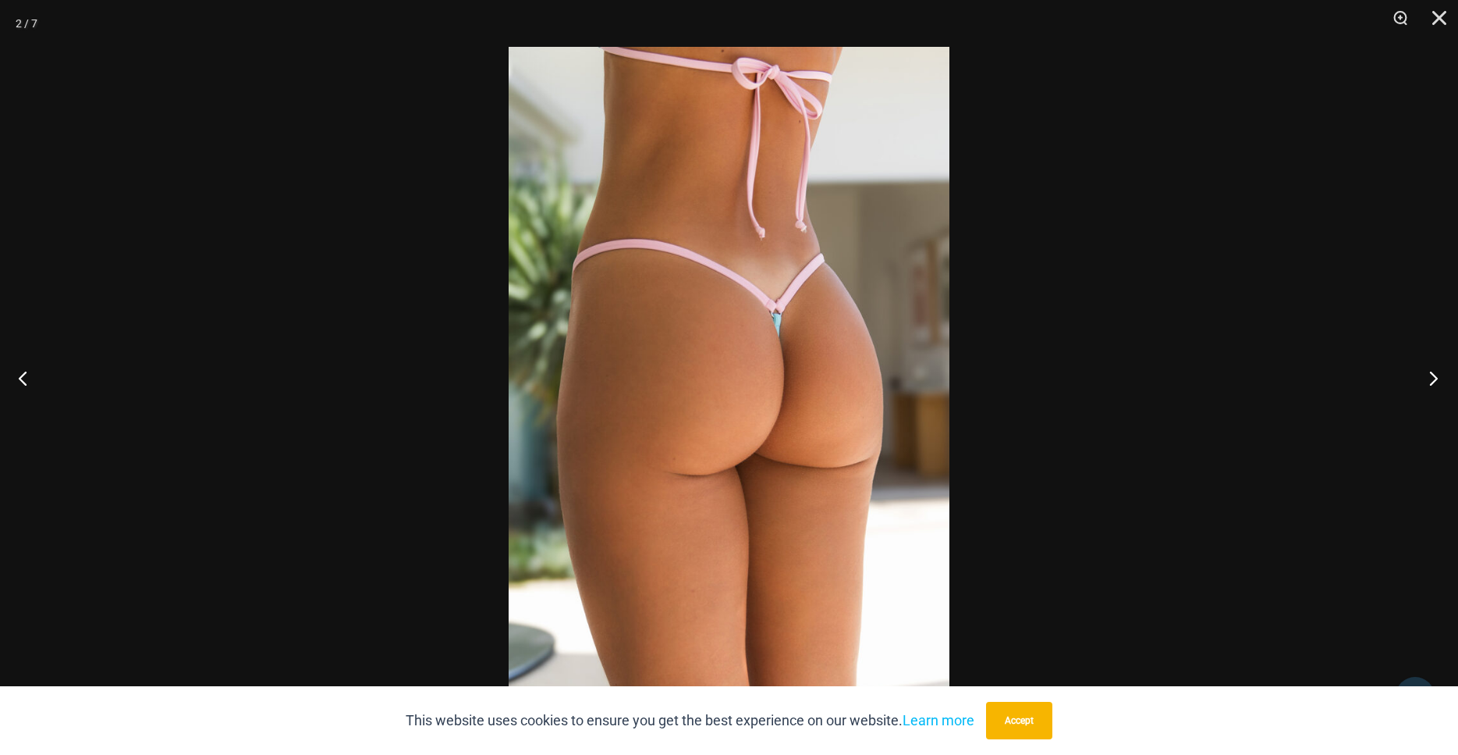
click at [1433, 380] on button "Next" at bounding box center [1429, 378] width 59 height 78
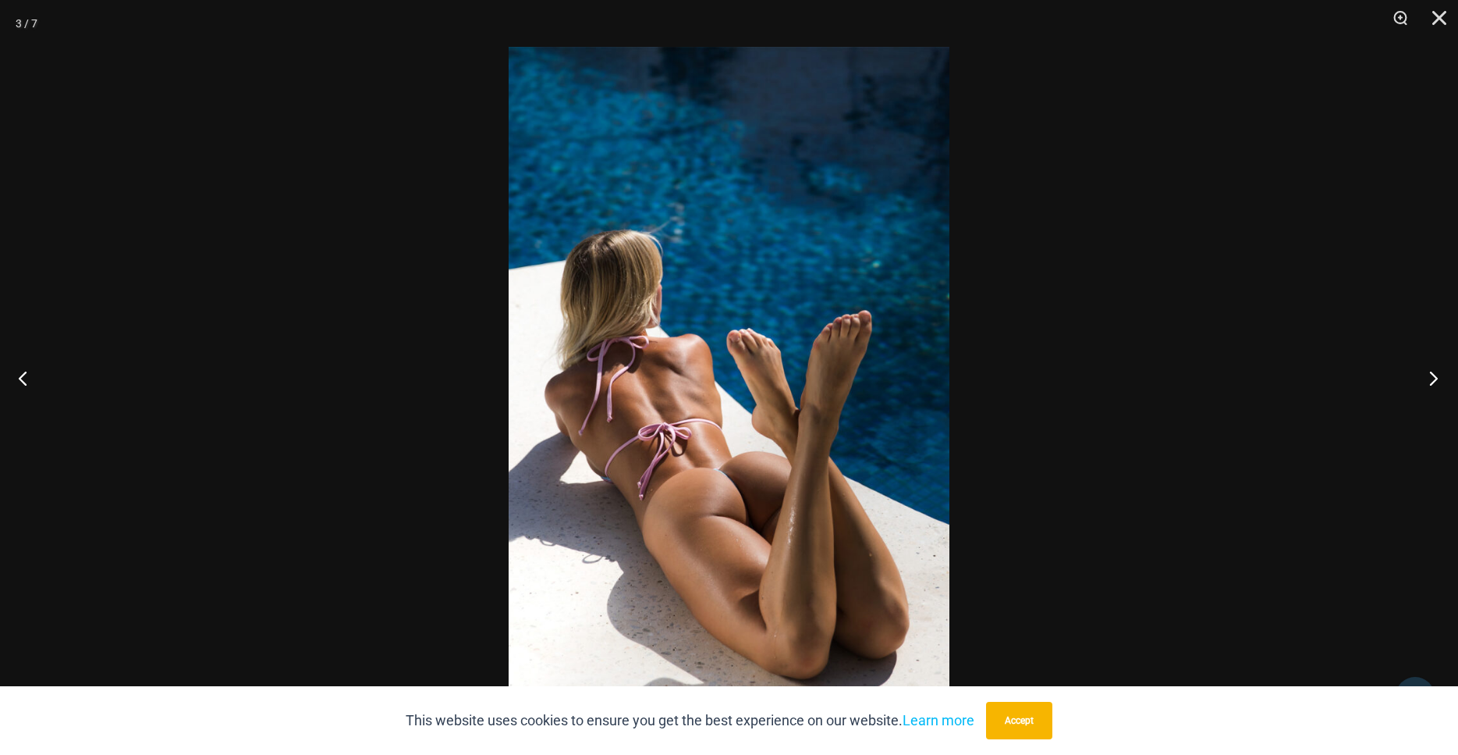
click at [1433, 380] on button "Next" at bounding box center [1429, 378] width 59 height 78
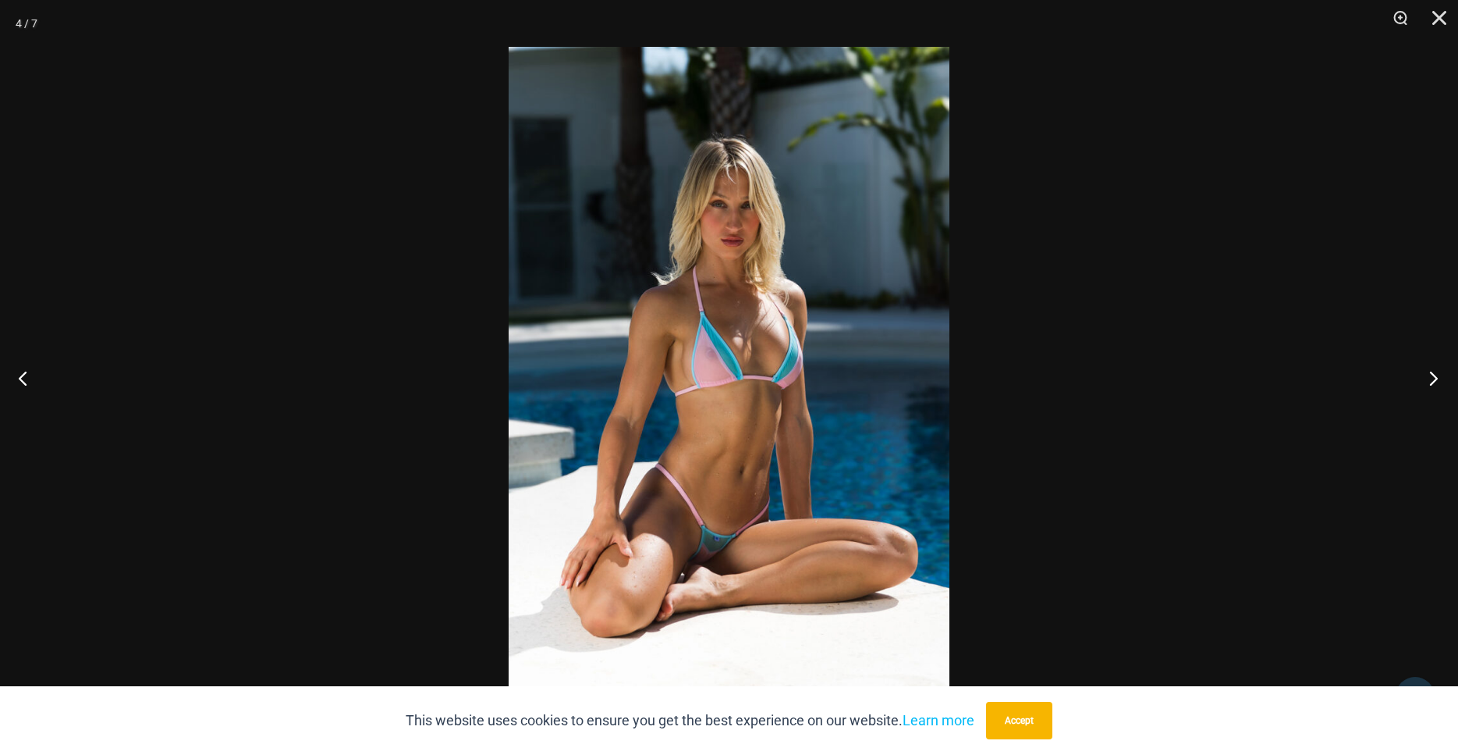
click at [1432, 379] on button "Next" at bounding box center [1429, 378] width 59 height 78
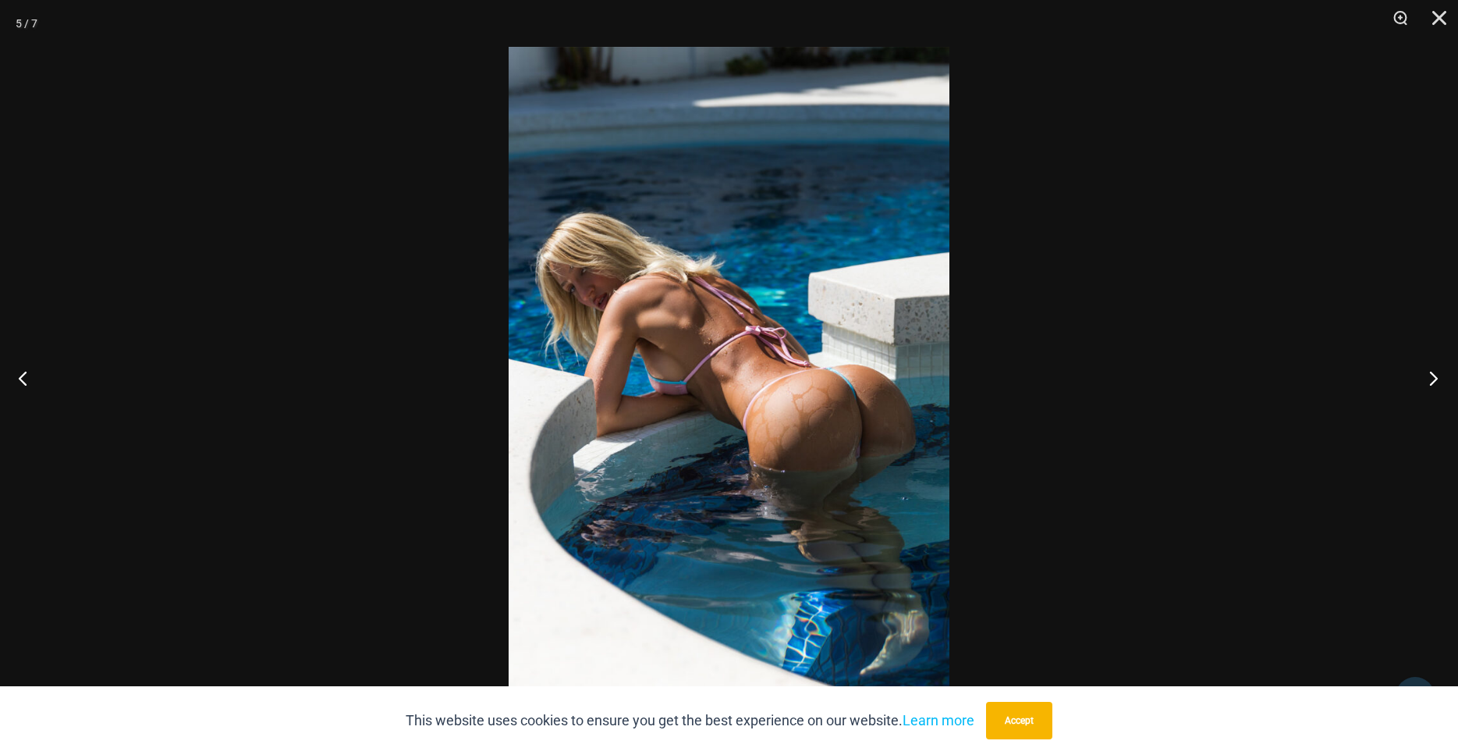
click at [1432, 379] on button "Next" at bounding box center [1429, 378] width 59 height 78
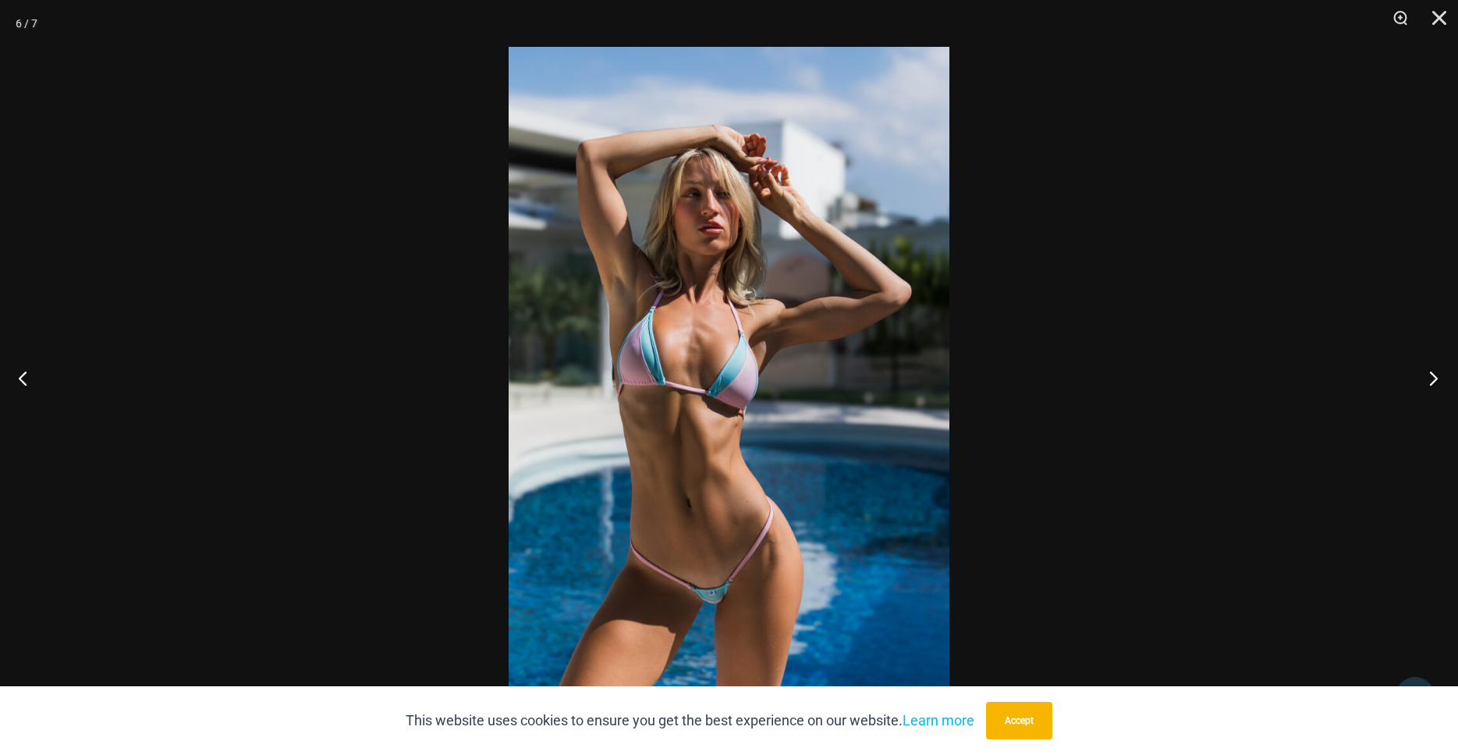
click at [1432, 379] on button "Next" at bounding box center [1429, 378] width 59 height 78
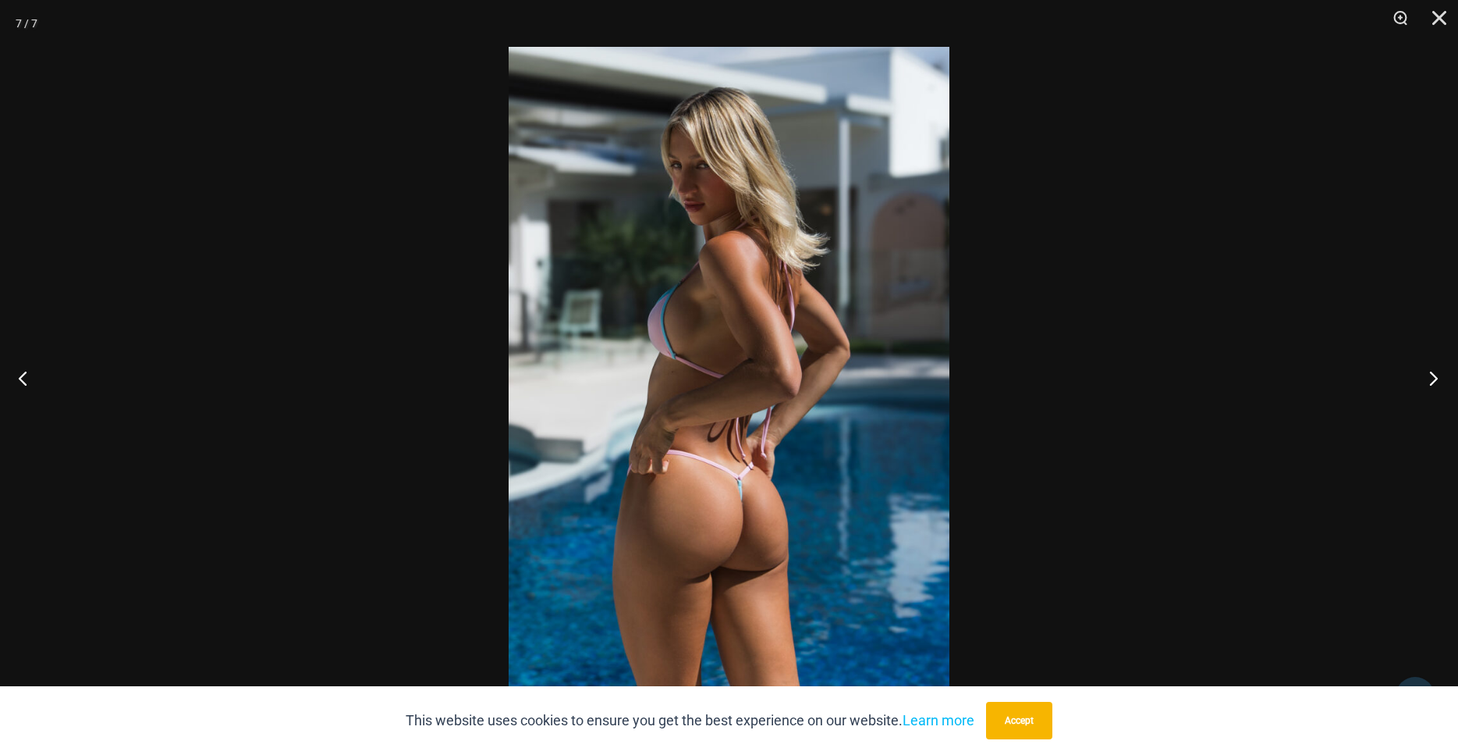
click at [1432, 379] on button "Next" at bounding box center [1429, 378] width 59 height 78
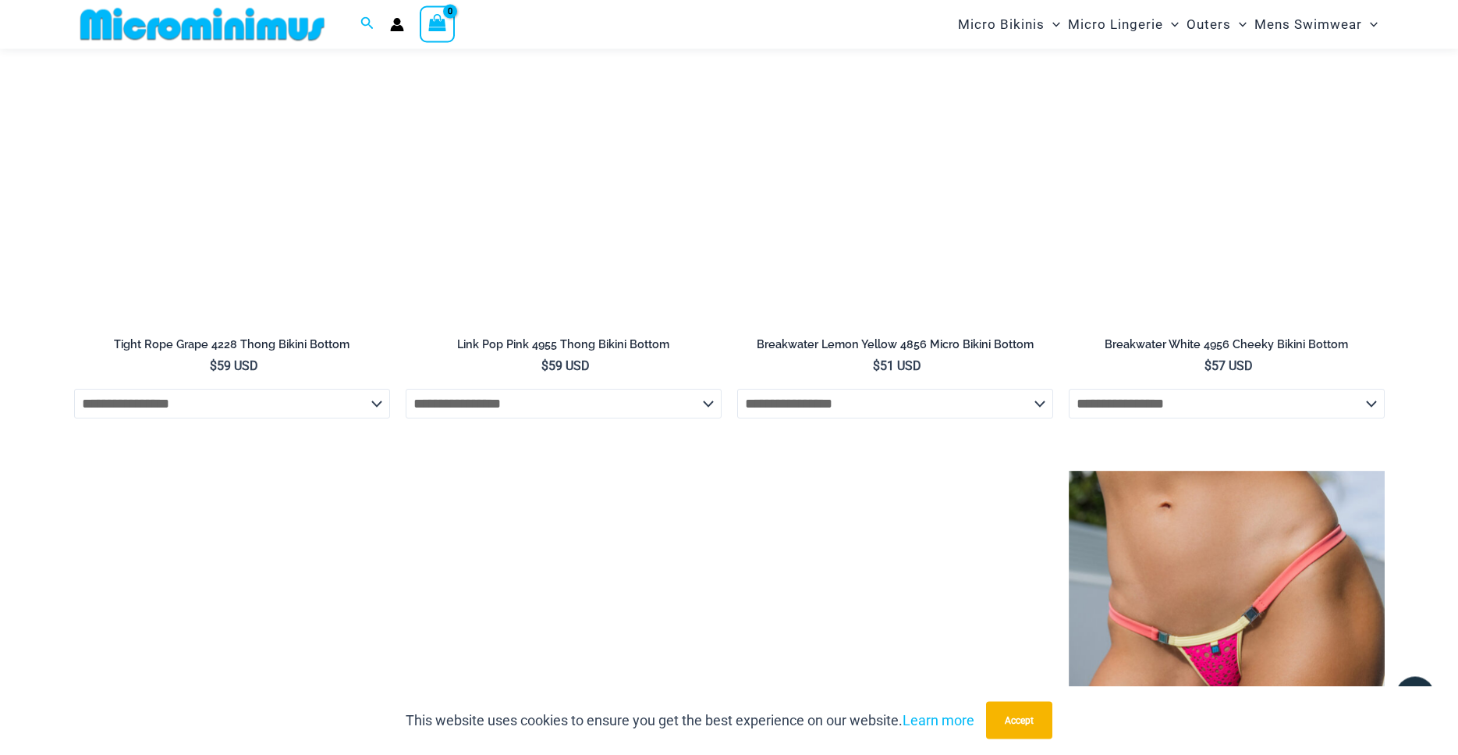
scroll to position [3849, 0]
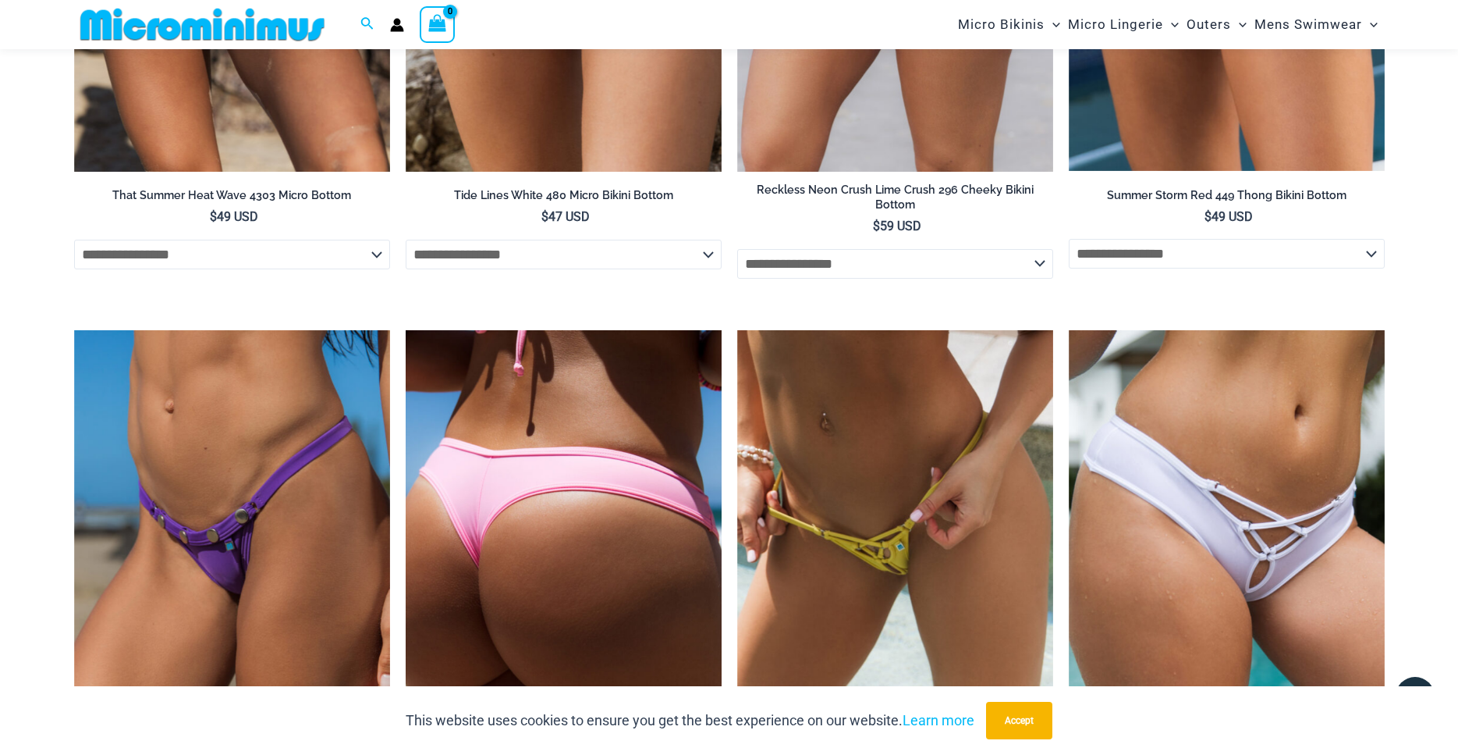
click at [538, 530] on img at bounding box center [564, 567] width 316 height 474
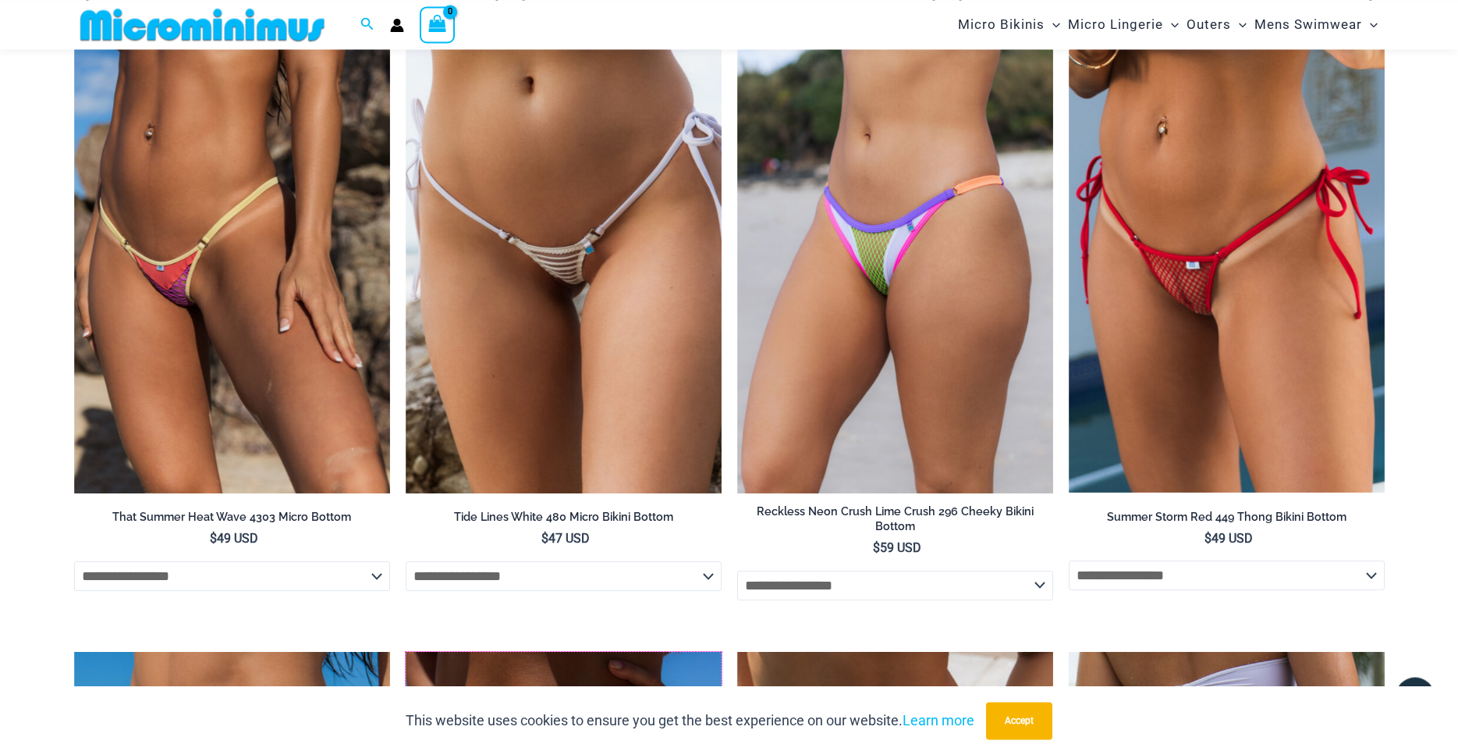
scroll to position [3371, 0]
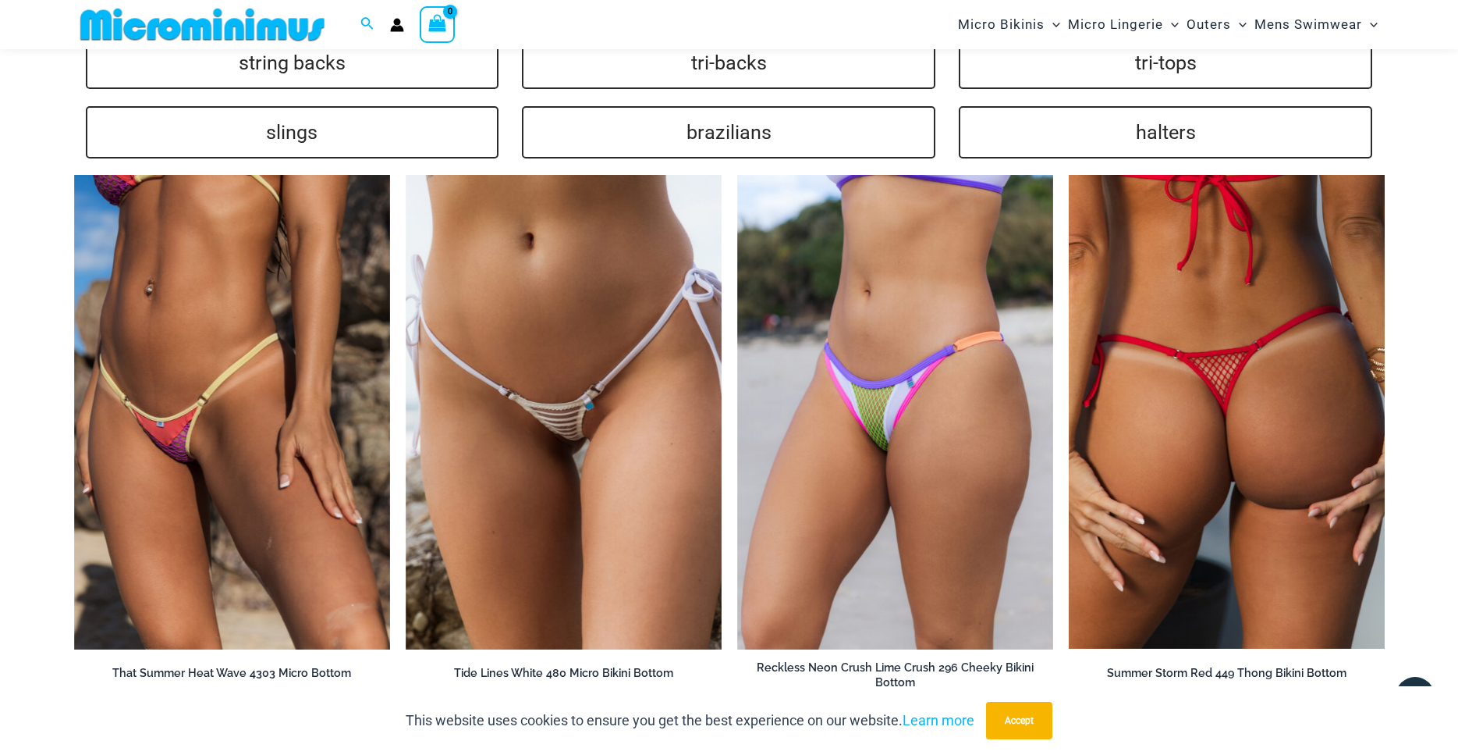
click at [1216, 496] on img at bounding box center [1227, 412] width 316 height 474
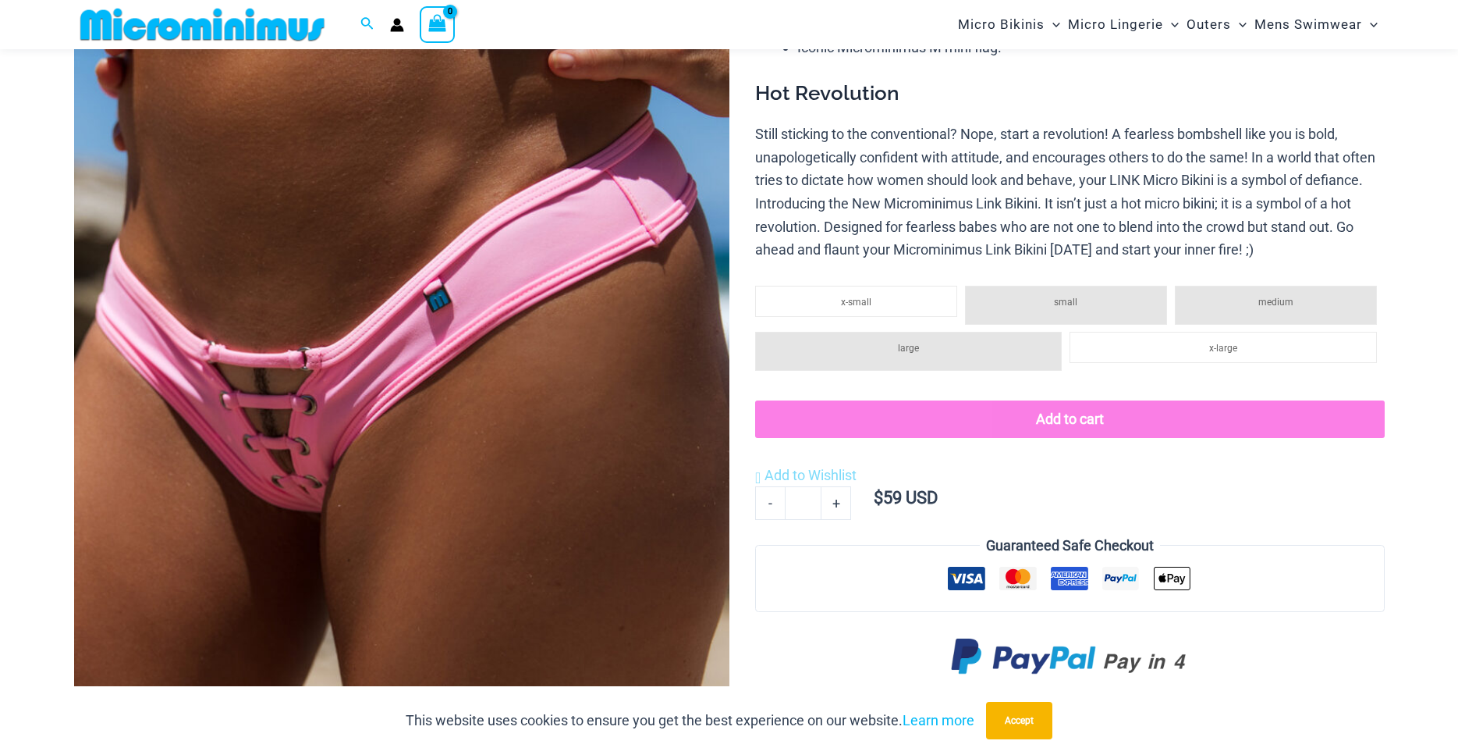
scroll to position [304, 0]
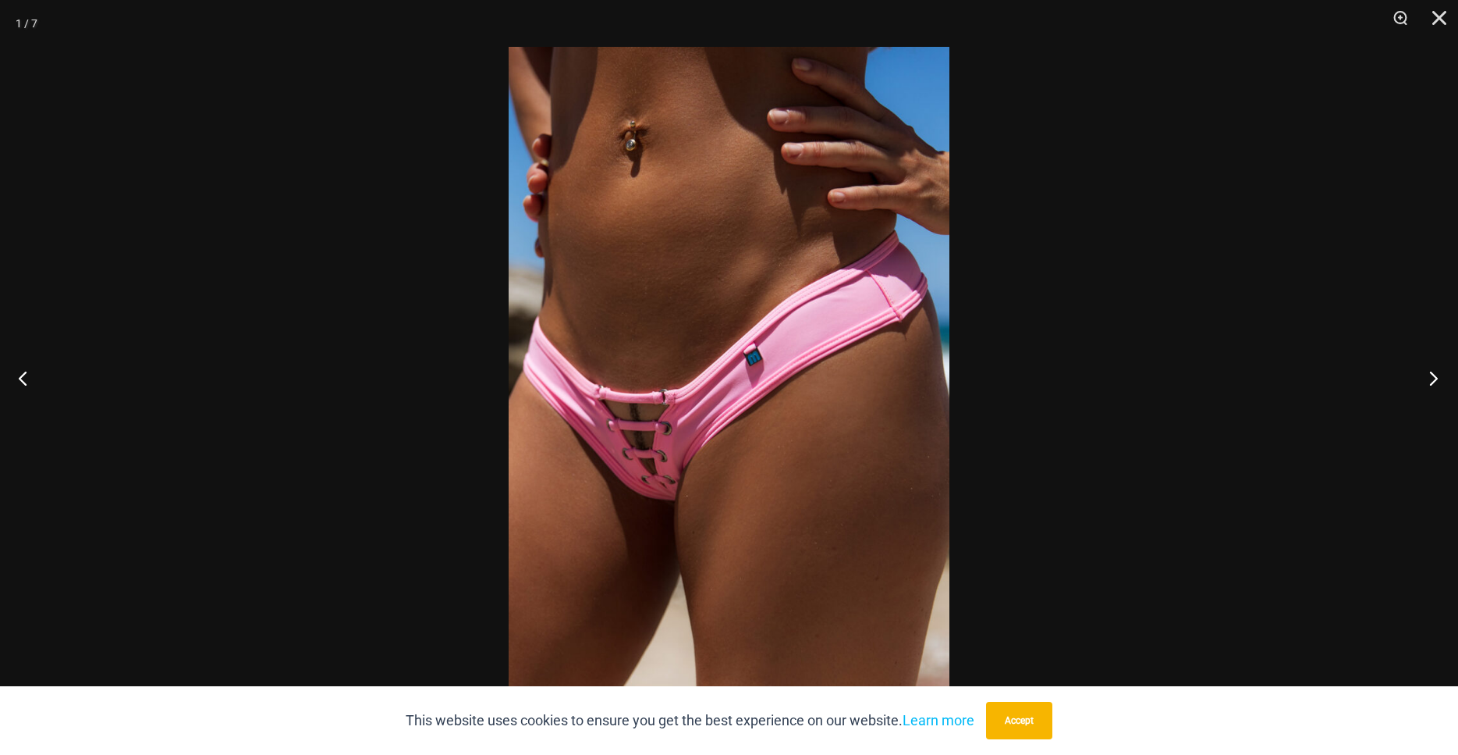
click at [1430, 383] on button "Next" at bounding box center [1429, 378] width 59 height 78
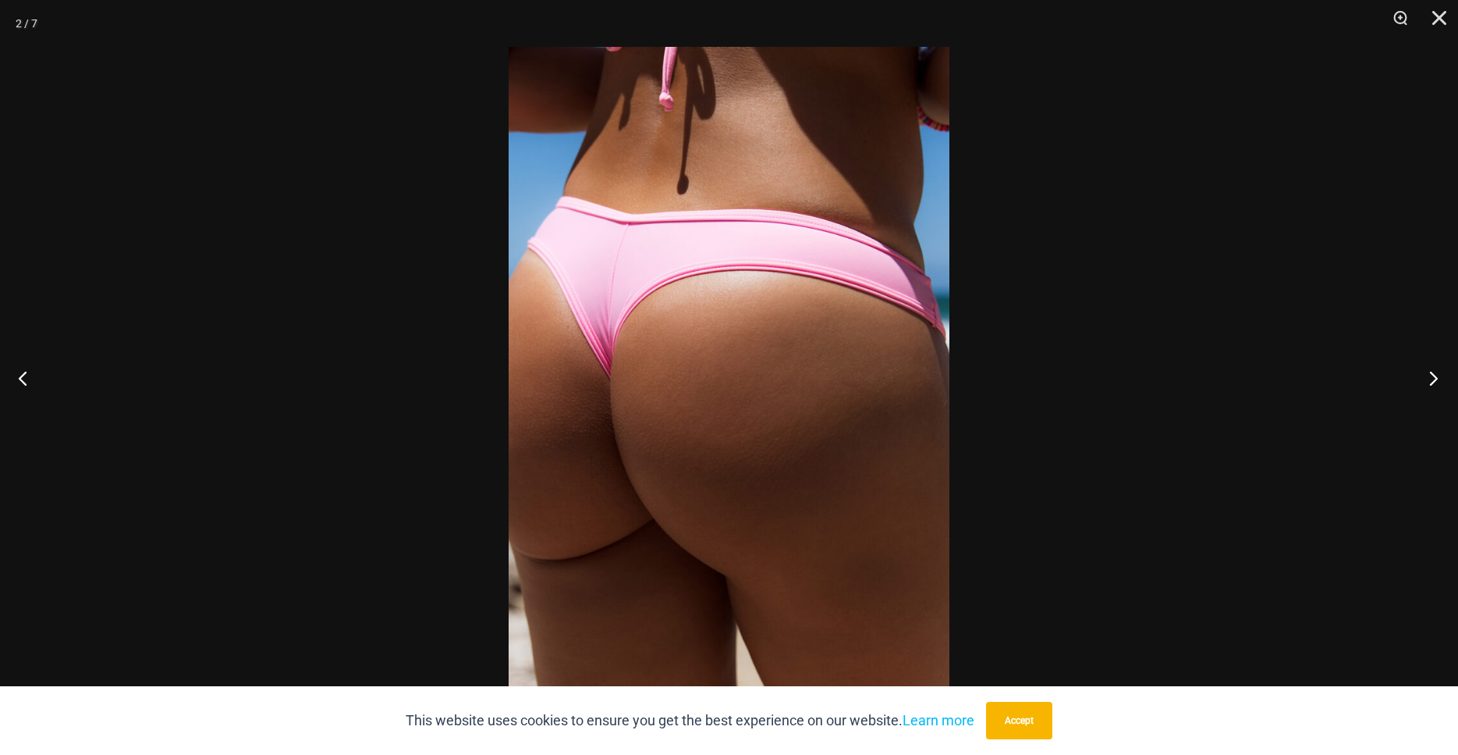
click at [1430, 383] on button "Next" at bounding box center [1429, 378] width 59 height 78
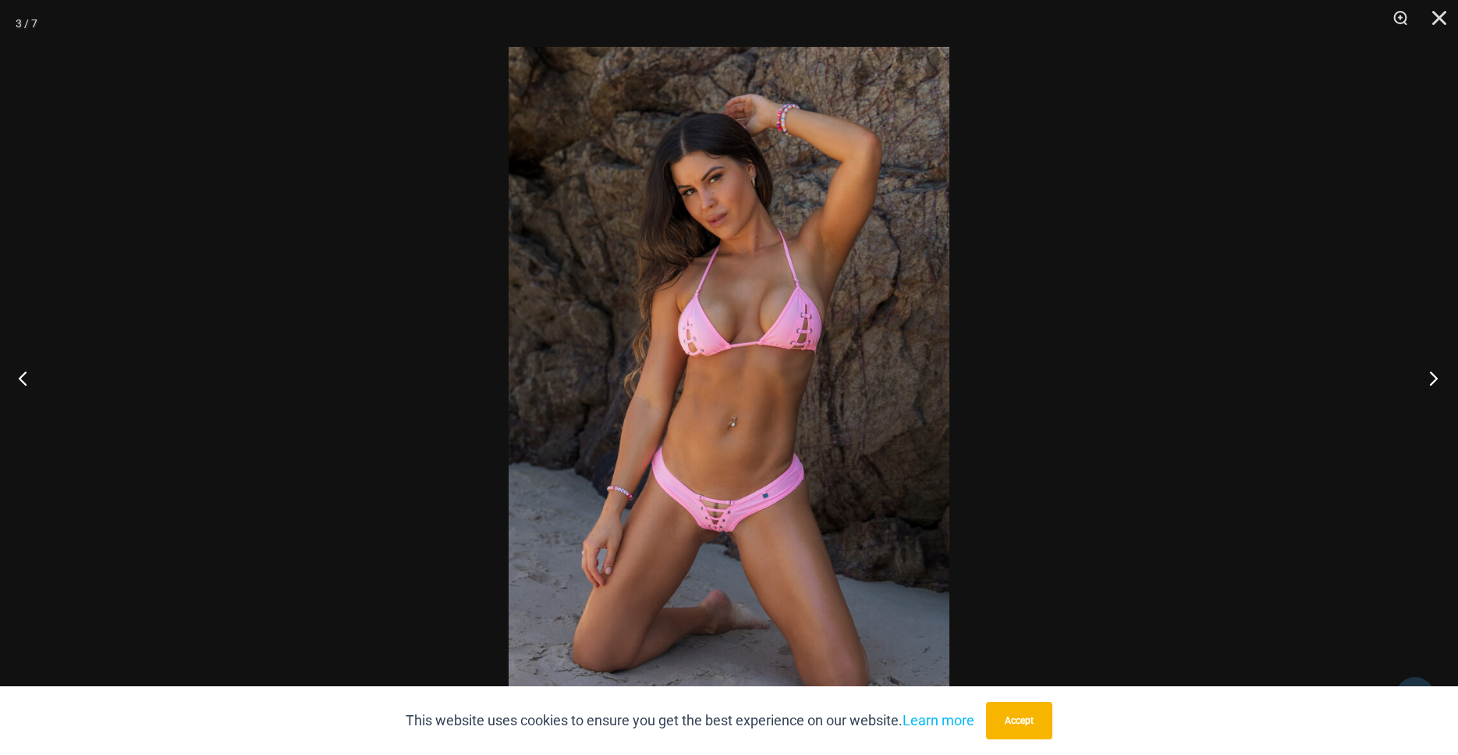
click at [1430, 383] on button "Next" at bounding box center [1429, 378] width 59 height 78
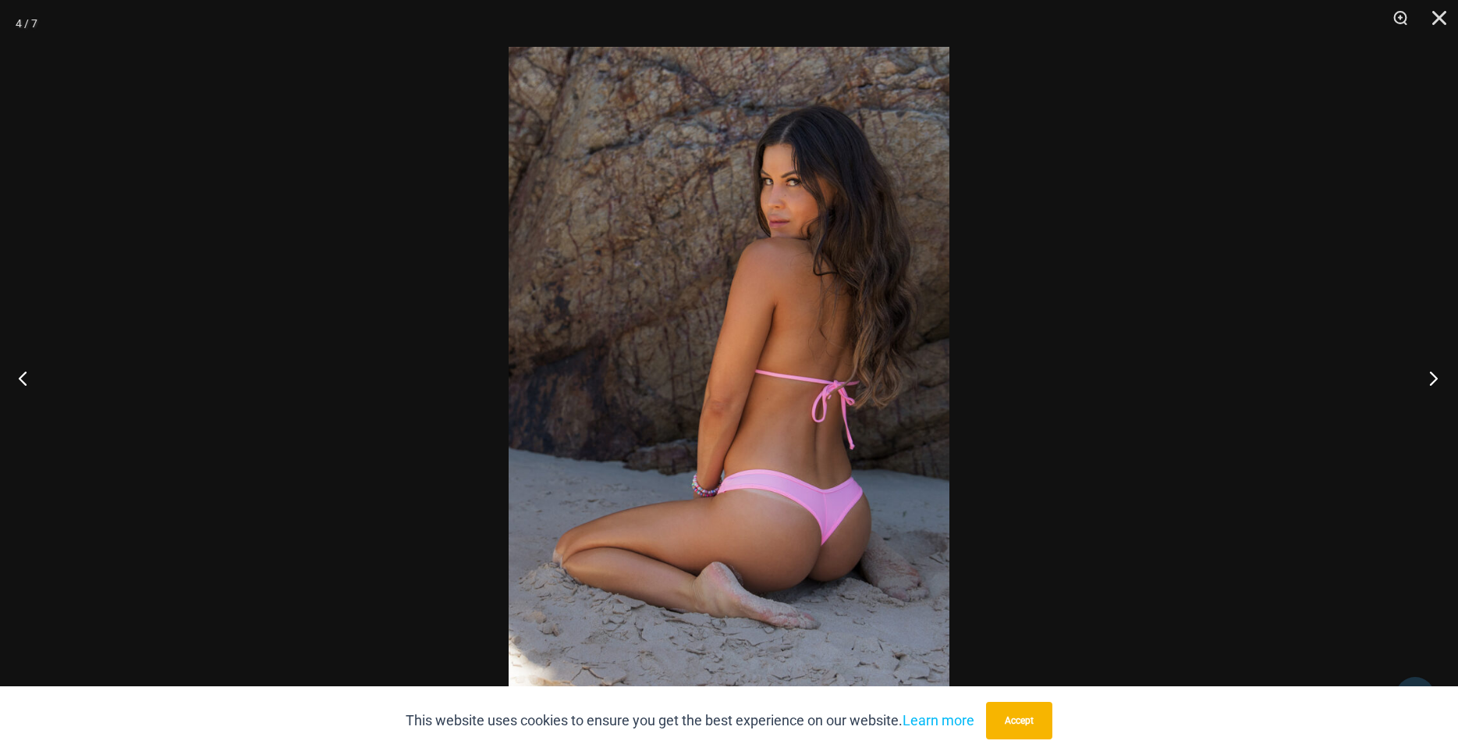
click at [1430, 383] on button "Next" at bounding box center [1429, 378] width 59 height 78
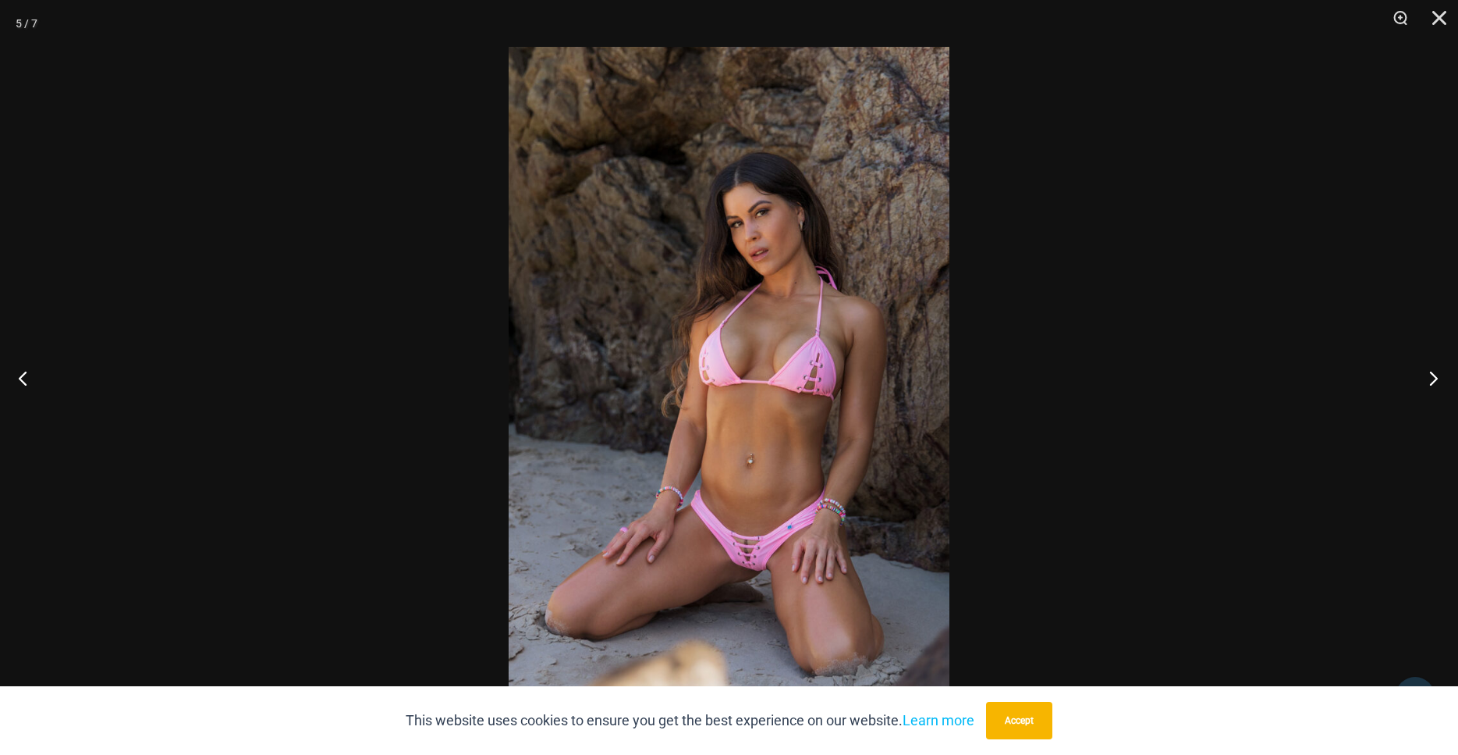
click at [1430, 383] on button "Next" at bounding box center [1429, 378] width 59 height 78
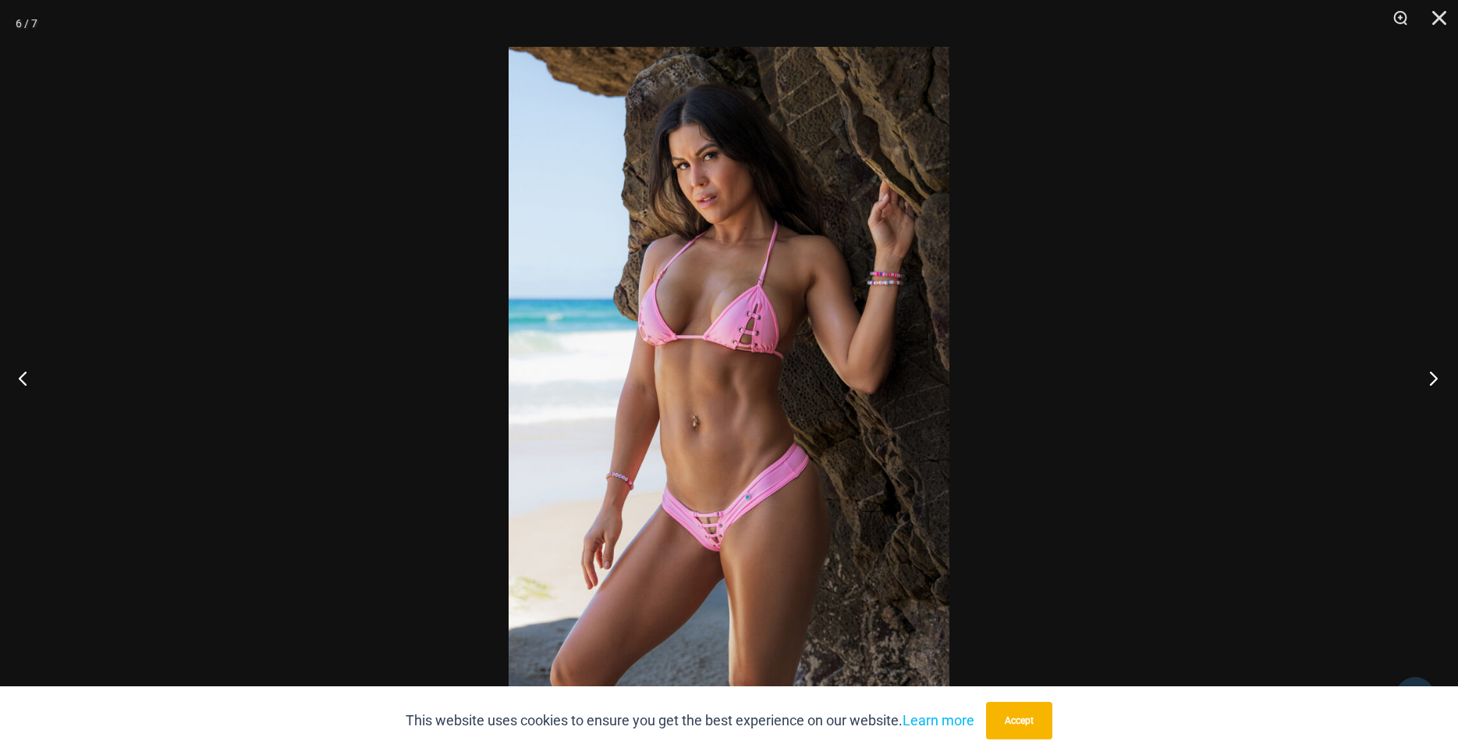
click at [1430, 383] on button "Next" at bounding box center [1429, 378] width 59 height 78
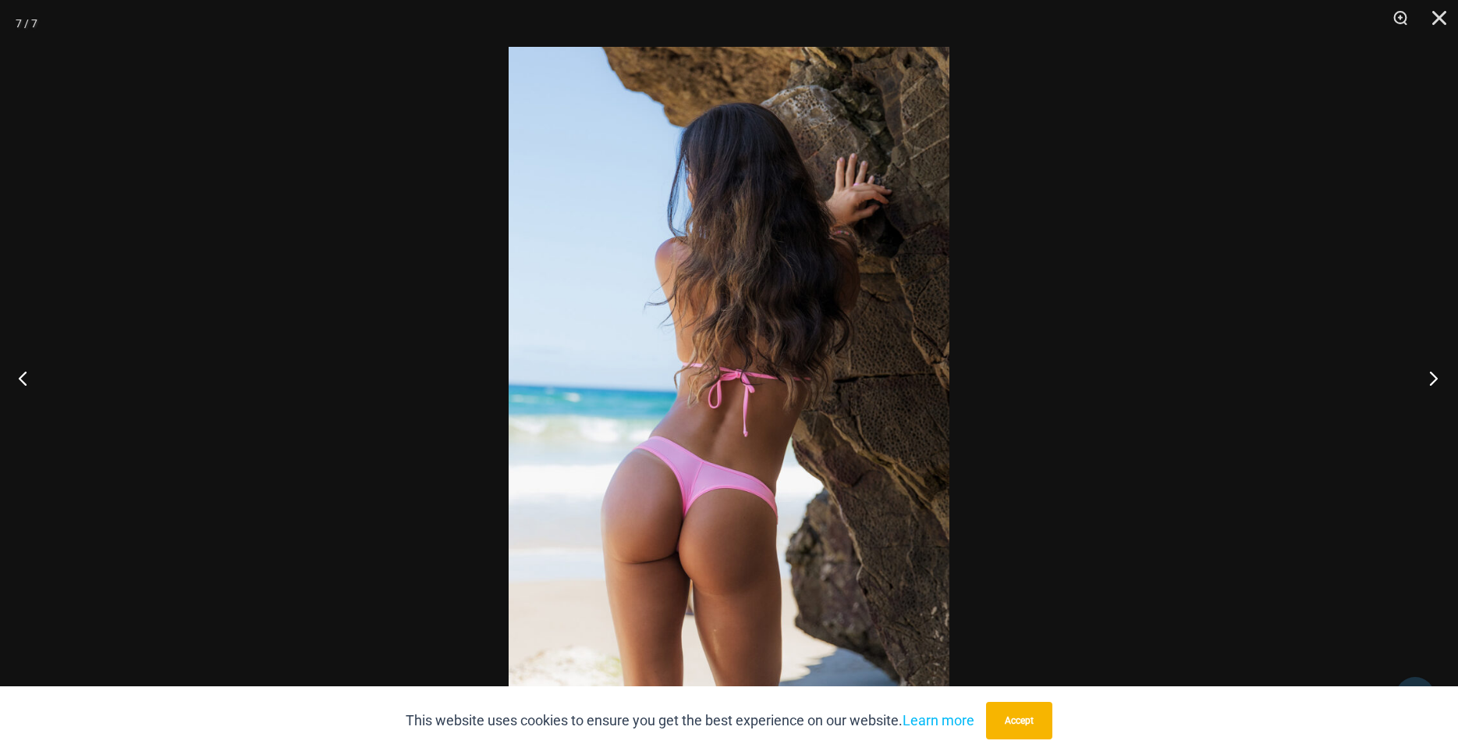
click at [1430, 383] on button "Next" at bounding box center [1429, 378] width 59 height 78
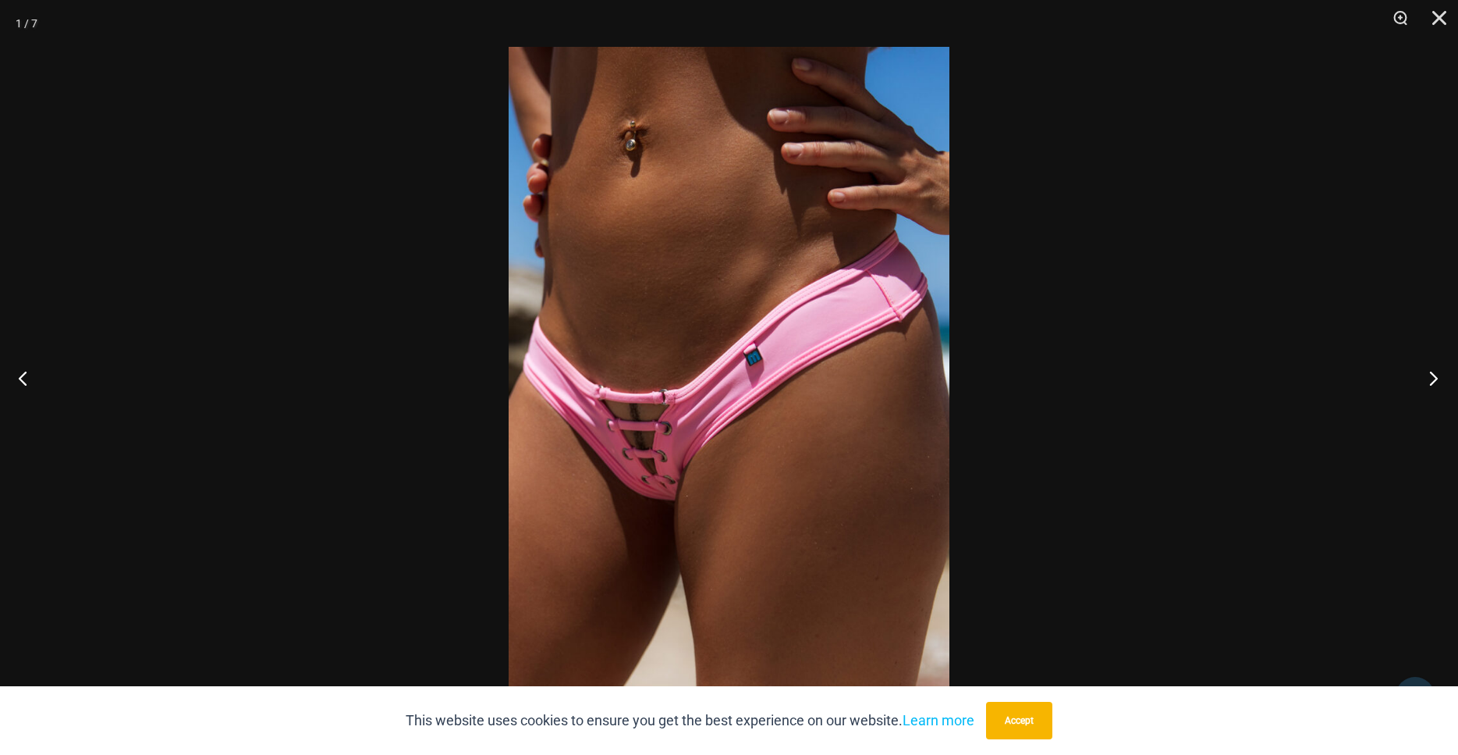
click at [1430, 383] on button "Next" at bounding box center [1429, 378] width 59 height 78
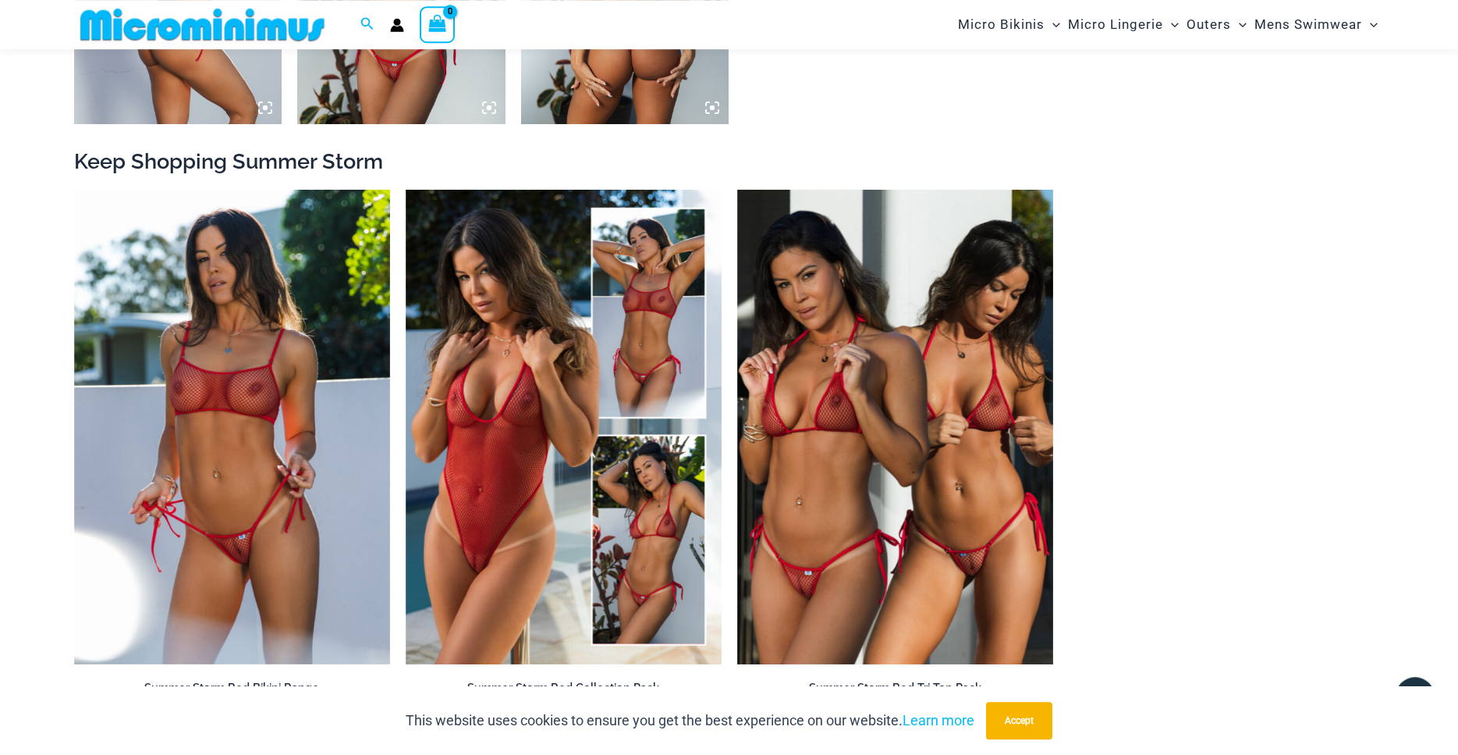
scroll to position [1738, 0]
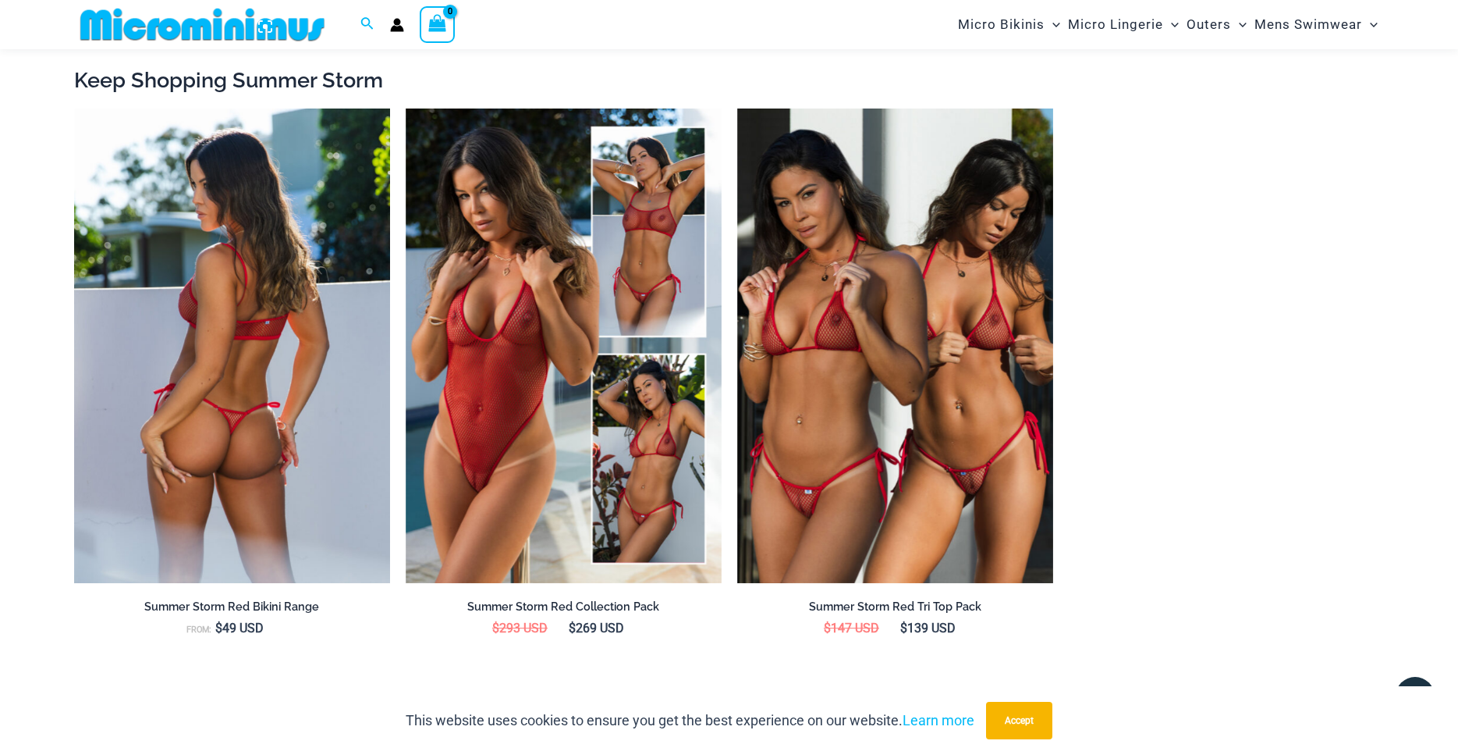
click at [229, 385] on img at bounding box center [232, 345] width 316 height 474
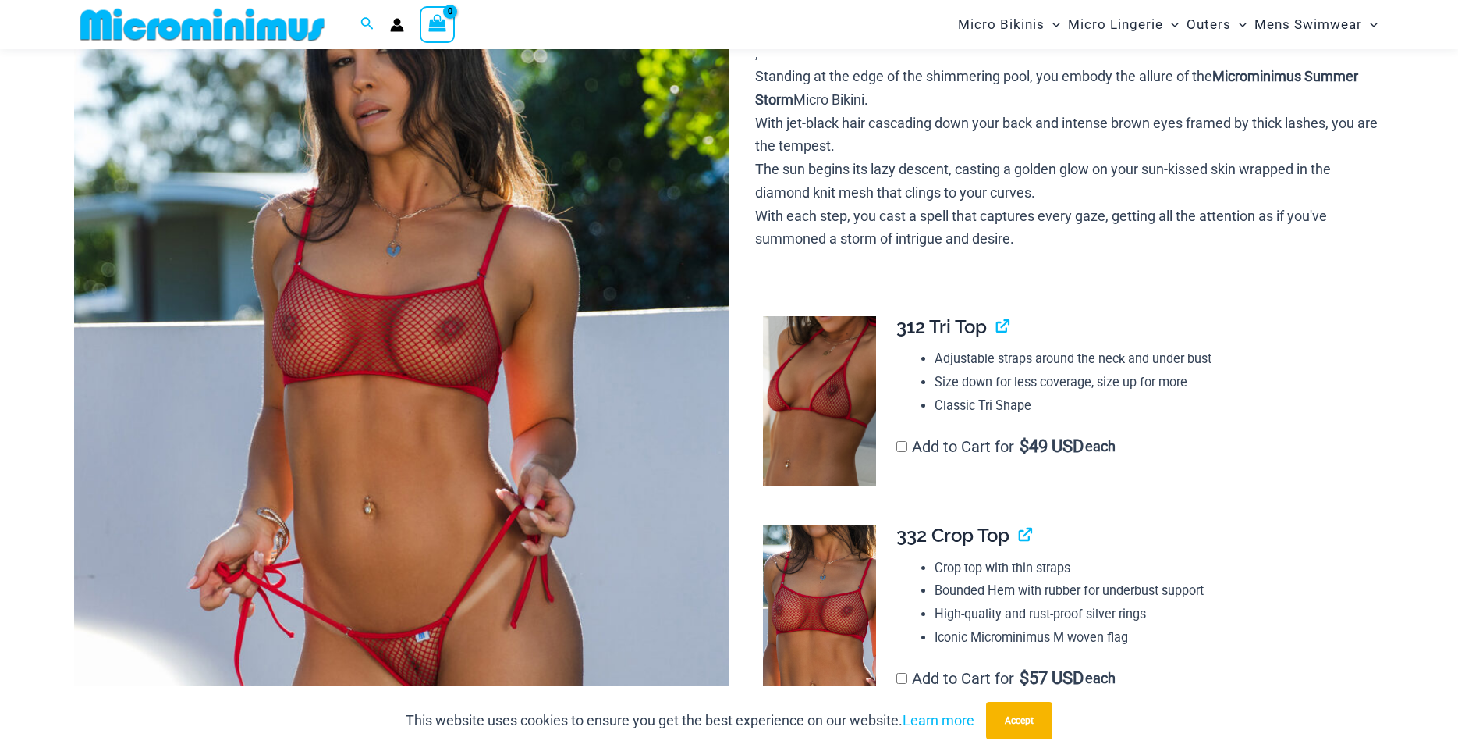
scroll to position [225, 0]
click at [470, 430] on img at bounding box center [401, 408] width 655 height 983
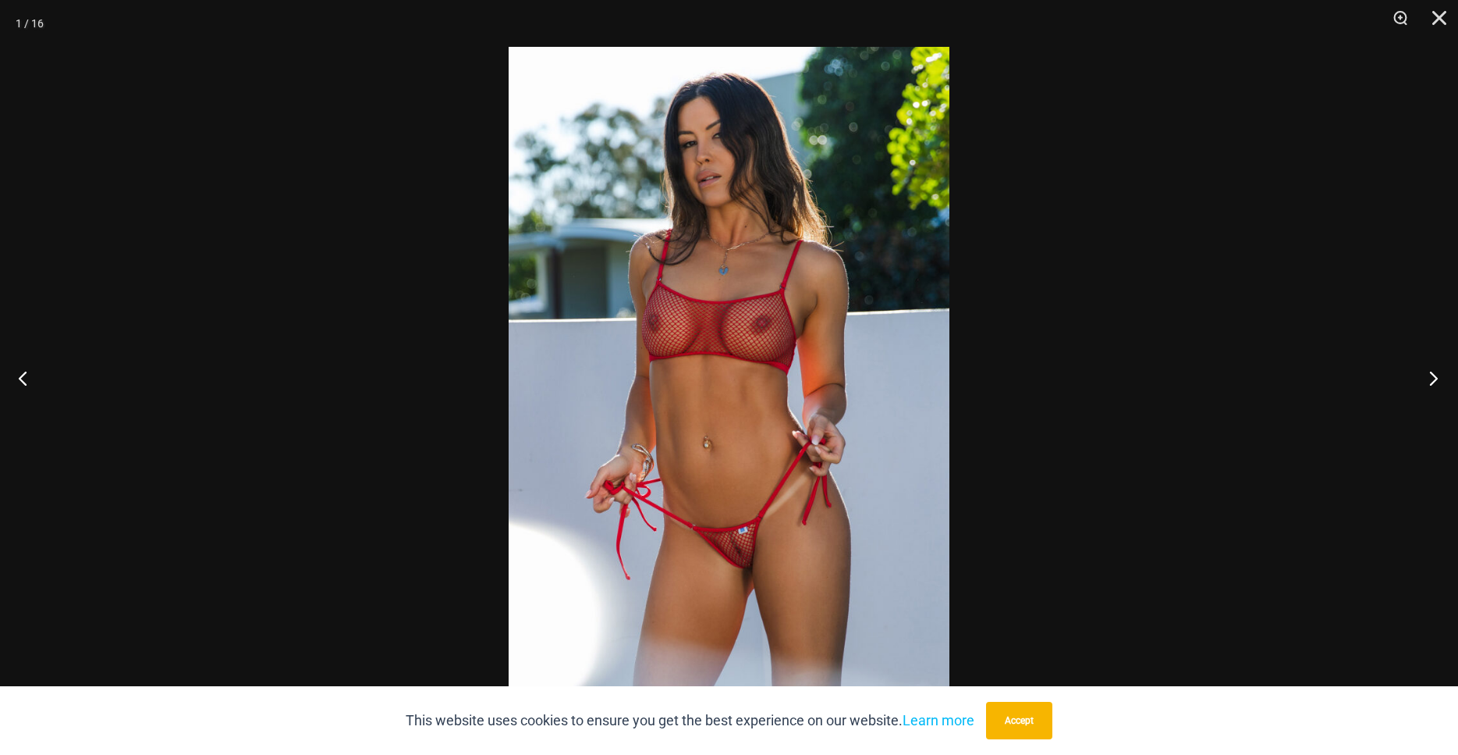
click at [1433, 381] on button "Next" at bounding box center [1429, 378] width 59 height 78
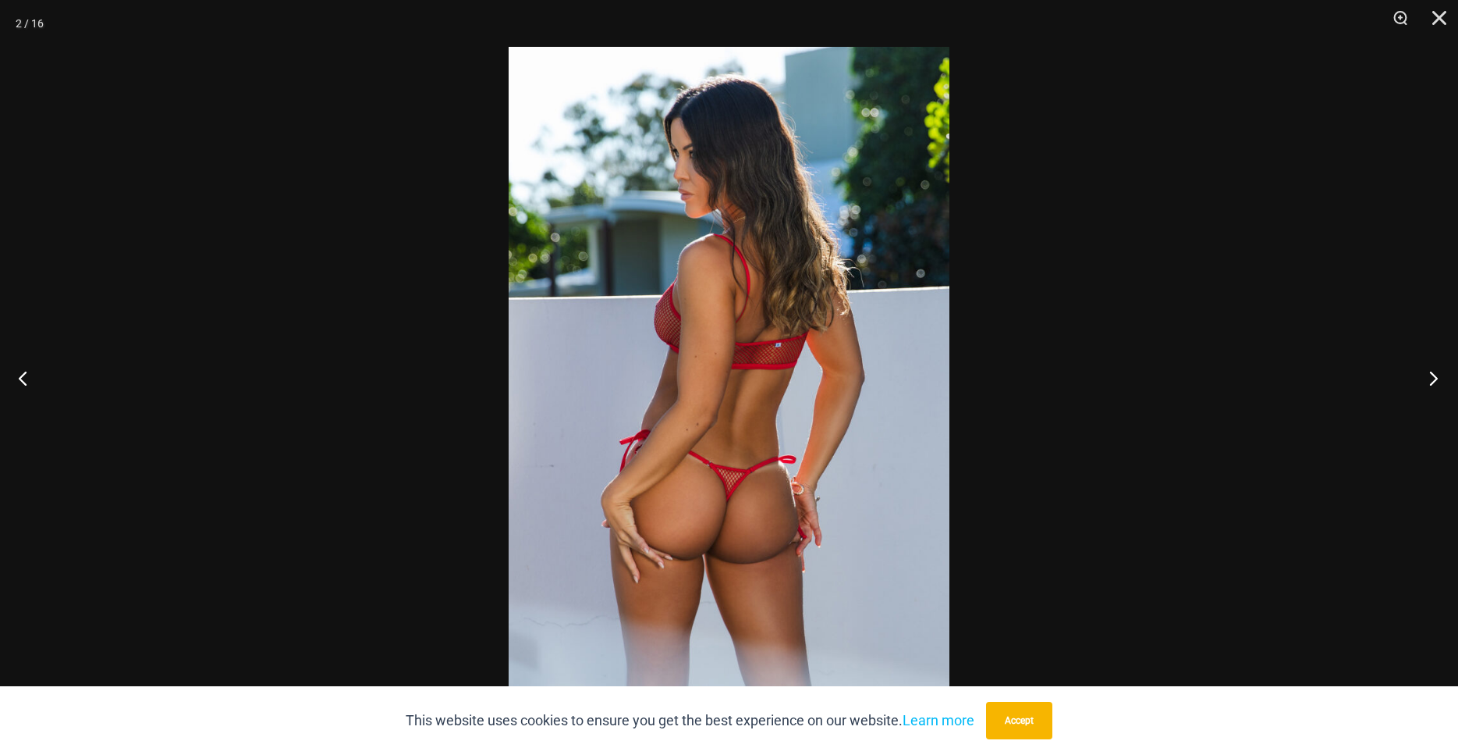
click at [1433, 381] on button "Next" at bounding box center [1429, 378] width 59 height 78
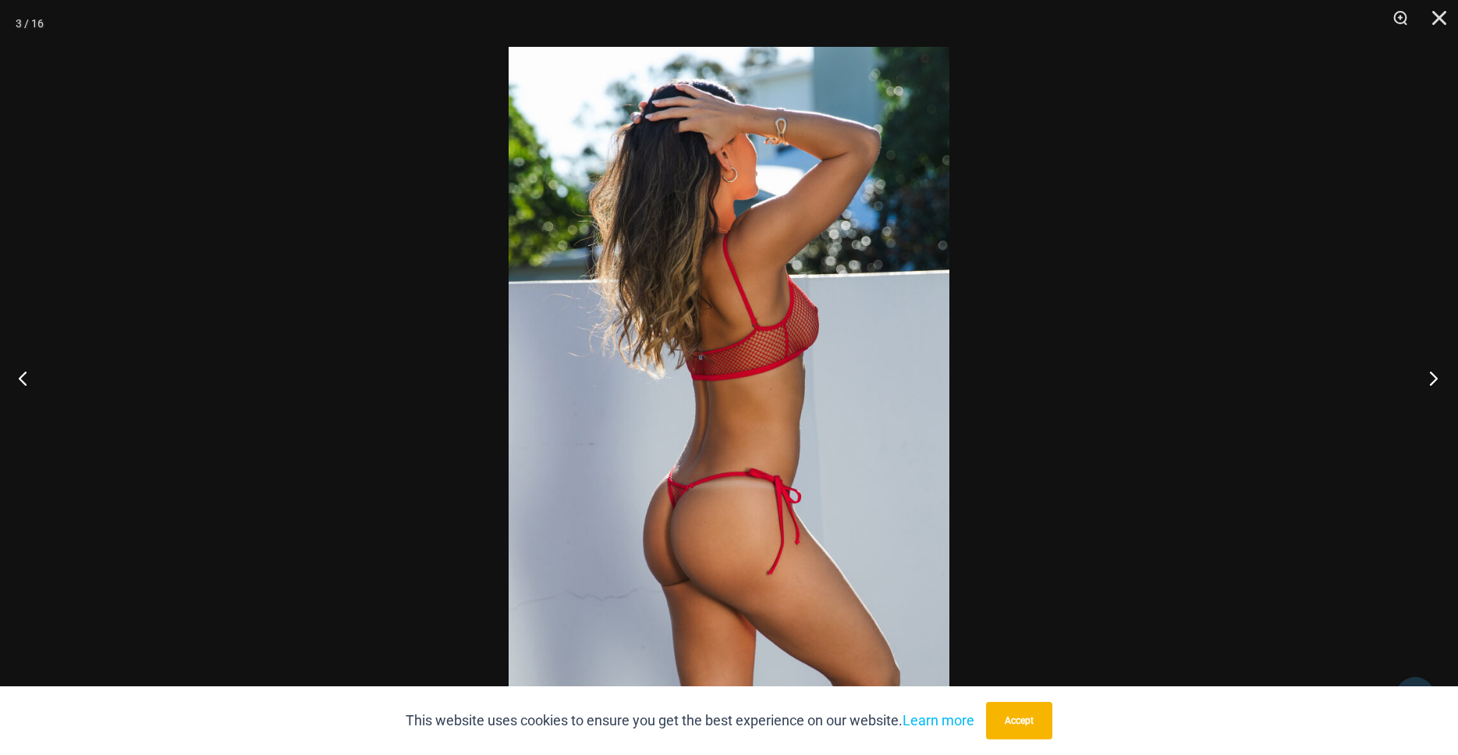
click at [1433, 381] on button "Next" at bounding box center [1429, 378] width 59 height 78
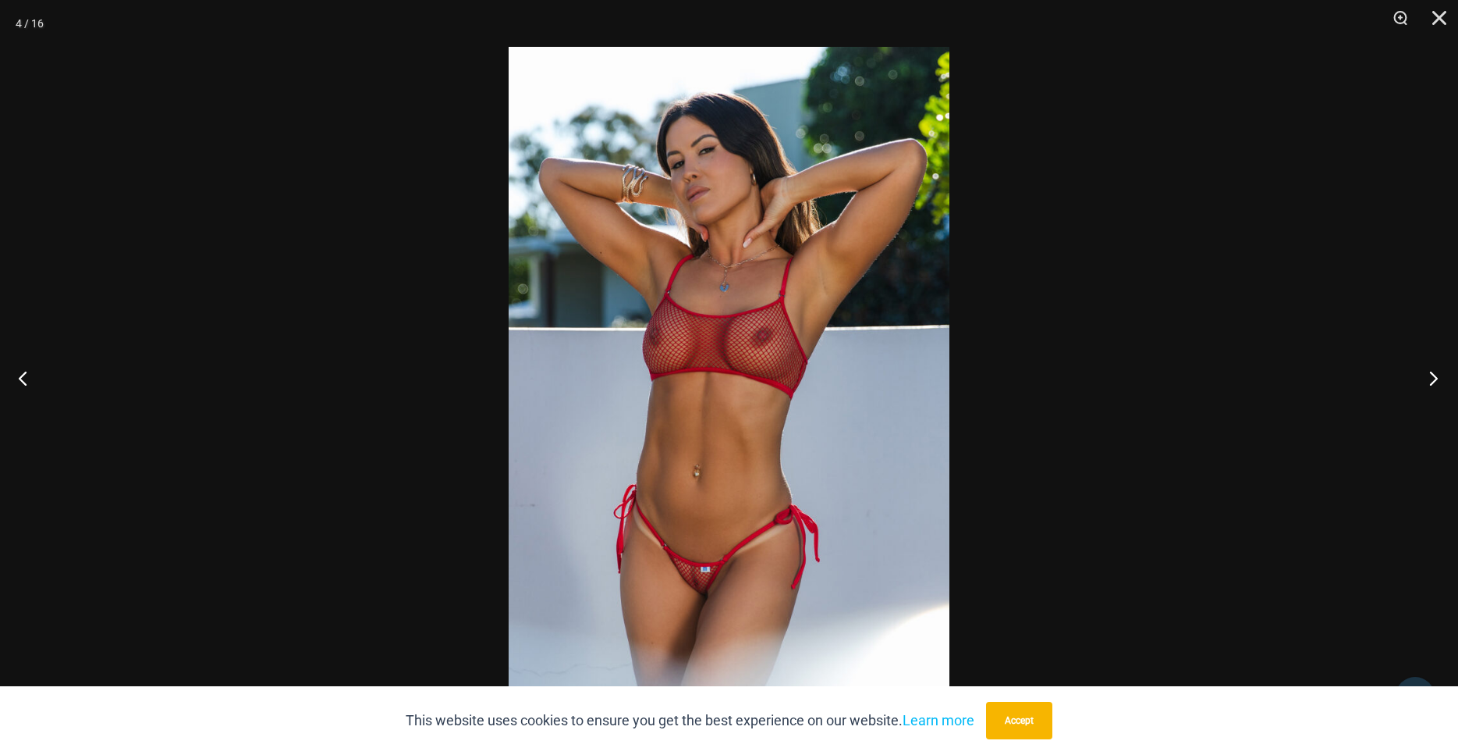
click at [1433, 381] on button "Next" at bounding box center [1429, 378] width 59 height 78
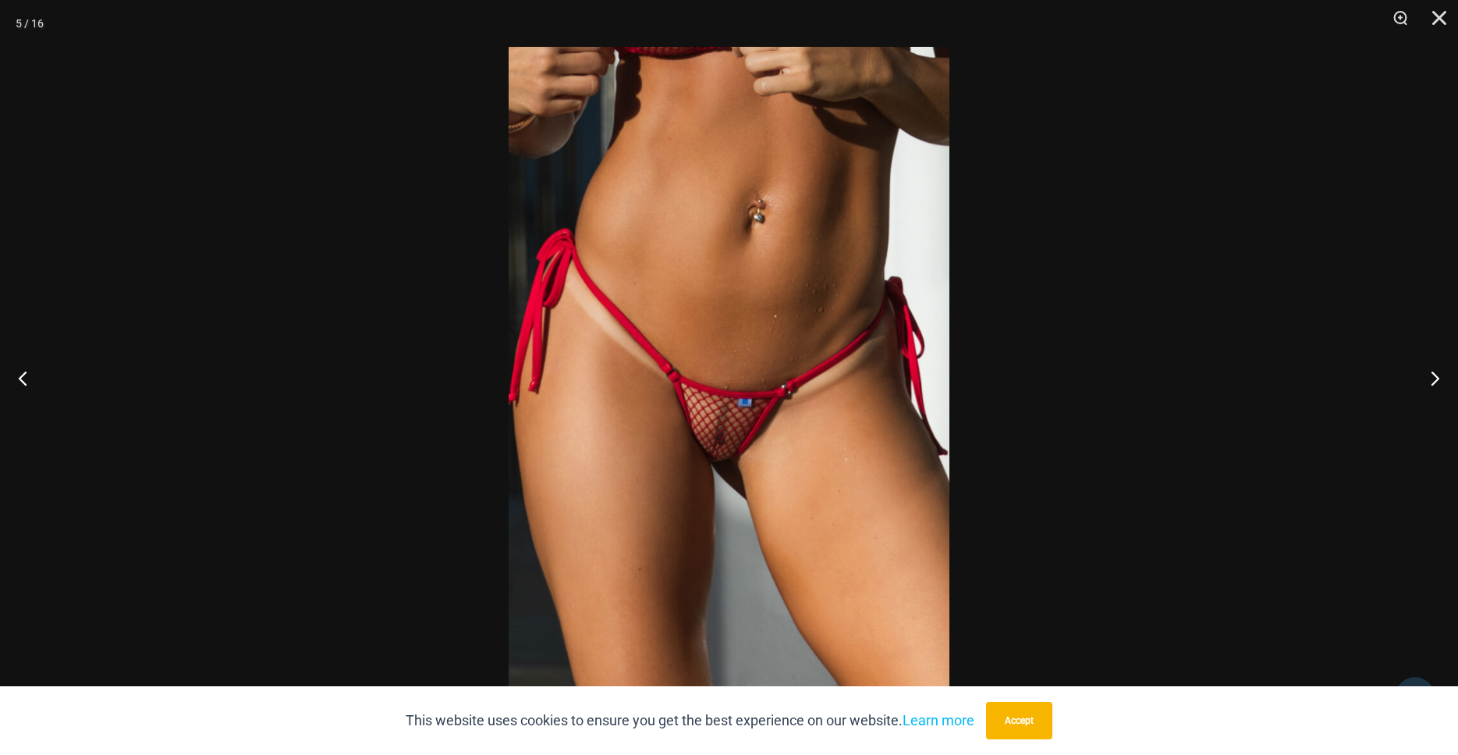
click at [763, 448] on img at bounding box center [729, 377] width 441 height 661
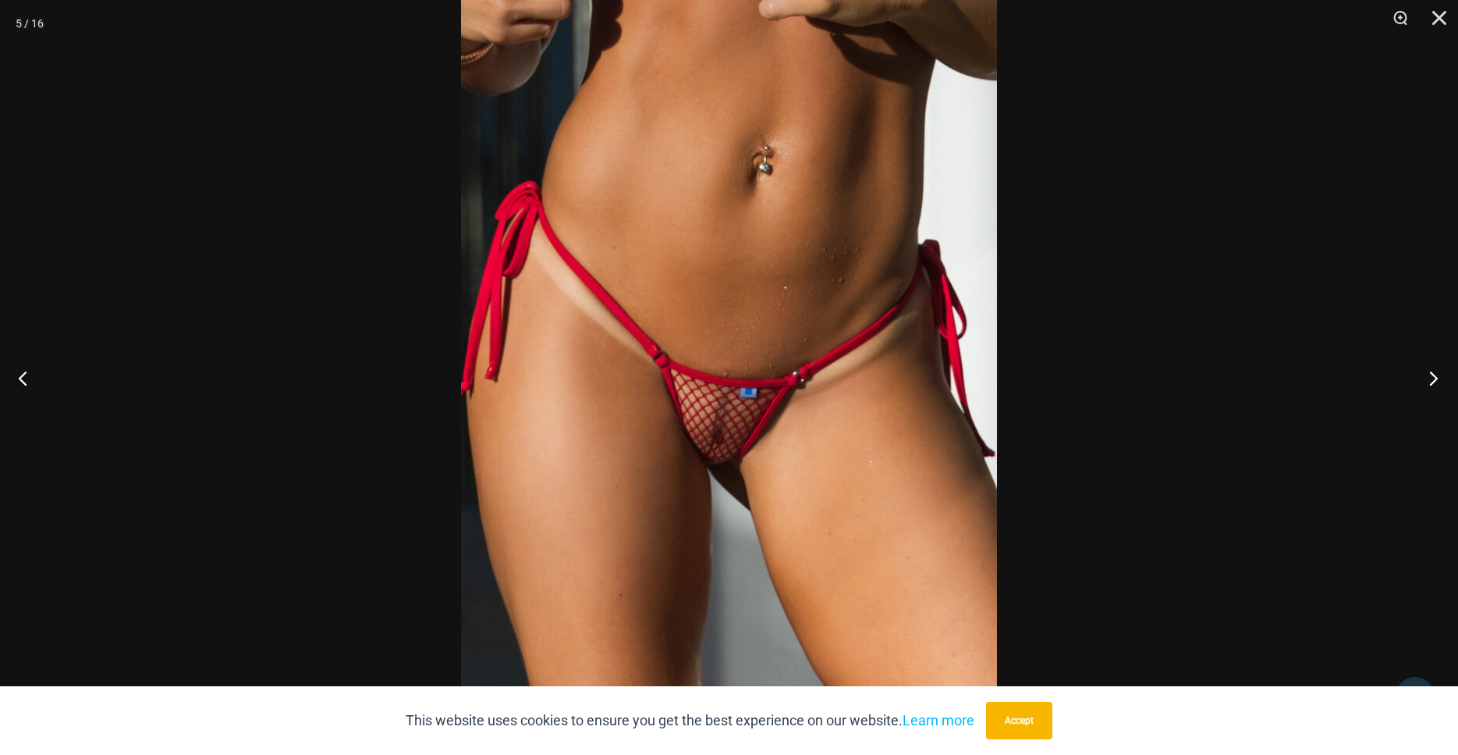
click at [1426, 391] on button "Next" at bounding box center [1429, 378] width 59 height 78
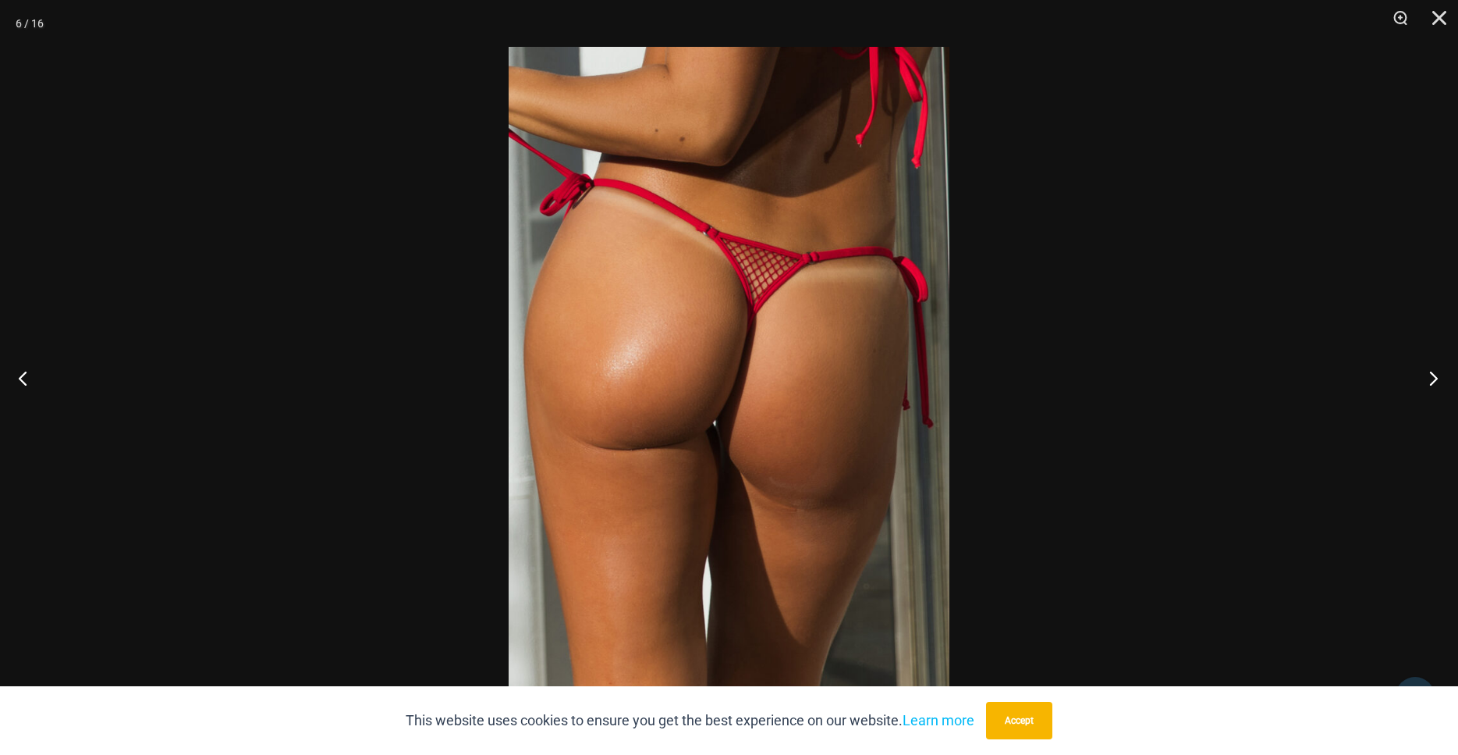
click at [1427, 386] on button "Next" at bounding box center [1429, 378] width 59 height 78
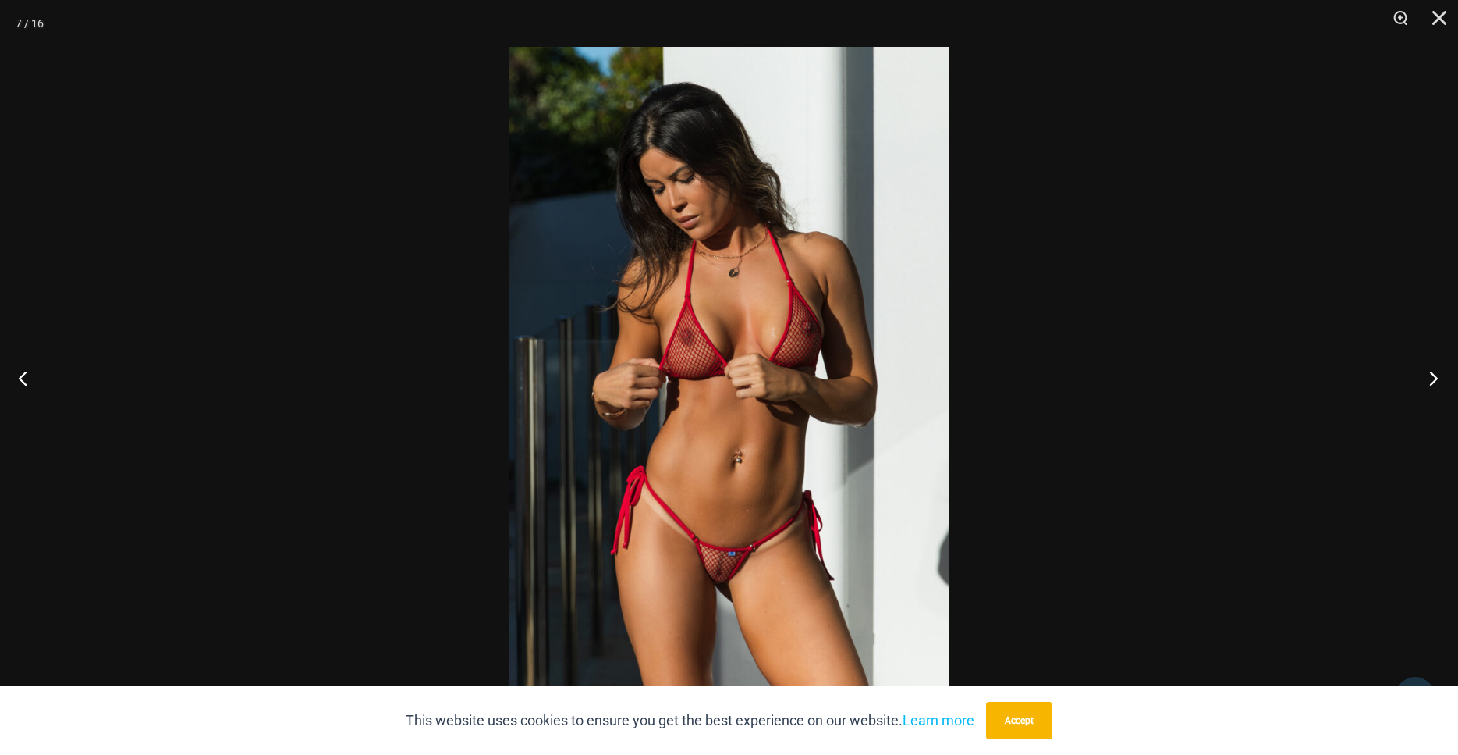
click at [1420, 379] on button "Next" at bounding box center [1429, 378] width 59 height 78
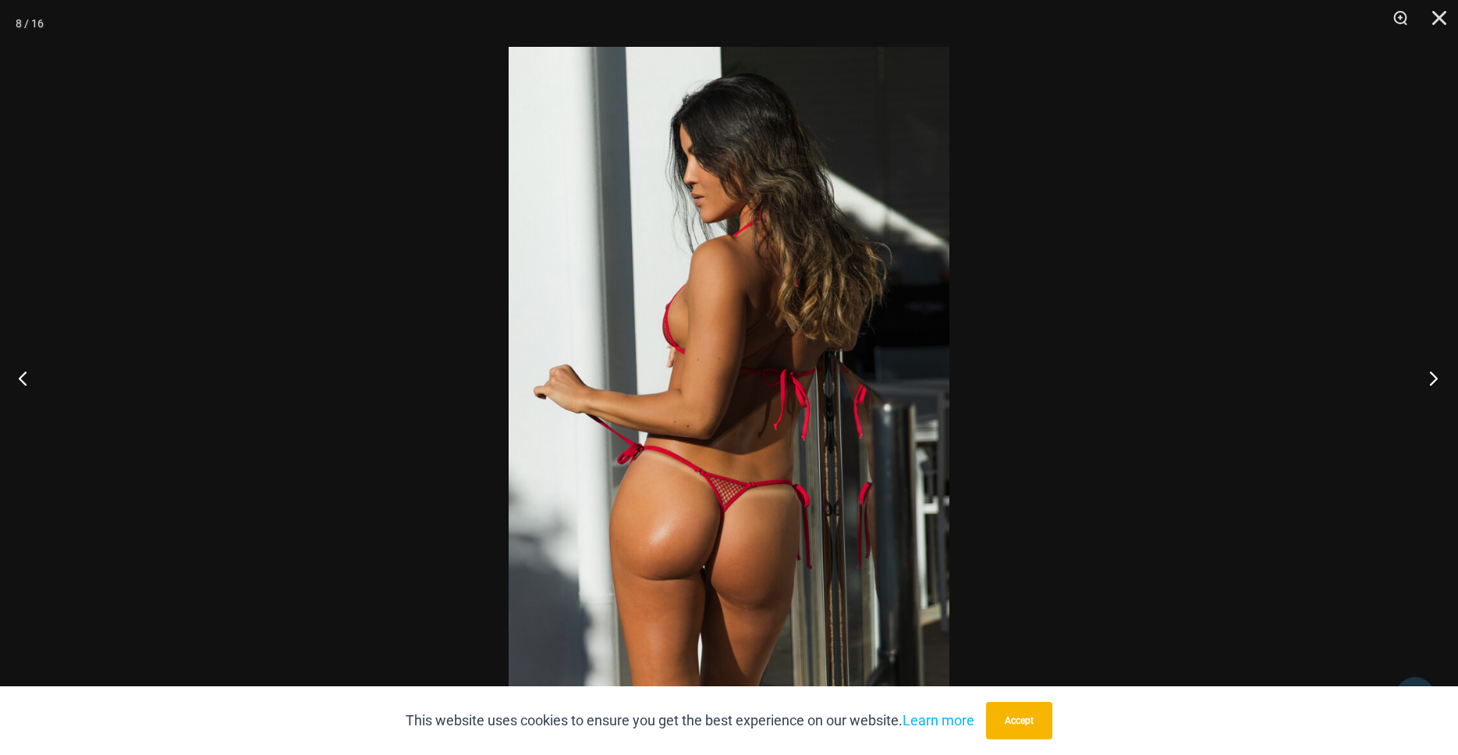
click at [1420, 379] on button "Next" at bounding box center [1429, 378] width 59 height 78
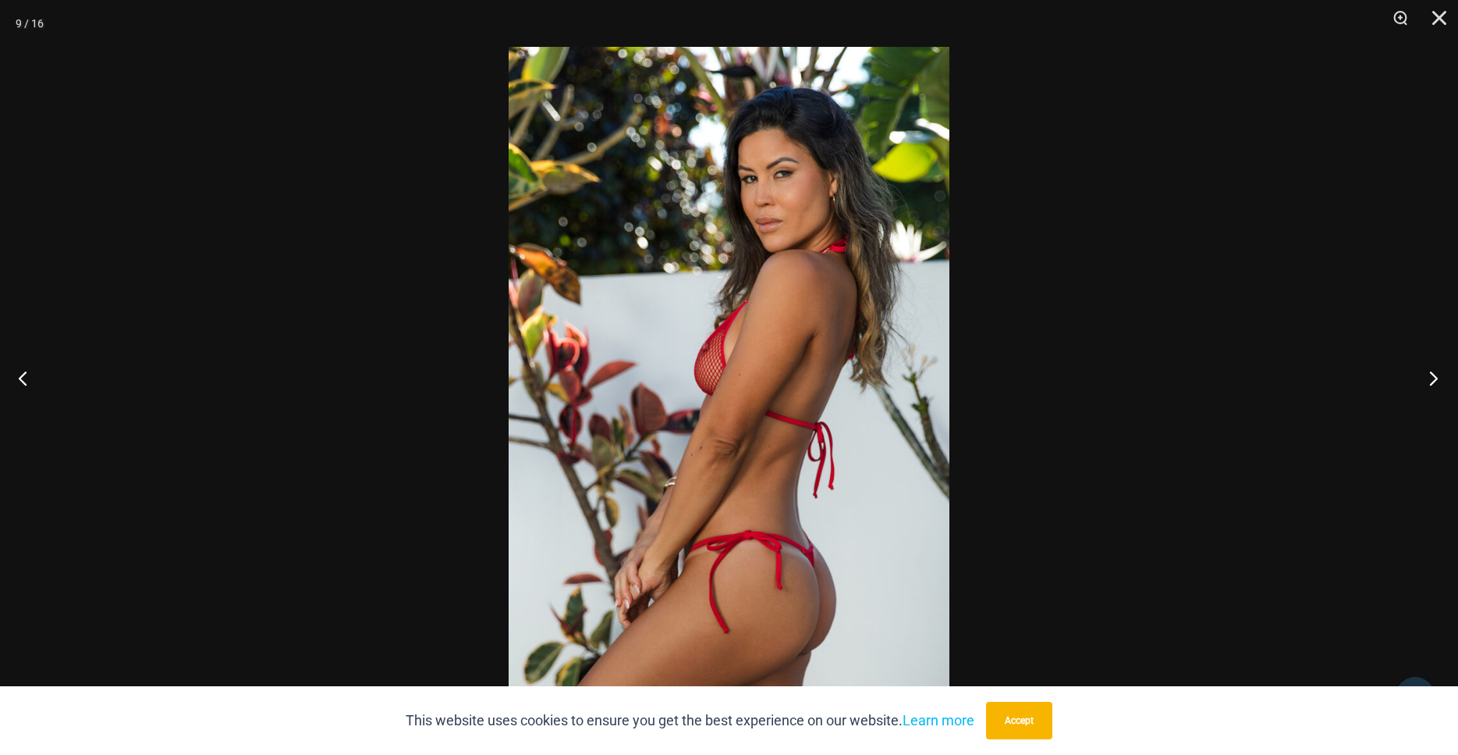
click at [1419, 378] on button "Next" at bounding box center [1429, 378] width 59 height 78
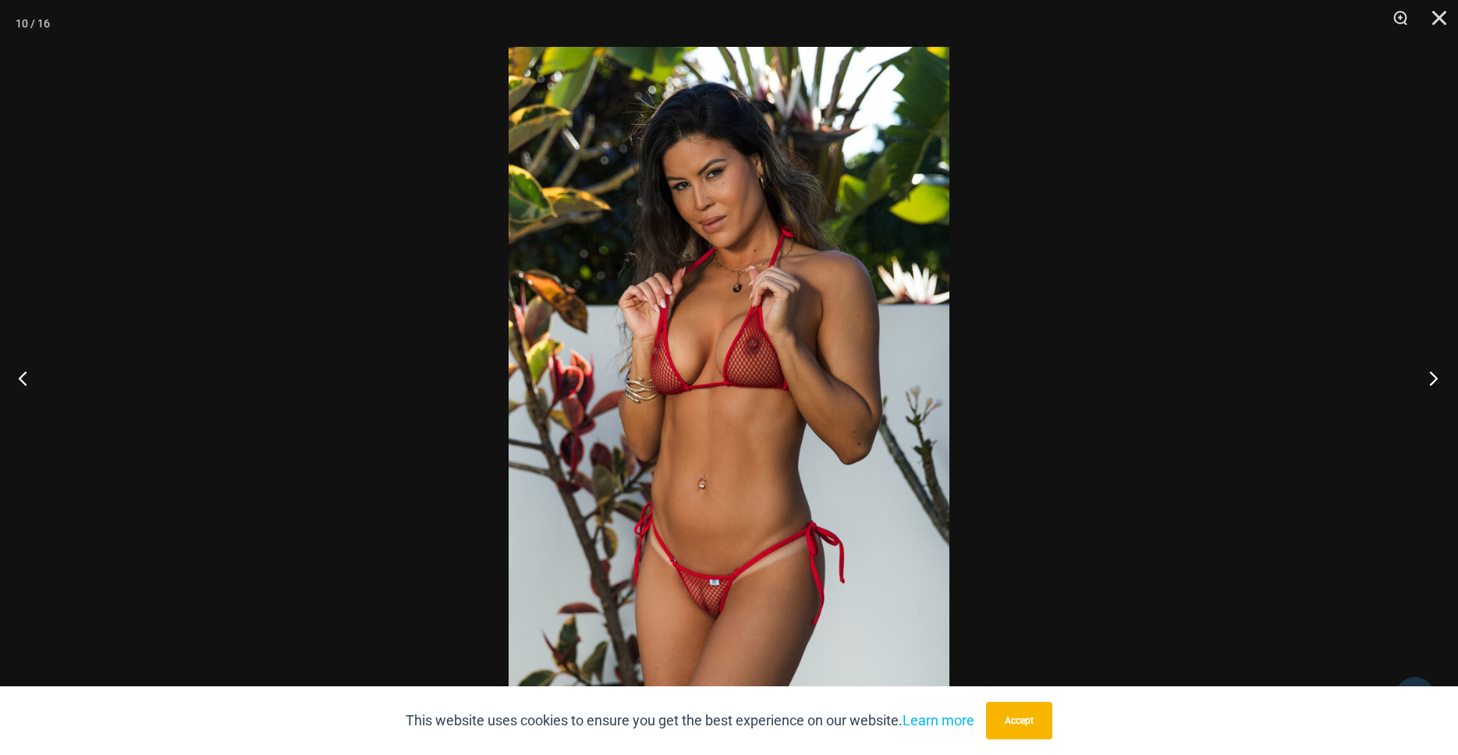
click at [1419, 378] on button "Next" at bounding box center [1429, 378] width 59 height 78
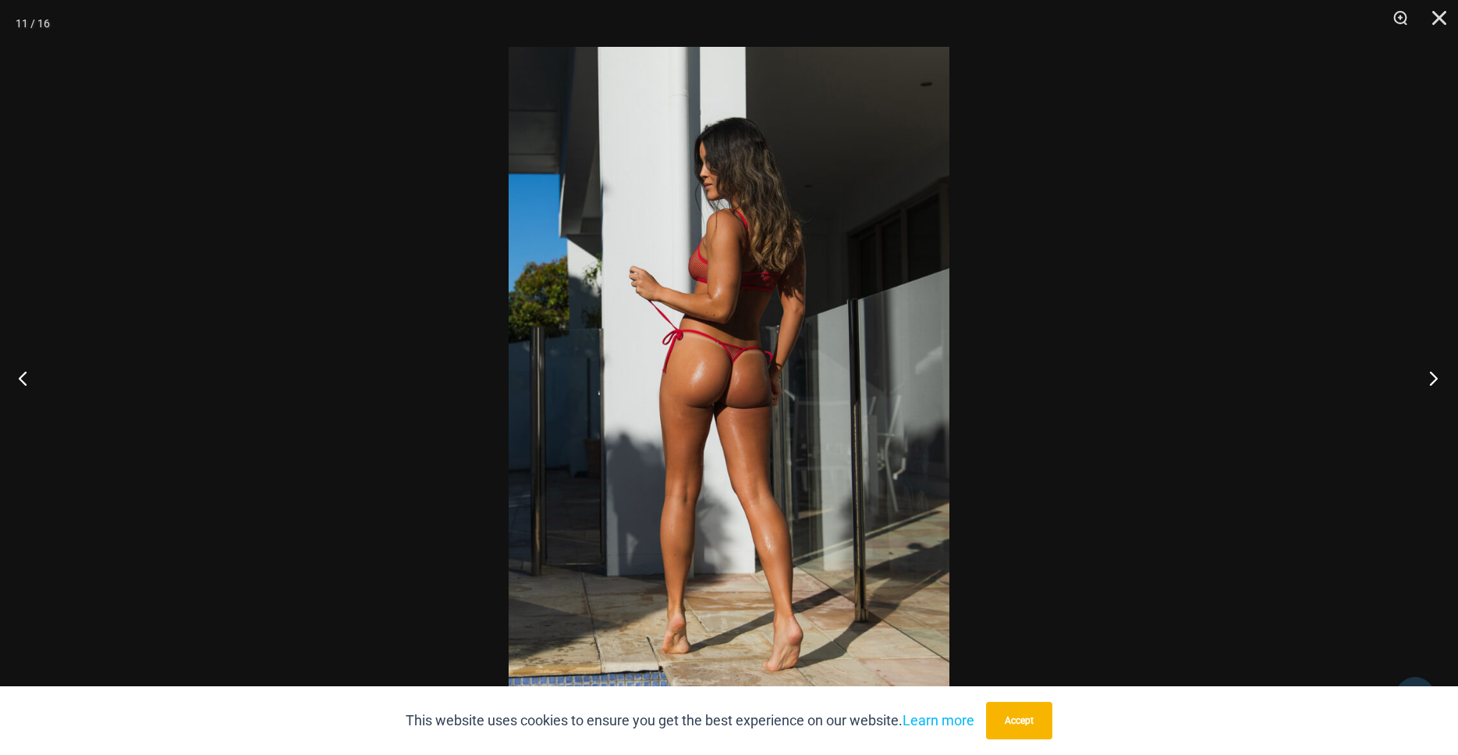
click at [1419, 378] on button "Next" at bounding box center [1429, 378] width 59 height 78
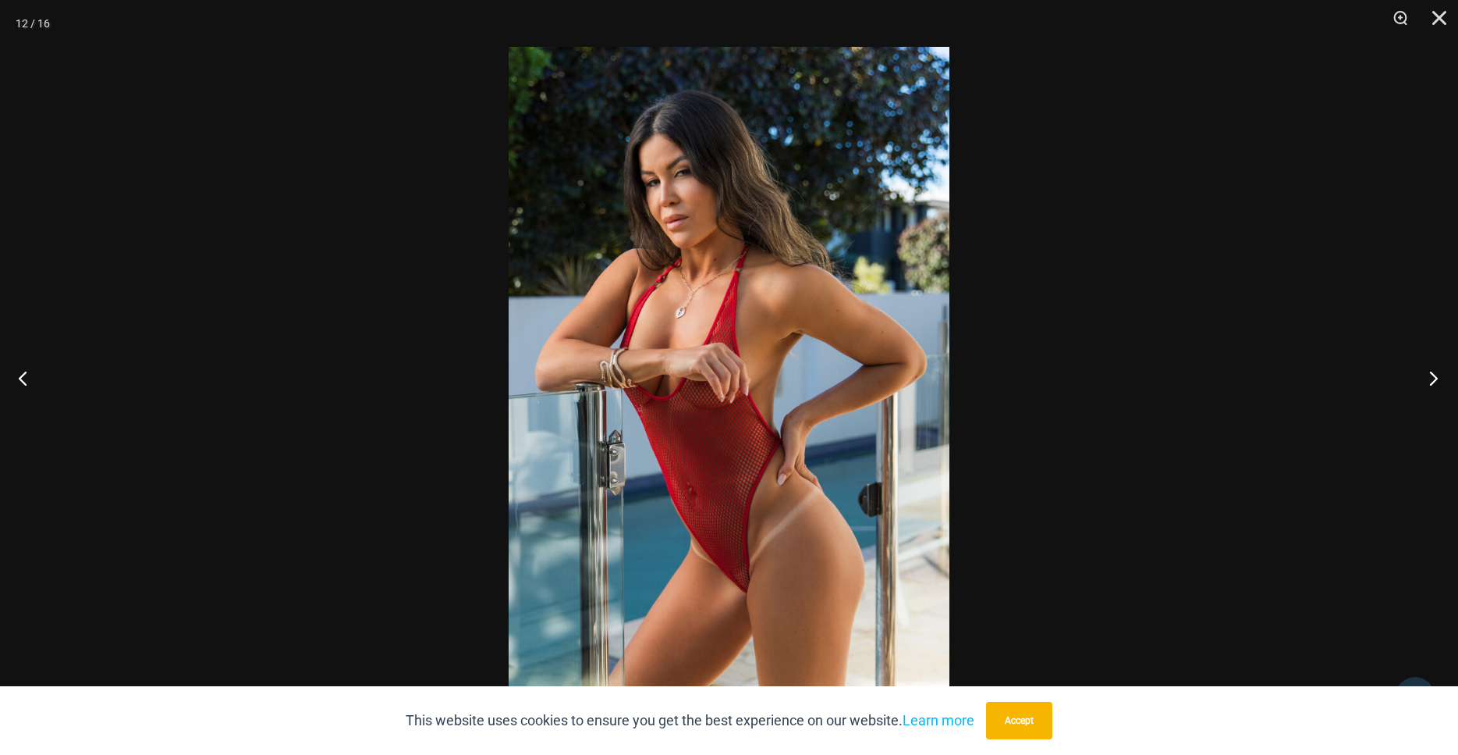
click at [1419, 378] on button "Next" at bounding box center [1429, 378] width 59 height 78
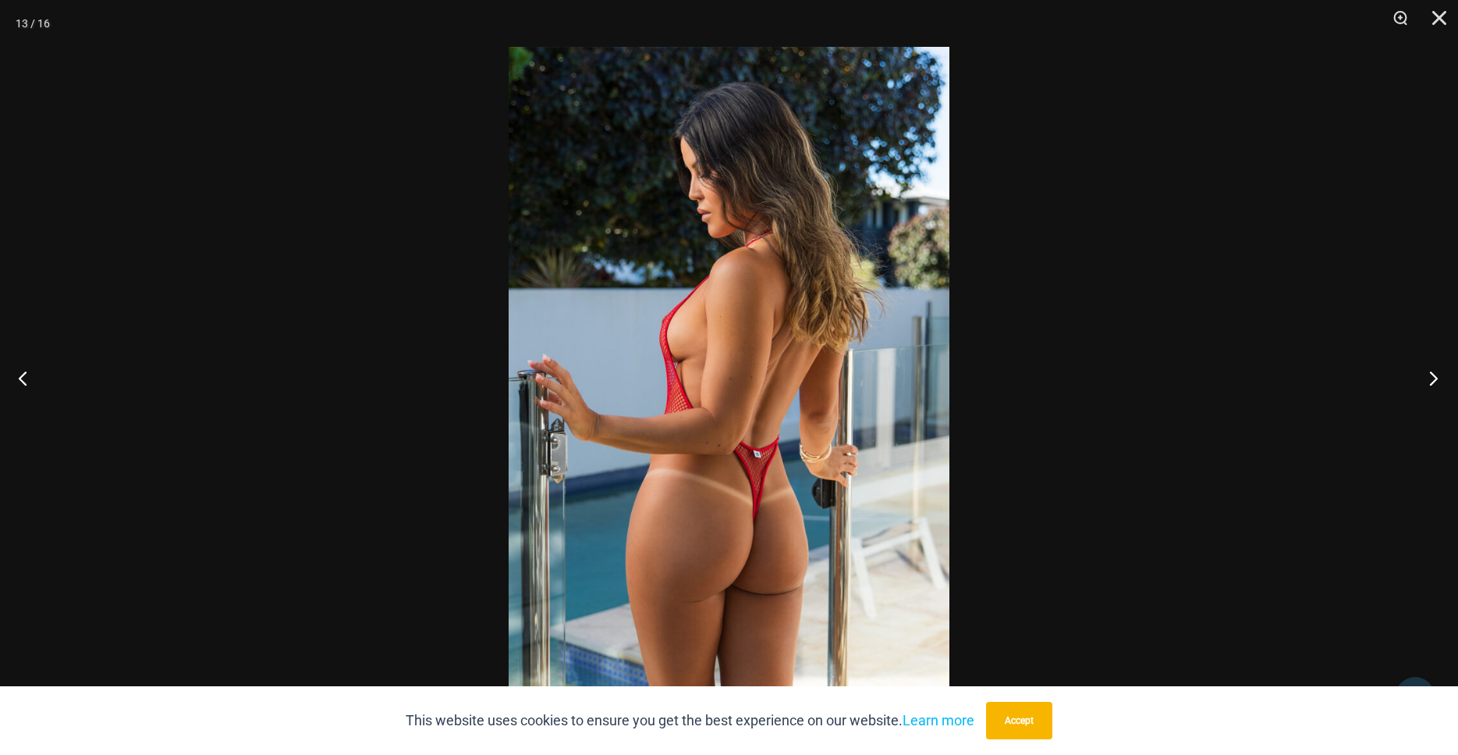
click at [1419, 378] on button "Next" at bounding box center [1429, 378] width 59 height 78
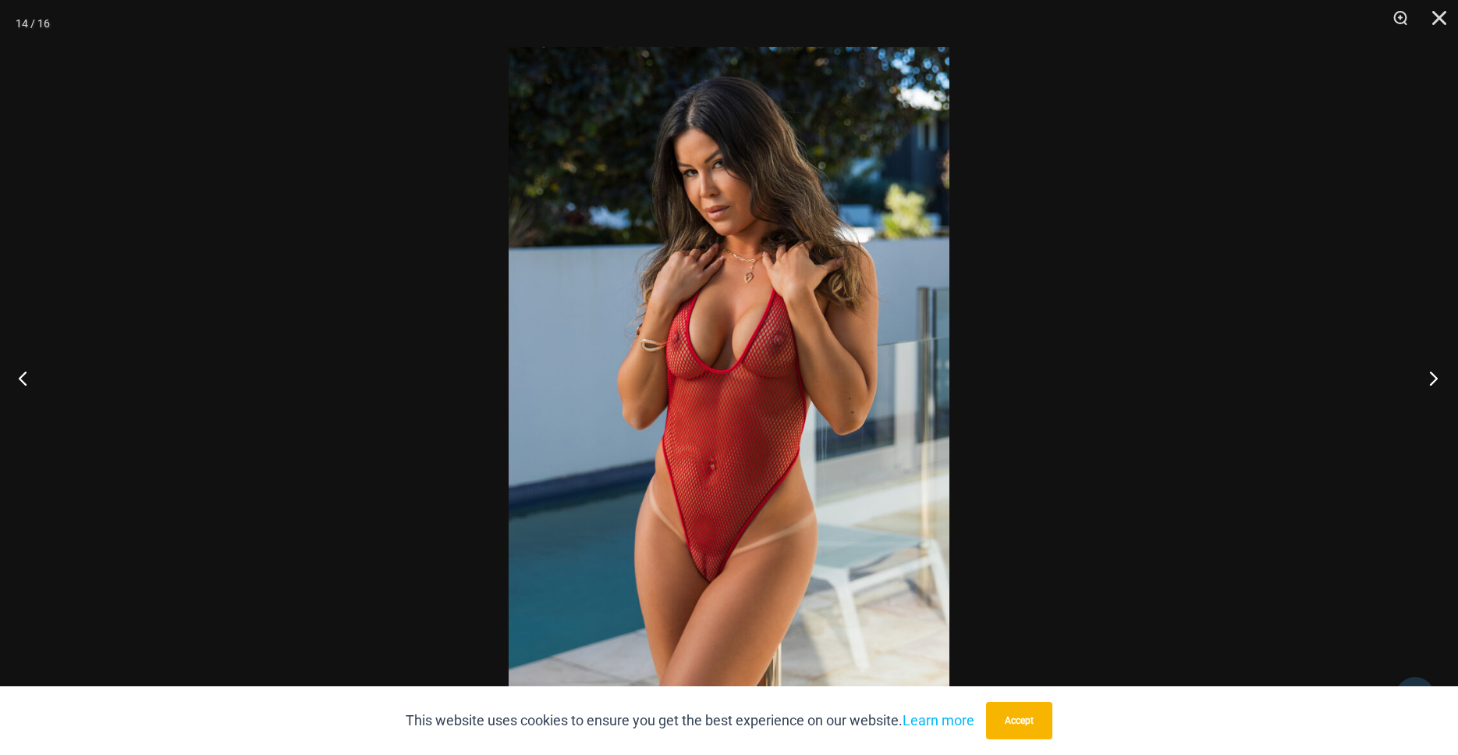
click at [1419, 378] on button "Next" at bounding box center [1429, 378] width 59 height 78
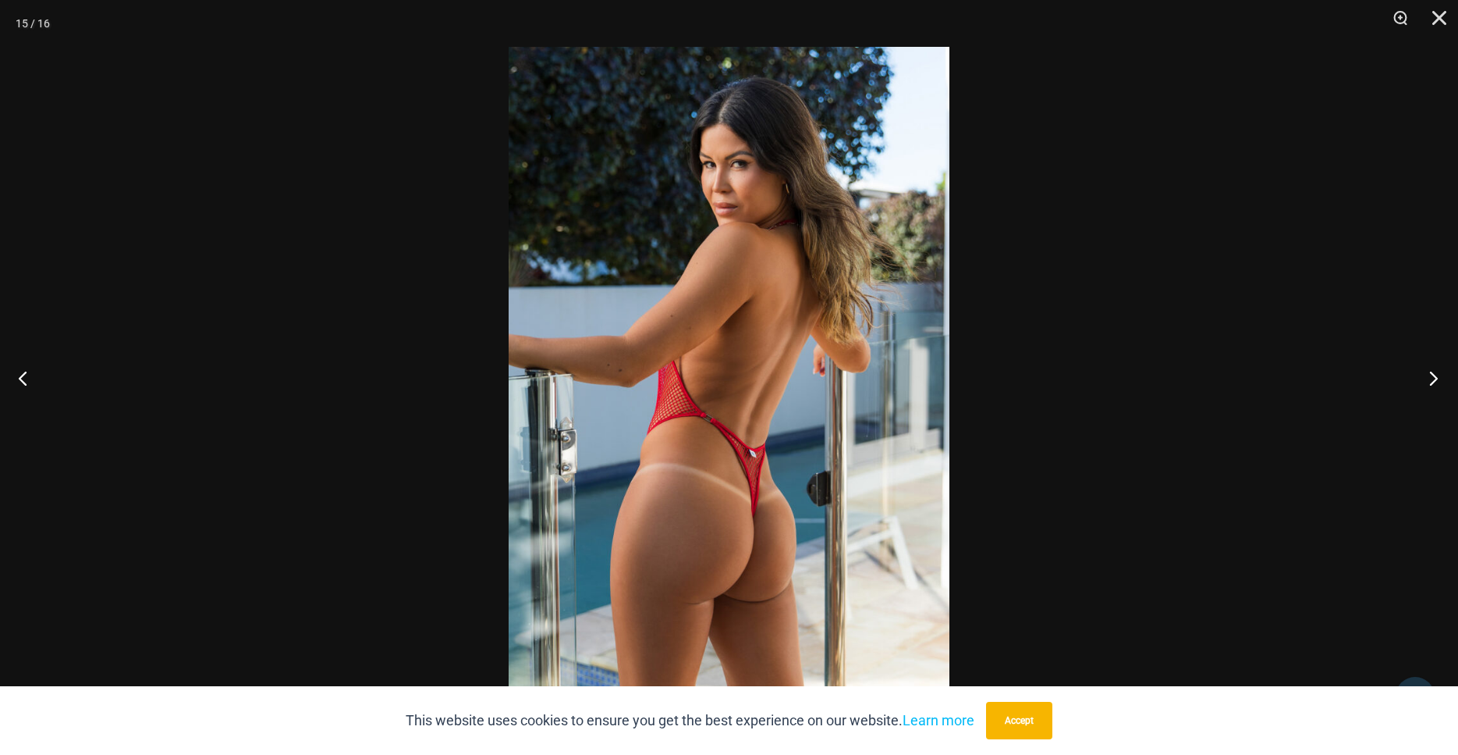
click at [1419, 378] on button "Next" at bounding box center [1429, 378] width 59 height 78
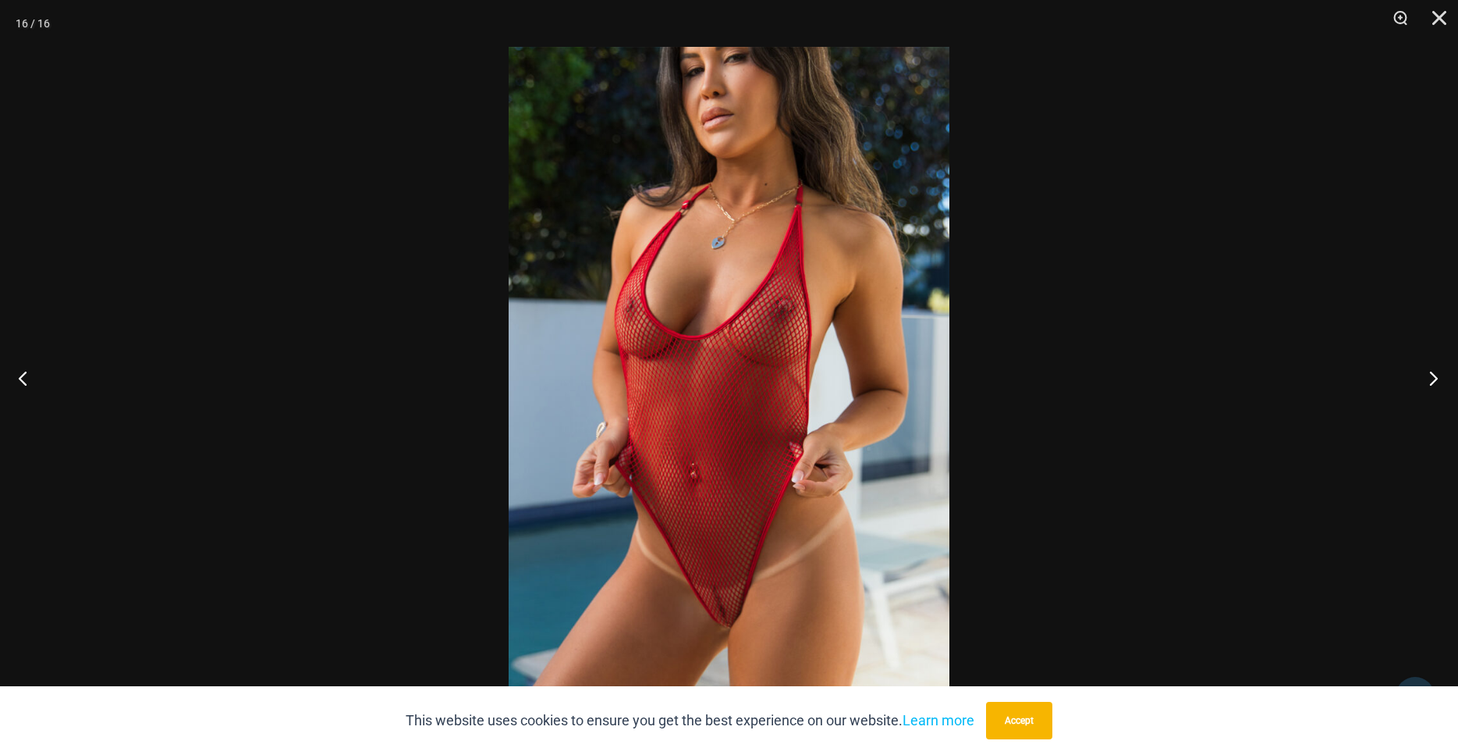
click at [1419, 378] on button "Next" at bounding box center [1429, 378] width 59 height 78
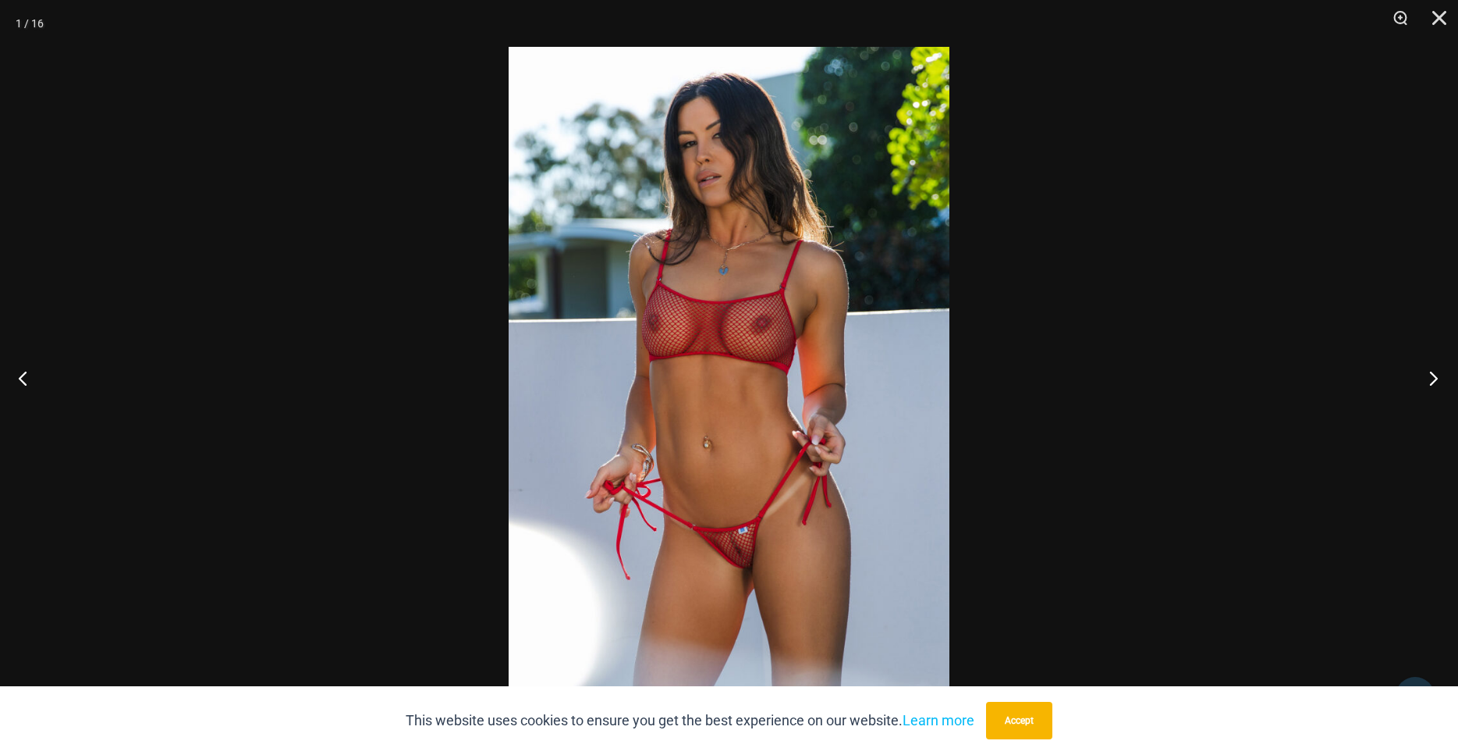
click at [1419, 378] on button "Next" at bounding box center [1429, 378] width 59 height 78
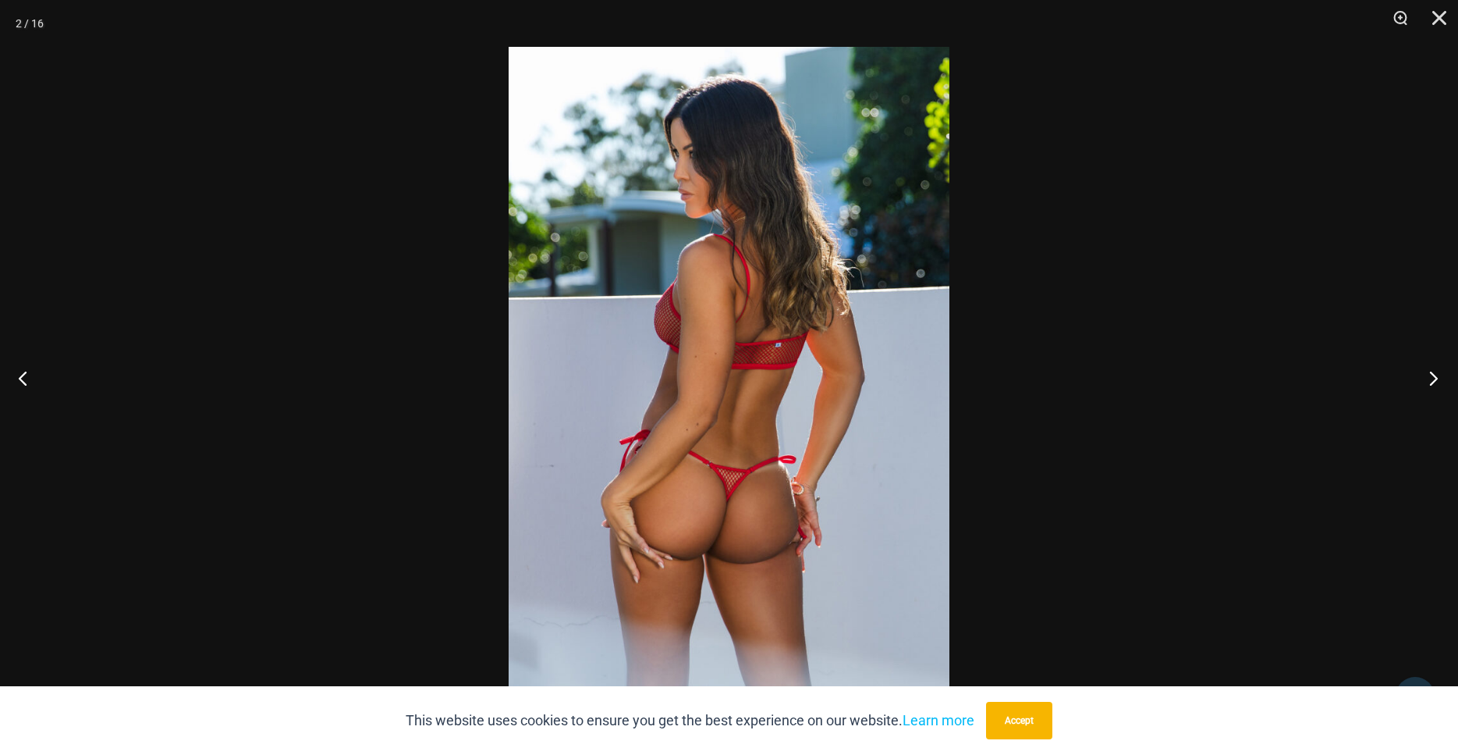
click at [1419, 378] on button "Next" at bounding box center [1429, 378] width 59 height 78
